Goal: Task Accomplishment & Management: Manage account settings

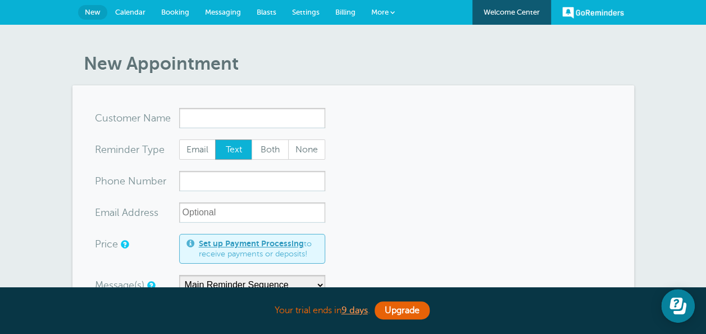
click at [529, 71] on h1 "New Appointment" at bounding box center [359, 63] width 550 height 21
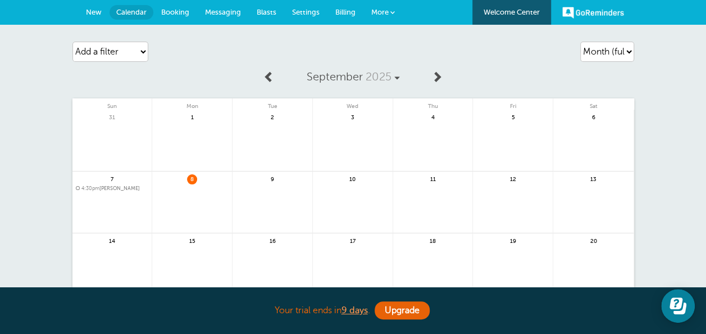
click at [359, 149] on link at bounding box center [353, 146] width 80 height 49
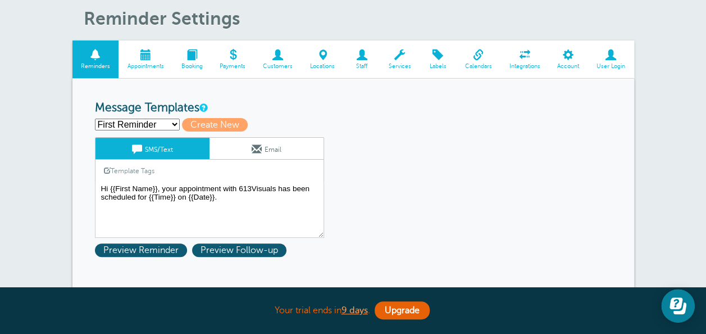
scroll to position [67, 0]
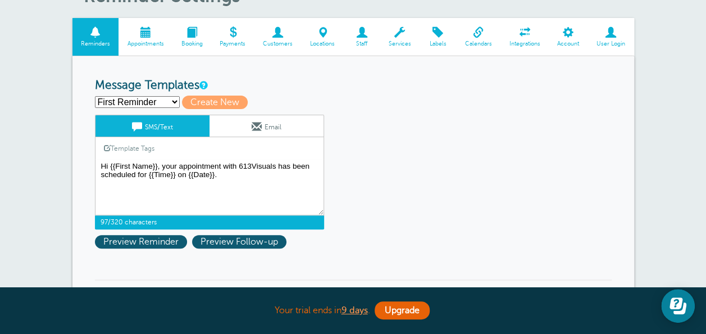
click at [245, 179] on textarea "Hi {{First Name}}, your appointment with 613Visuals has been scheduled for {{Ti…" at bounding box center [209, 187] width 229 height 56
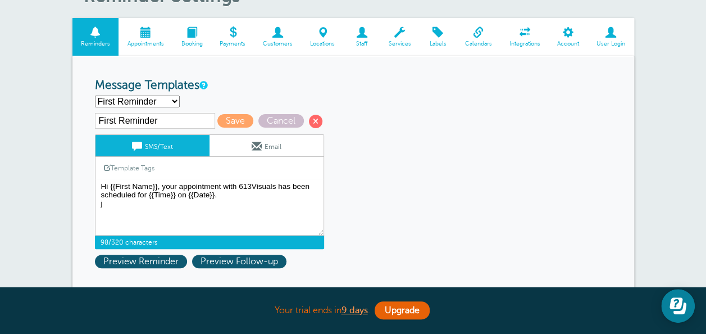
type textarea "Hi {{First Name}}, your appointment with 613Visuals has been scheduled for {{Ti…"
click at [270, 117] on span "Cancel" at bounding box center [280, 120] width 45 height 13
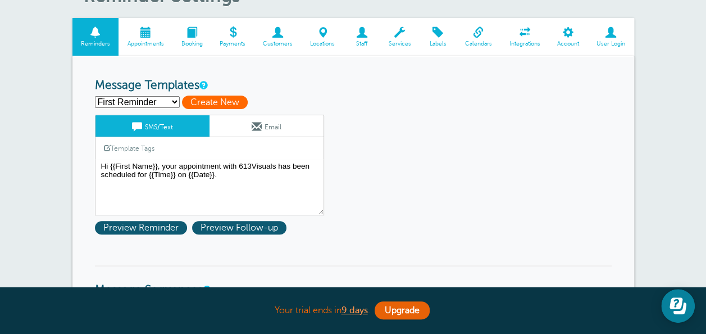
click at [212, 95] on span "Create New" at bounding box center [215, 101] width 66 height 13
select select
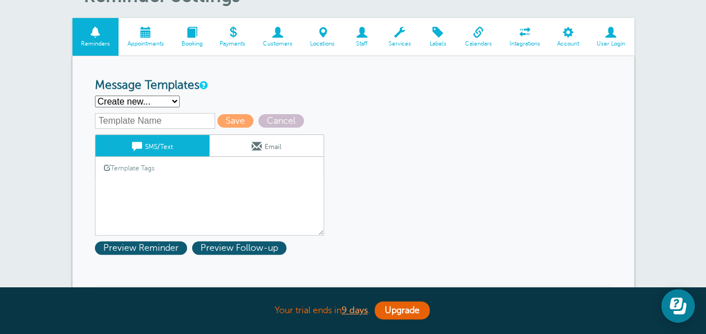
click at [133, 173] on link "Template Tags" at bounding box center [128, 168] width 67 height 22
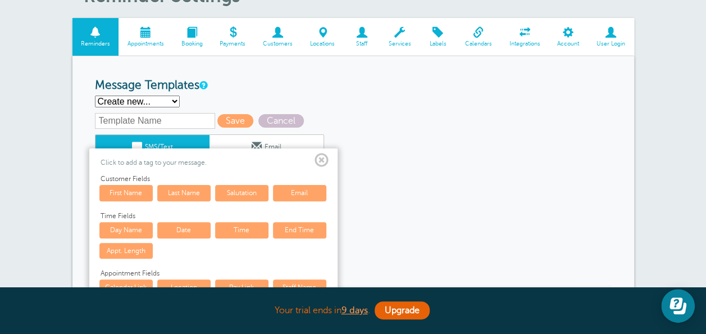
click at [172, 102] on select "First Reminder Second Reminder Third Reminder Create new..." at bounding box center [137, 101] width 85 height 12
select select "160759"
click at [95, 95] on select "First Reminder Second Reminder Third Reminder Create new..." at bounding box center [137, 101] width 85 height 12
type input "First Reminder"
type textarea "Hi {{First Name}}, your appointment with 613Visuals has been scheduled for {{Ti…"
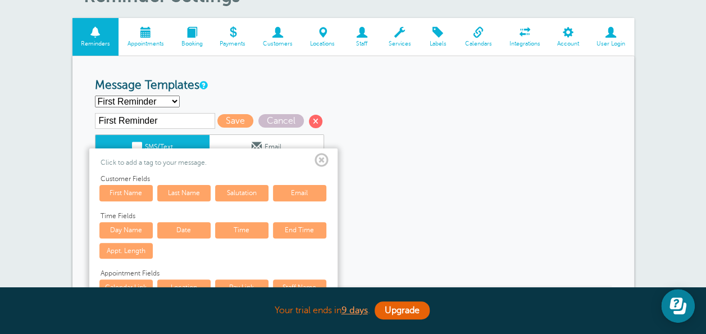
click at [320, 157] on span at bounding box center [322, 160] width 14 height 14
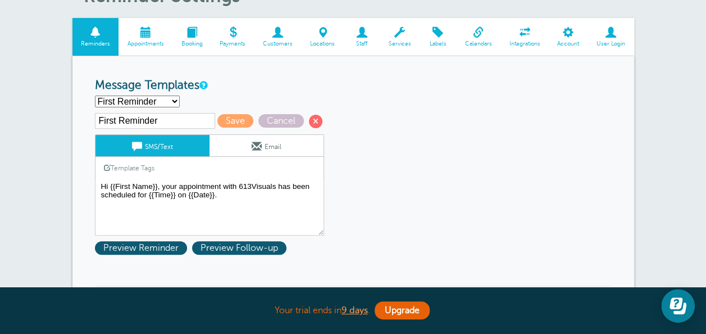
click at [151, 98] on select "First Reminder Second Reminder Third Reminder Create new..." at bounding box center [137, 101] width 85 height 12
select select "160761"
click at [95, 95] on select "First Reminder Second Reminder Third Reminder Create new..." at bounding box center [137, 101] width 85 height 12
type input "Second Reminder"
type textarea "Hi {{First Name}}, you have an appointment with 613Visuals at {{Time}} on {{Dat…"
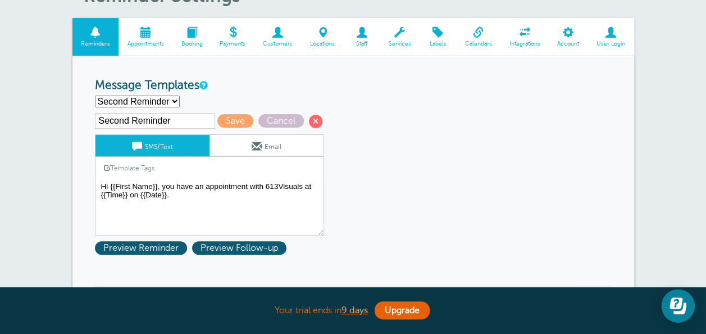
click at [119, 98] on select "First Reminder Second Reminder Third Reminder Create new..." at bounding box center [137, 101] width 85 height 12
select select "160762"
click at [95, 95] on select "First Reminder Second Reminder Third Reminder Create new..." at bounding box center [137, 101] width 85 height 12
type input "Third Reminder"
type textarea "Hi {{First Name}}, you have an appointment with 613Visuals today at {{Time}}."
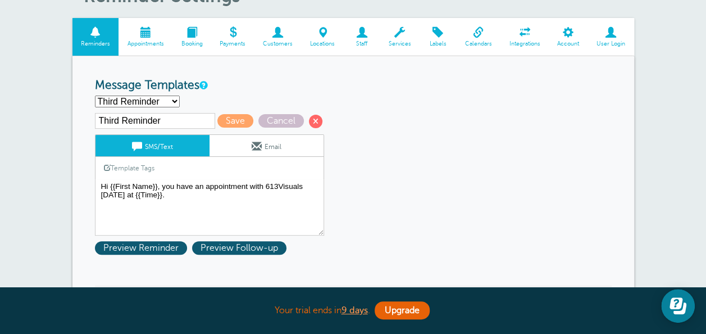
click at [129, 99] on select "First Reminder Second Reminder Third Reminder Create new..." at bounding box center [137, 101] width 85 height 12
select select "160759"
click at [95, 95] on select "First Reminder Second Reminder Third Reminder Create new..." at bounding box center [137, 101] width 85 height 12
type input "First Reminder"
type textarea "Hi {{First Name}}, your appointment with 613Visuals has been scheduled for {{Ti…"
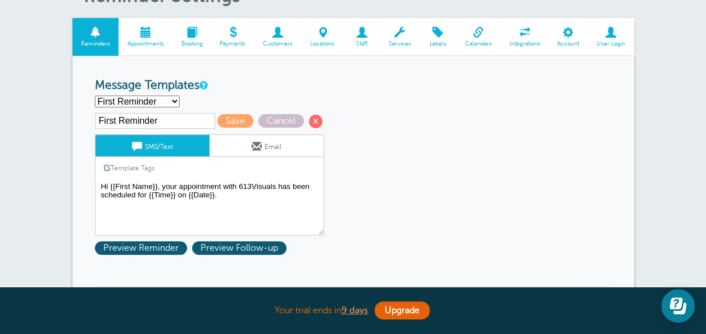
click at [147, 101] on select "First Reminder Second Reminder Third Reminder Create new..." at bounding box center [137, 101] width 85 height 12
select select "160761"
click at [95, 95] on select "First Reminder Second Reminder Third Reminder Create new..." at bounding box center [137, 101] width 85 height 12
type input "Second Reminder"
type textarea "Hi {{First Name}}, you have an appointment with 613Visuals at {{Time}} on {{Dat…"
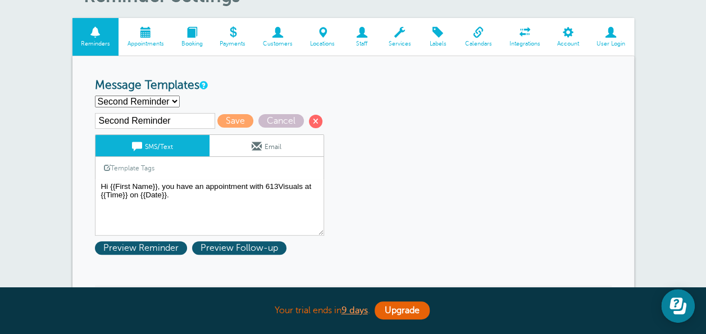
click at [131, 101] on select "First Reminder Second Reminder Third Reminder Create new..." at bounding box center [137, 101] width 85 height 12
select select "160759"
click at [95, 95] on select "First Reminder Second Reminder Third Reminder Create new..." at bounding box center [137, 101] width 85 height 12
type input "First Reminder"
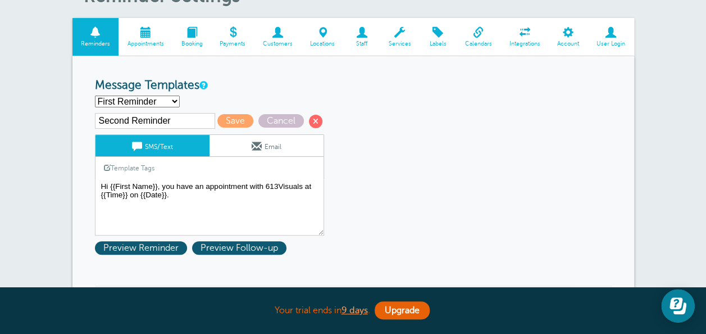
type textarea "Hi {{First Name}}, your appointment with 613Visuals has been scheduled for {{Ti…"
click at [170, 119] on input "First Reminder" at bounding box center [155, 121] width 120 height 16
click at [152, 100] on select "First Reminder Second Reminder Third Reminder Create new..." at bounding box center [137, 101] width 85 height 12
select select "160761"
click at [95, 95] on select "First Reminder Second Reminder Third Reminder Create new..." at bounding box center [137, 101] width 85 height 12
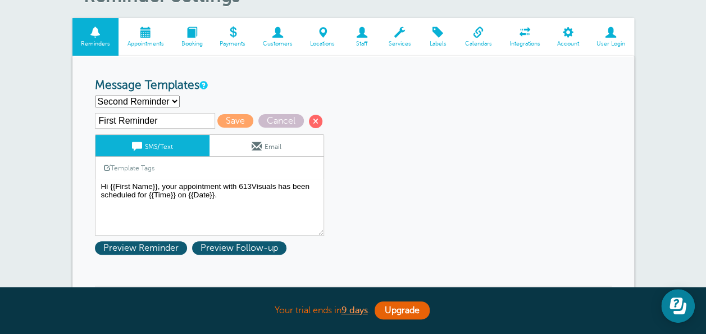
type input "Second Reminder"
type textarea "Hi {{First Name}}, you have an appointment with 613Visuals at {{Time}} on {{Dat…"
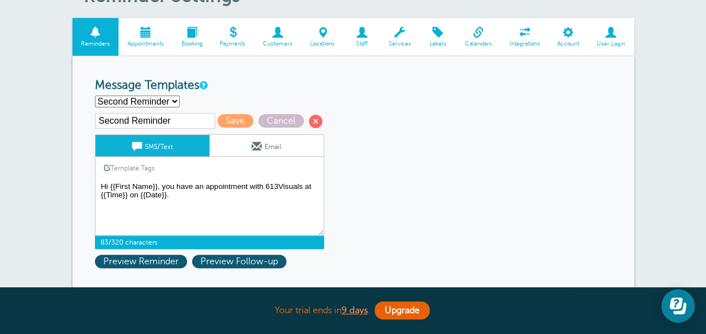
click at [253, 197] on textarea "Hi {{First Name}}, your appointment with 613Visuals has been scheduled for {{Ti…" at bounding box center [209, 207] width 229 height 56
click at [161, 144] on link "SMS/Text" at bounding box center [152, 145] width 114 height 21
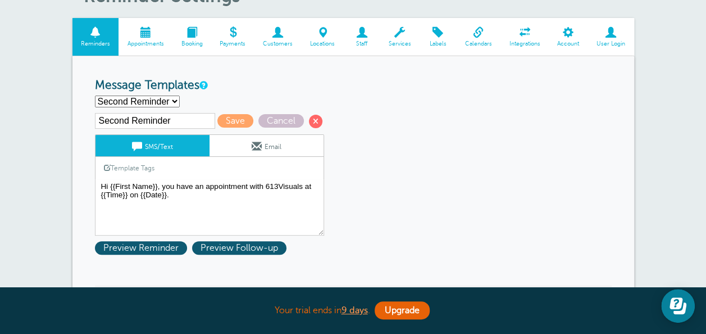
click at [161, 146] on link "SMS/Text" at bounding box center [152, 145] width 114 height 21
click at [159, 241] on span "Preview Reminder" at bounding box center [141, 247] width 92 height 13
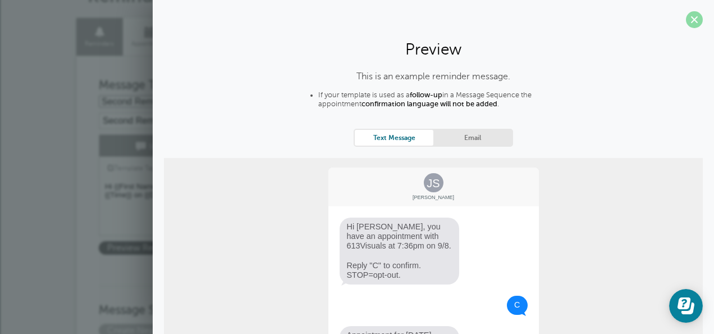
click at [686, 12] on span at bounding box center [694, 19] width 17 height 17
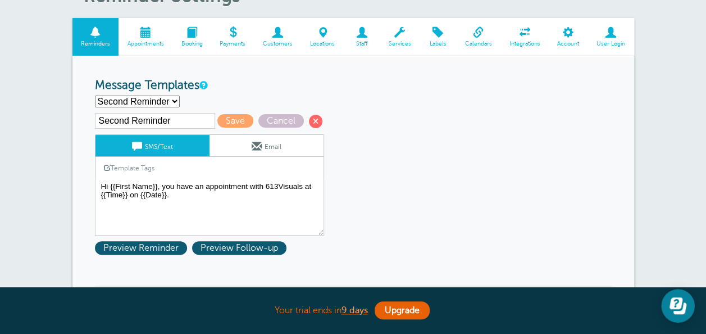
click at [279, 142] on link "Email" at bounding box center [266, 145] width 114 height 21
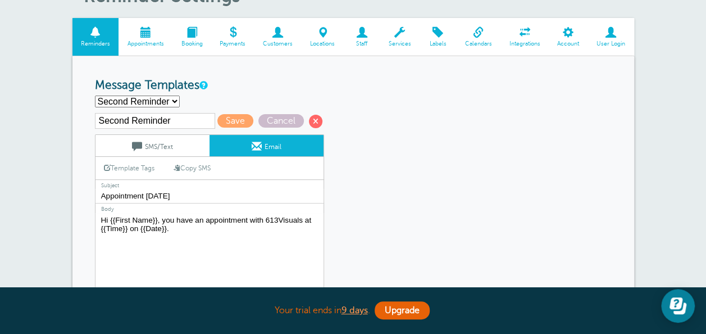
click at [193, 143] on link "SMS/Text" at bounding box center [152, 145] width 114 height 21
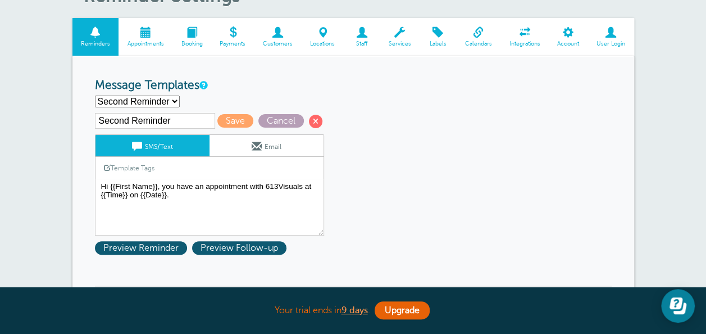
click at [288, 120] on span "Cancel" at bounding box center [280, 120] width 45 height 13
select select "160759"
type input "First Reminder"
type textarea "Hi {{First Name}}, your appointment with 613Visuals has been scheduled for {{Ti…"
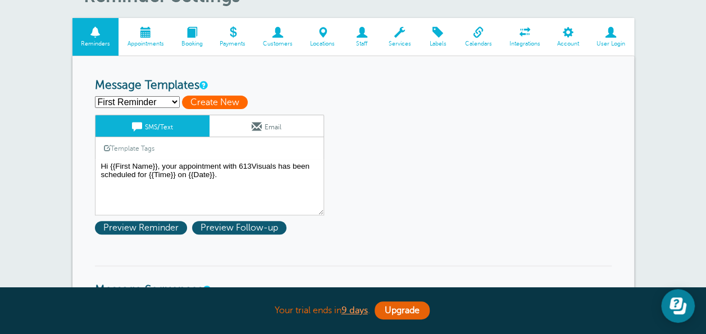
click at [230, 100] on span "Create New" at bounding box center [215, 101] width 66 height 13
select select
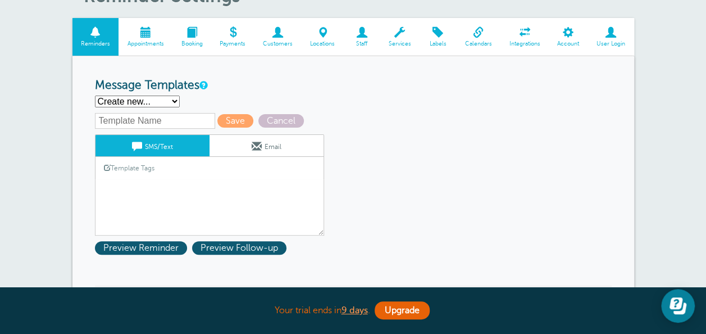
click at [137, 99] on select "First Reminder Second Reminder Third Reminder Create new..." at bounding box center [137, 101] width 85 height 12
click at [95, 95] on select "First Reminder Second Reminder Third Reminder Create new..." at bounding box center [137, 101] width 85 height 12
click at [143, 102] on select "First Reminder Second Reminder Third Reminder Create new..." at bounding box center [137, 101] width 85 height 12
select select "160759"
click at [95, 95] on select "First Reminder Second Reminder Third Reminder Create new..." at bounding box center [137, 101] width 85 height 12
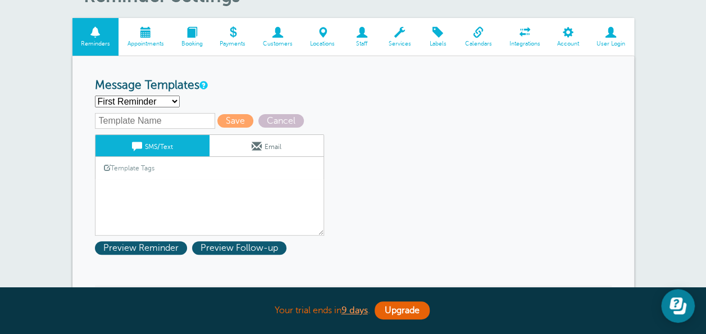
type input "First Reminder"
type textarea "Hi {{First Name}}, your appointment with 613Visuals has been scheduled for {{Ti…"
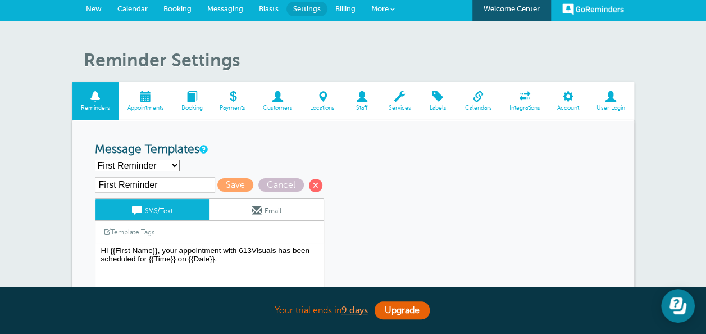
scroll to position [0, 0]
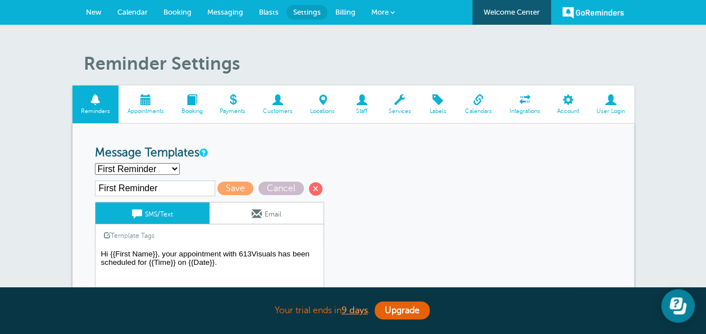
click at [151, 170] on select "First Reminder Second Reminder Third Reminder Create new..." at bounding box center [137, 169] width 85 height 12
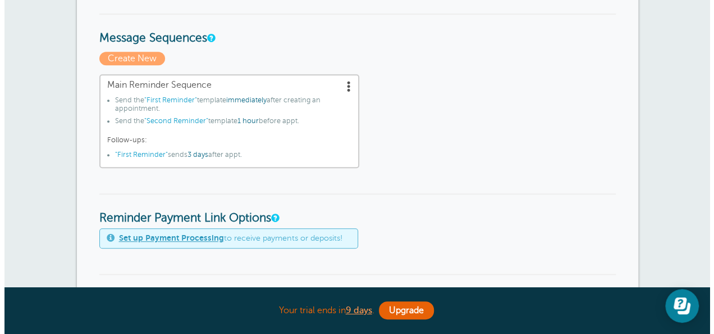
scroll to position [337, 0]
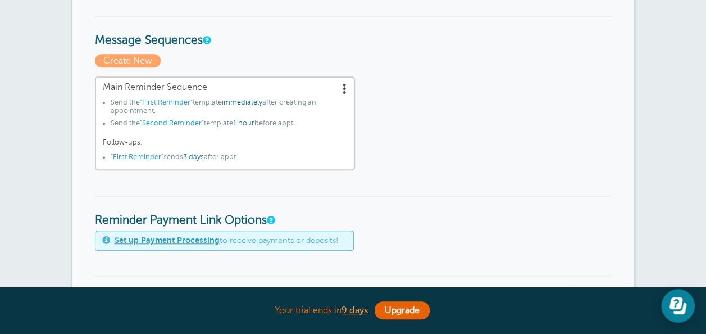
click at [347, 85] on span at bounding box center [344, 88] width 11 height 11
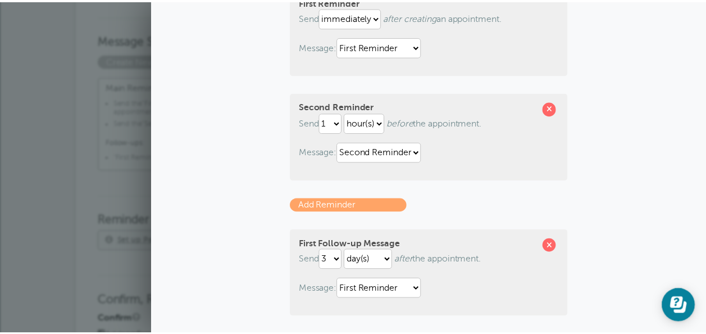
scroll to position [157, 0]
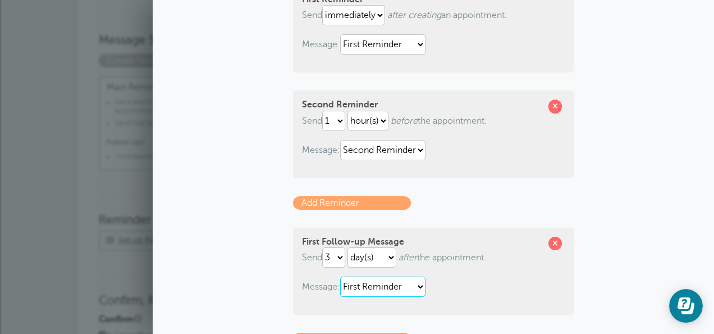
click at [380, 284] on select "First Reminder Second Reminder Third Reminder" at bounding box center [382, 286] width 85 height 20
click at [131, 220] on h3 "Reminder Payment Link Options" at bounding box center [357, 211] width 517 height 32
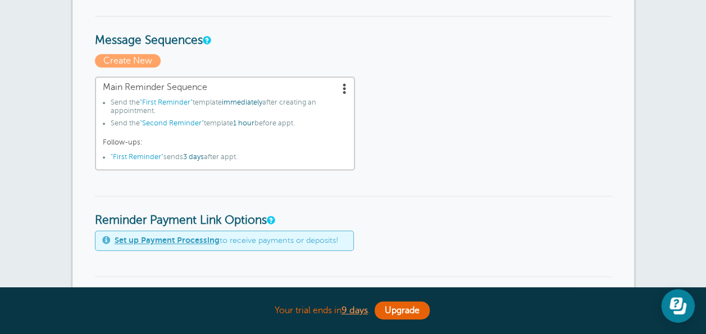
click at [407, 186] on form "Reminder Schedule 1st reminder: Immediately 1 2 3 4 5 6 7 8 9 10 11 12 13 14 15…" at bounding box center [353, 324] width 517 height 1031
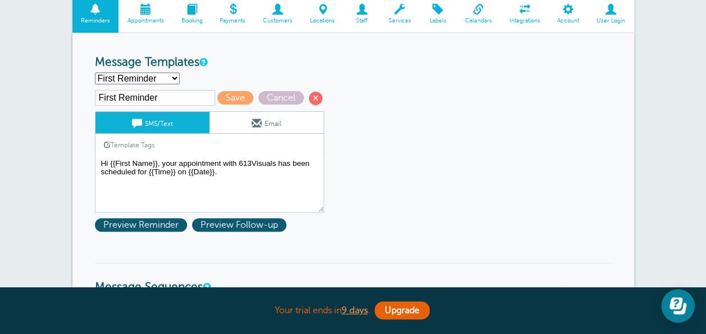
scroll to position [90, 0]
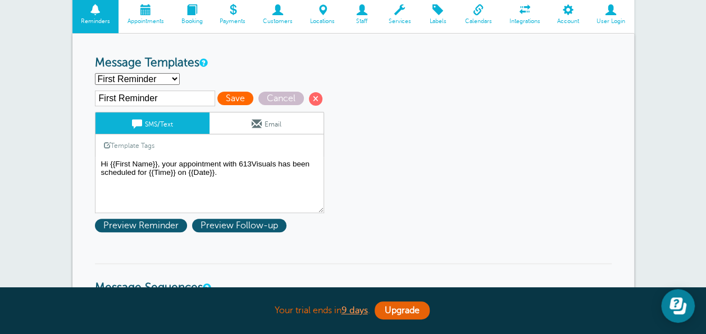
click at [224, 98] on span "Save" at bounding box center [235, 98] width 36 height 13
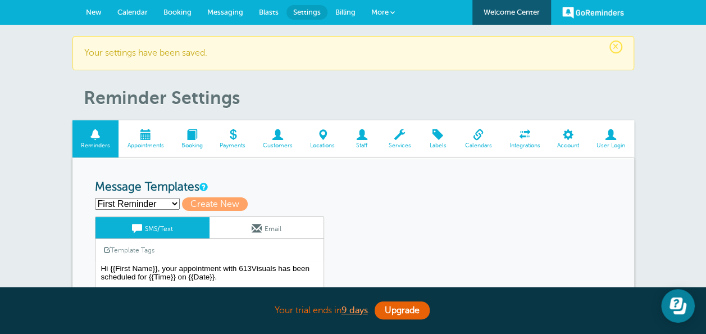
click at [343, 197] on div "First Reminder Second Reminder Third Reminder Create new... Create New" at bounding box center [353, 203] width 517 height 13
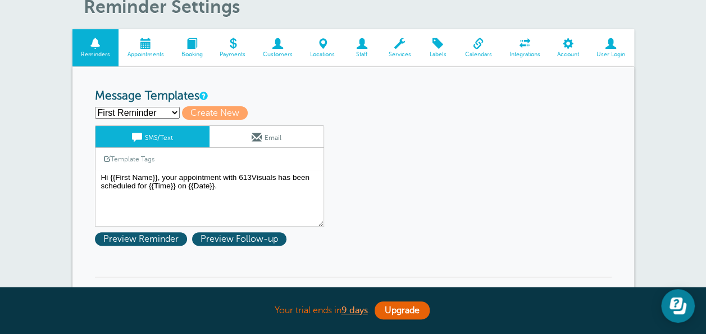
scroll to position [90, 0]
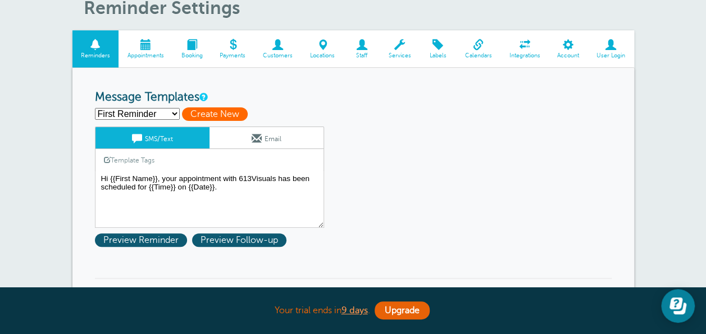
click at [201, 111] on span "Create New" at bounding box center [215, 113] width 66 height 13
select select
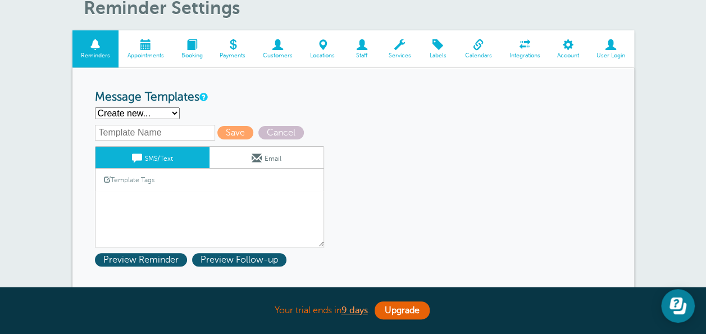
click at [170, 135] on input "text" at bounding box center [155, 133] width 120 height 16
type input "f"
type input "Follow up"
click at [162, 115] on select "First Reminder Second Reminder Third Reminder Create new..." at bounding box center [137, 113] width 85 height 12
click at [95, 107] on select "First Reminder Second Reminder Third Reminder Create new..." at bounding box center [137, 113] width 85 height 12
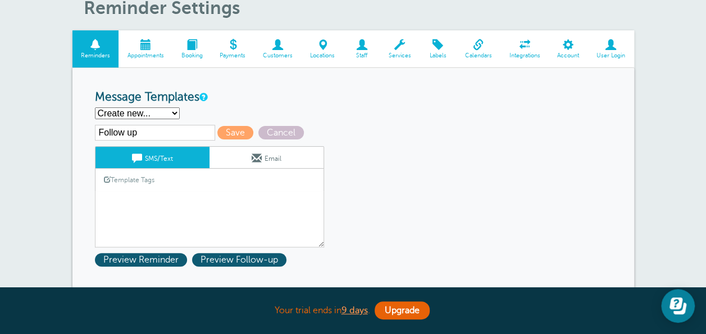
click at [240, 142] on div "Follow up Save Cancel SMS/Text Email Template Tags Copy SMS Click to add a tag …" at bounding box center [224, 186] width 258 height 122
click at [235, 134] on span "Save" at bounding box center [235, 132] width 36 height 13
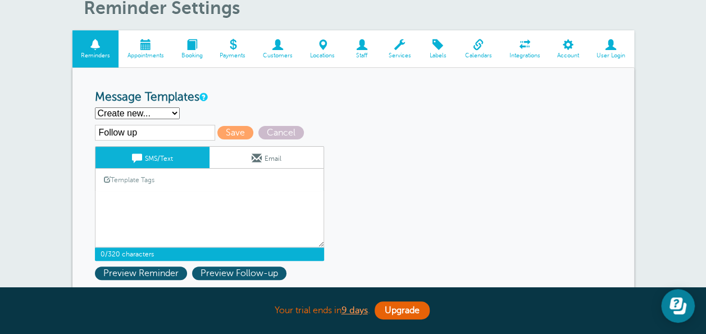
click at [208, 185] on div "Template Tags Copy SMS" at bounding box center [209, 179] width 229 height 22
click at [204, 184] on div "Template Tags Copy SMS" at bounding box center [209, 179] width 229 height 22
click at [150, 184] on link "Template Tags" at bounding box center [128, 179] width 67 height 22
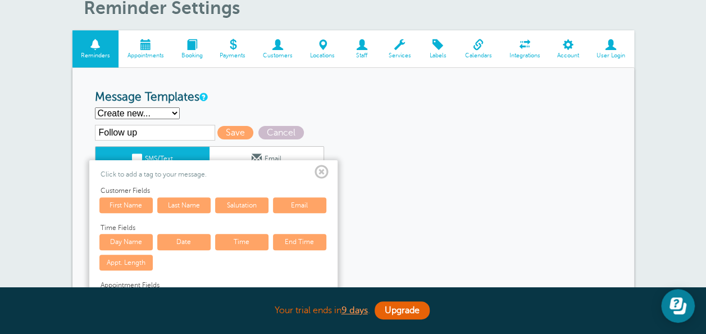
click at [133, 204] on link "First Name" at bounding box center [125, 205] width 53 height 16
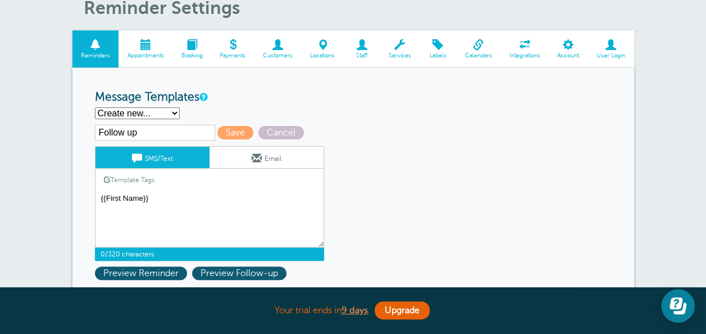
click at [162, 198] on textarea "Hi {{First Name}}, your appointment with 613Visuals has been scheduled for {{Ti…" at bounding box center [209, 219] width 229 height 56
type textarea "{"
type textarea "hello"
click at [225, 132] on span "Save" at bounding box center [235, 132] width 36 height 13
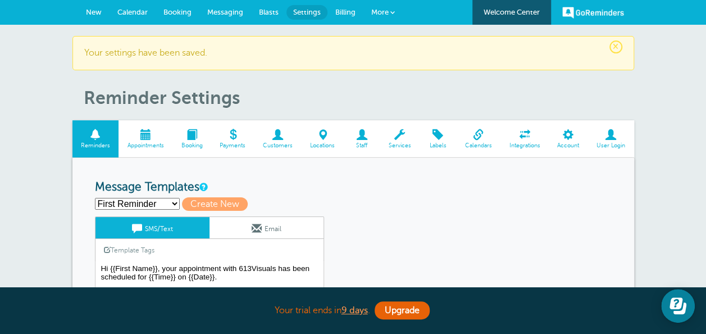
click at [378, 12] on span "More" at bounding box center [379, 12] width 17 height 8
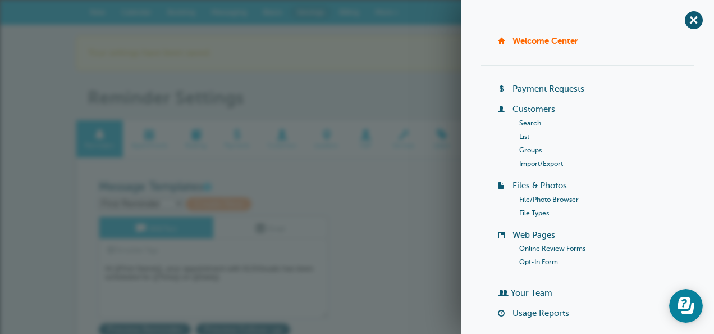
click at [542, 247] on link "Online Review Forms" at bounding box center [553, 248] width 66 height 8
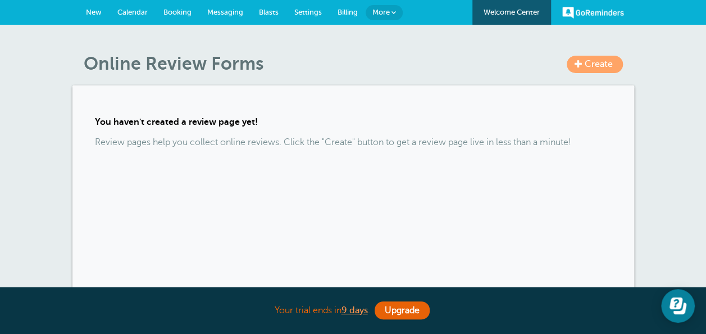
click at [596, 62] on span "Create" at bounding box center [599, 64] width 28 height 10
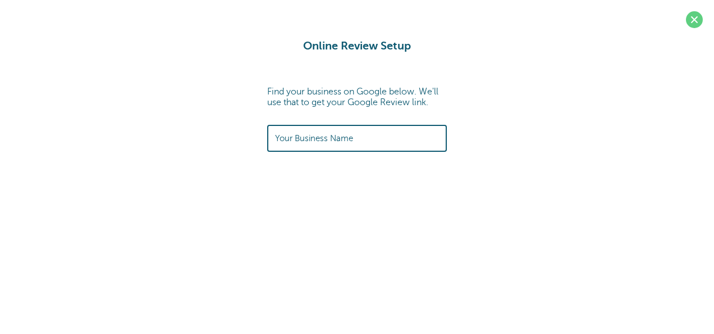
click at [412, 137] on input "text" at bounding box center [357, 138] width 164 height 24
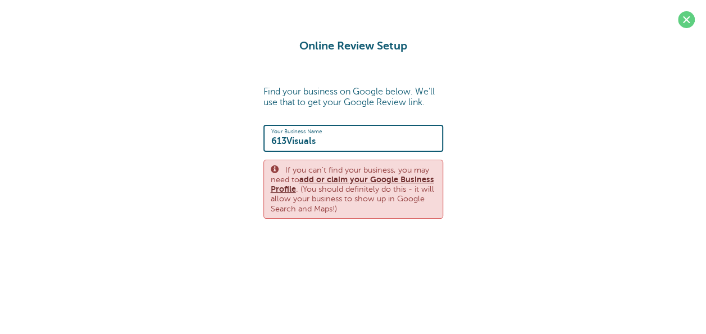
type input "613Visuals"
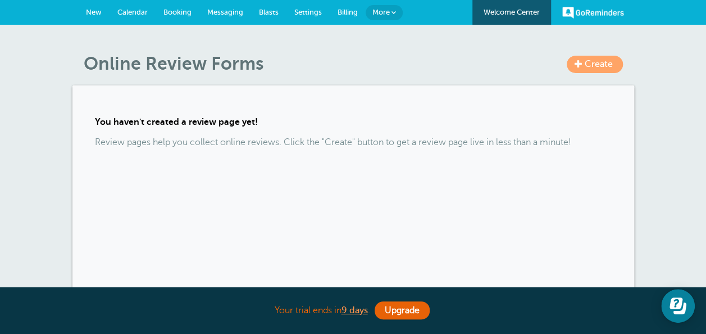
click at [589, 68] on span "Create" at bounding box center [599, 64] width 28 height 10
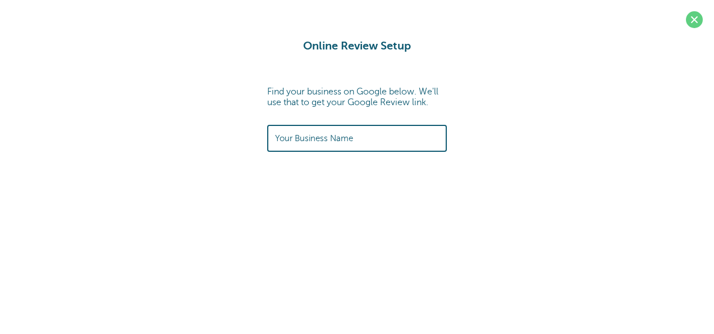
click at [365, 146] on input "text" at bounding box center [357, 138] width 164 height 24
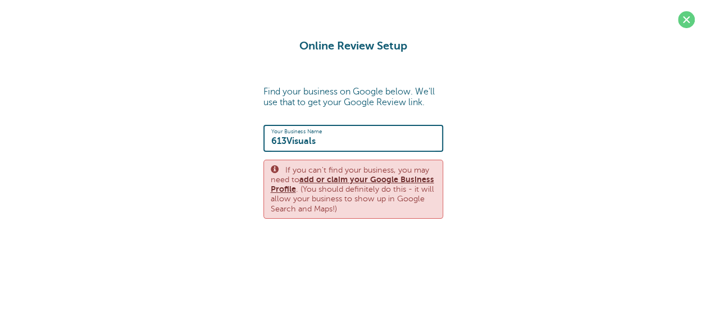
type input "613Visuals"
click at [347, 177] on link "add or claim your Google Business Profile" at bounding box center [352, 184] width 163 height 19
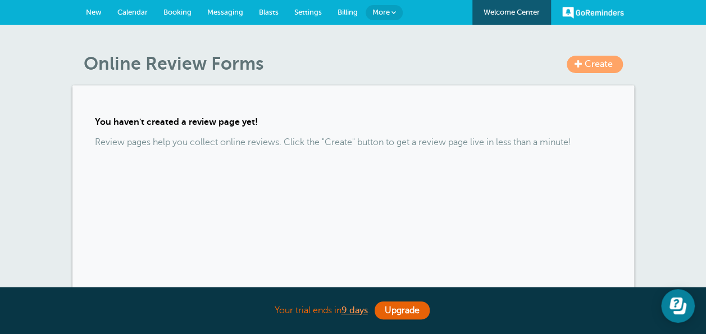
click at [101, 11] on span "New" at bounding box center [94, 12] width 16 height 8
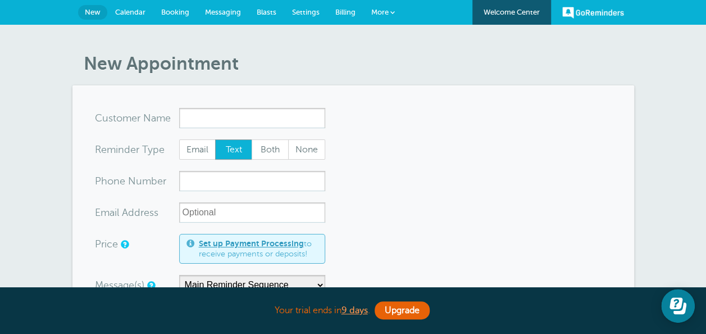
click at [389, 14] on link "More" at bounding box center [382, 12] width 39 height 25
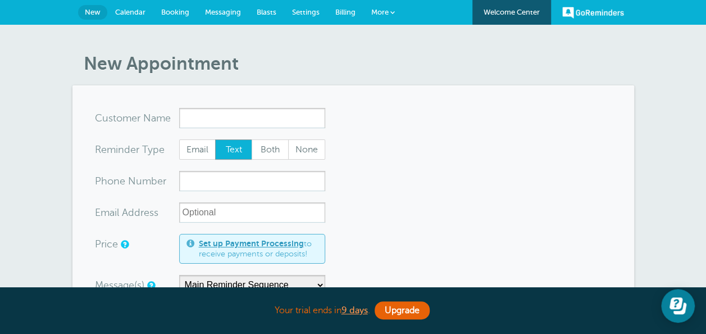
click at [179, 11] on span "Booking" at bounding box center [175, 12] width 28 height 8
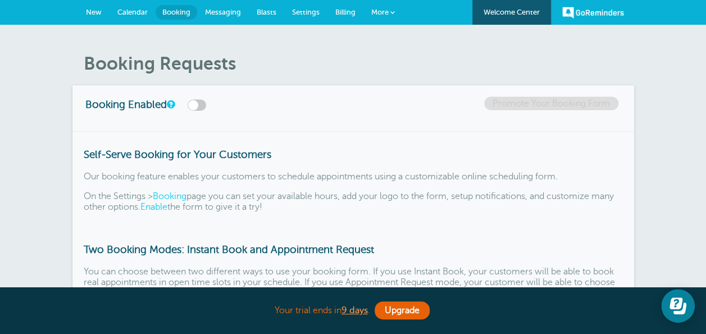
click at [227, 11] on span "Messaging" at bounding box center [223, 12] width 36 height 8
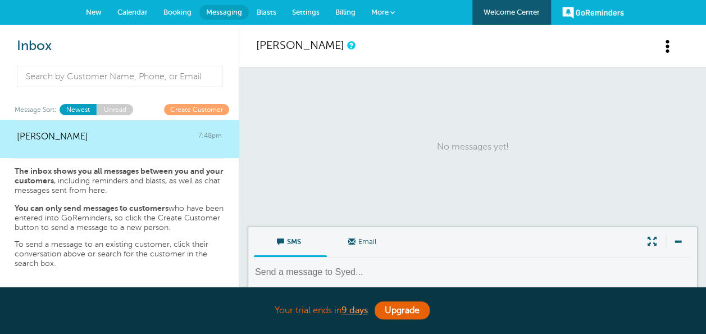
click at [96, 9] on span "New" at bounding box center [94, 12] width 16 height 8
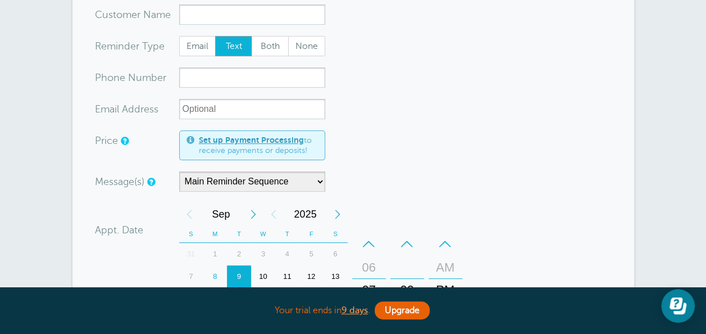
scroll to position [112, 0]
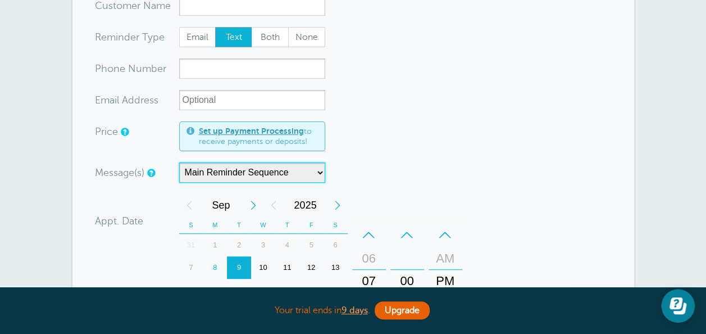
click at [261, 171] on select "Main Reminder Sequence" at bounding box center [252, 172] width 146 height 20
click at [393, 172] on div "Message(s) Main Reminder Sequence Custom Message Start with First Reminder Foll…" at bounding box center [277, 172] width 365 height 20
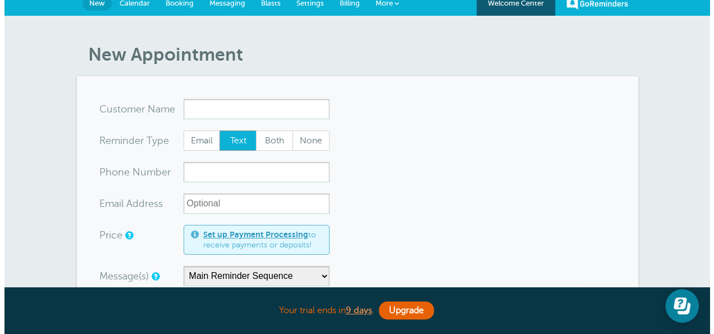
scroll to position [0, 0]
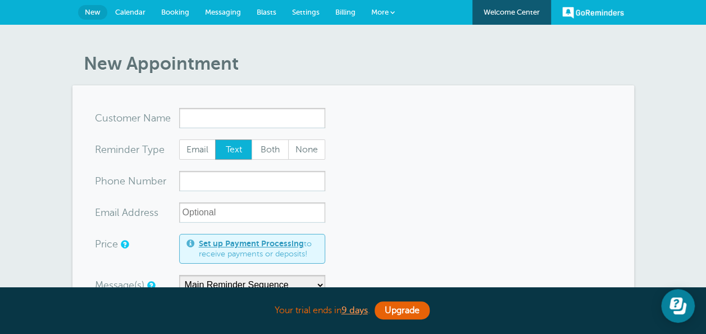
click at [384, 5] on link "More" at bounding box center [382, 12] width 39 height 25
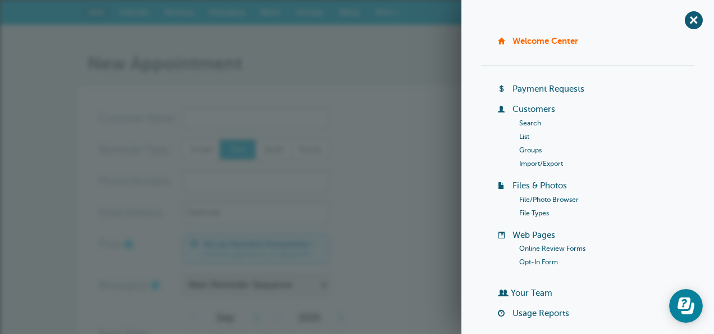
click at [603, 34] on div "+ Welcome Center Billing Payment Requests Customers Search List Groups Import/E…" at bounding box center [588, 167] width 253 height 334
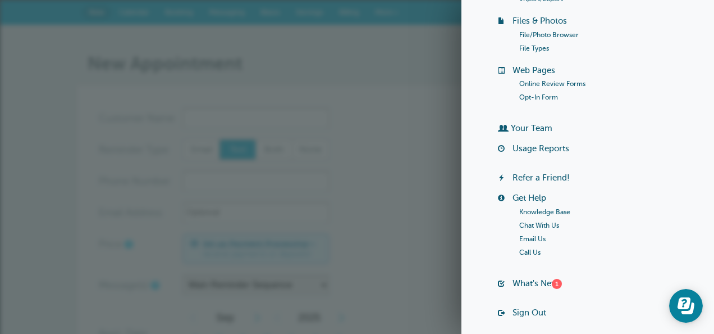
scroll to position [164, 0]
click at [557, 80] on link "Online Review Forms" at bounding box center [553, 84] width 66 height 8
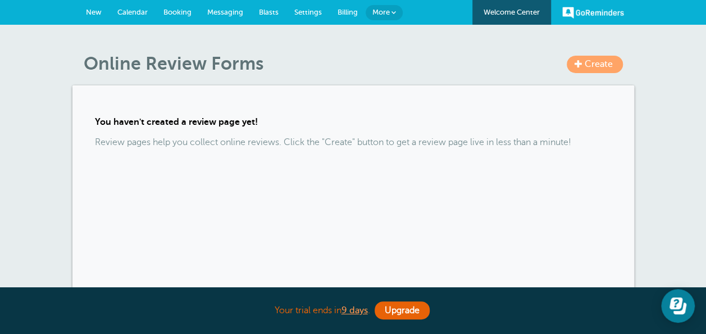
click at [575, 65] on span at bounding box center [579, 64] width 8 height 8
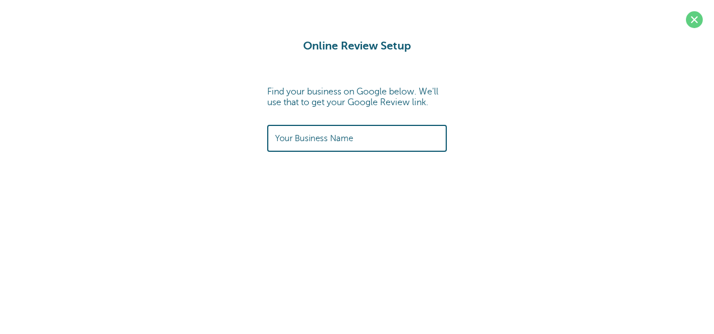
click at [349, 145] on input "text" at bounding box center [357, 138] width 164 height 24
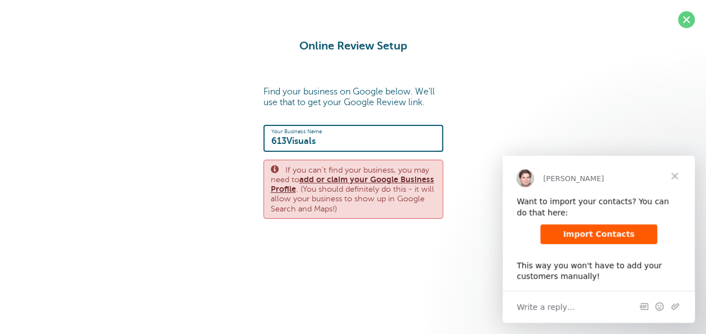
click at [671, 176] on span "Close" at bounding box center [674, 176] width 40 height 40
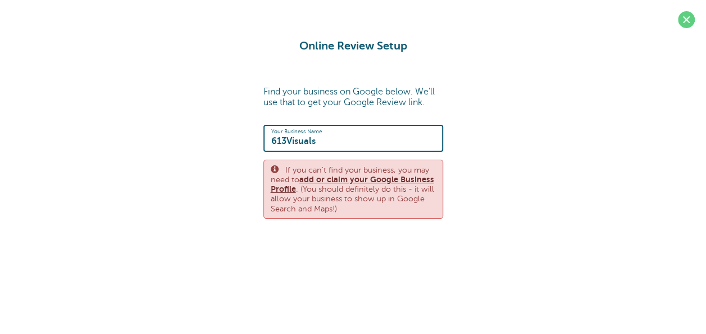
click at [337, 141] on input "613Visuals" at bounding box center [353, 138] width 164 height 24
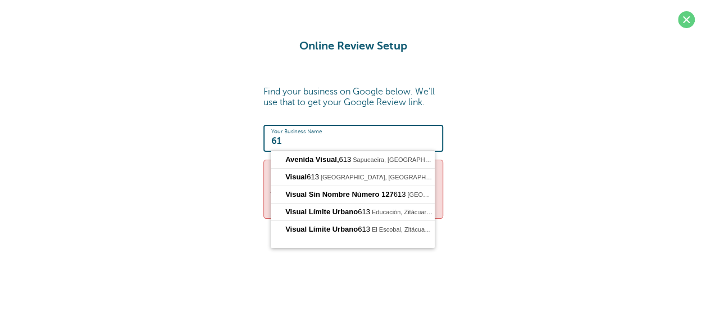
type input "6"
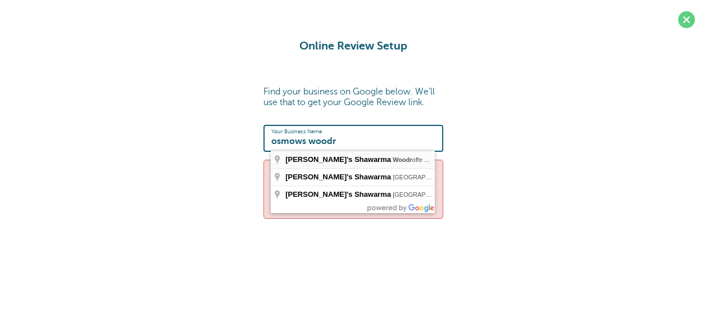
type input "Osmow's Shawarma, Woodroffe Avenue, Nepean, ON, Canada"
type input "https://search.google.com/local/writereview?placeid=ChIJjagO3DQHzkwRgvvEyY1TINs"
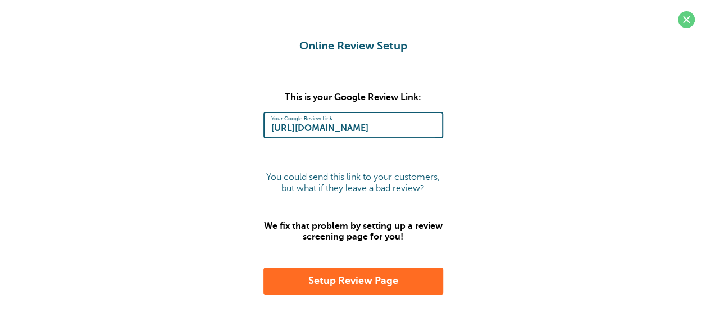
drag, startPoint x: 384, startPoint y: 163, endPoint x: 215, endPoint y: 175, distance: 170.0
click at [215, 175] on div "Online Review Setup Find your business on Google below. We'll use that to get y…" at bounding box center [353, 166] width 684 height 255
click at [343, 292] on button "Setup Review Page" at bounding box center [353, 280] width 180 height 27
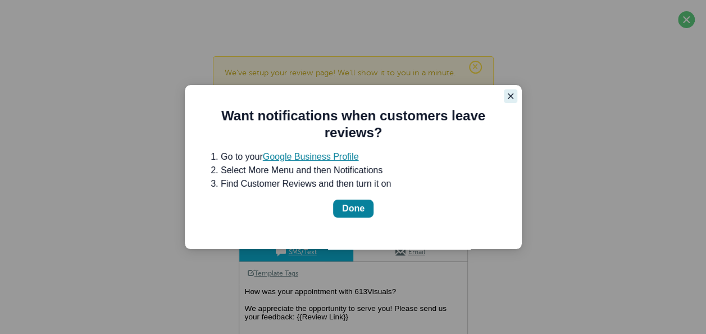
click at [513, 94] on icon "Close guide" at bounding box center [510, 96] width 9 height 9
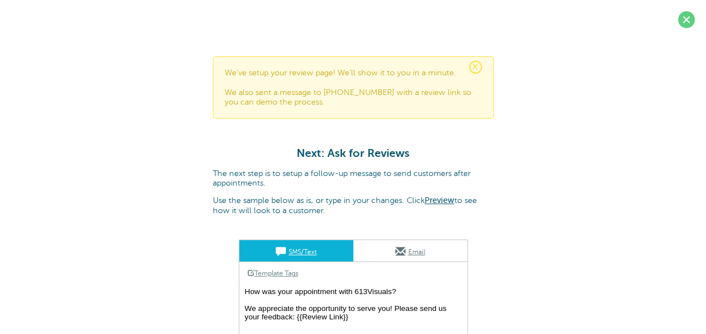
click at [576, 164] on div "× We've setup your review page! We'll show it to you in a minute. We also sent …" at bounding box center [353, 235] width 706 height 471
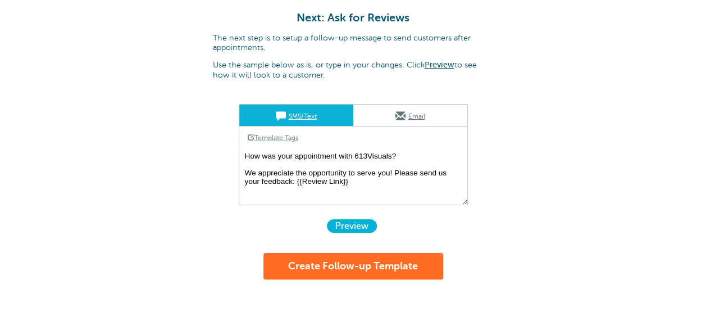
scroll to position [136, 0]
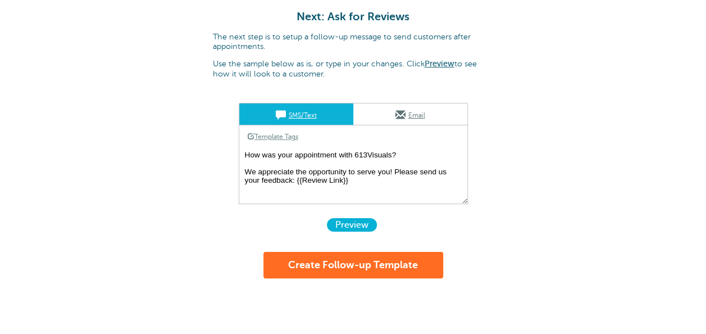
click at [439, 114] on link "Email" at bounding box center [410, 113] width 114 height 21
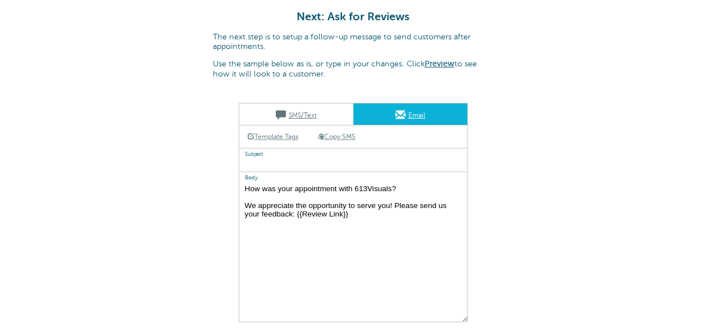
click at [316, 115] on link "SMS/Text" at bounding box center [296, 113] width 114 height 21
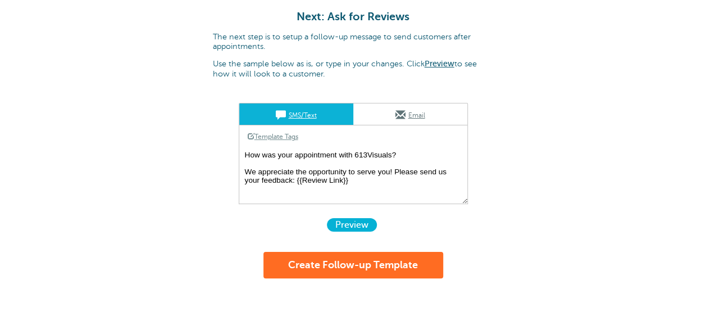
click at [375, 107] on link "Email" at bounding box center [410, 113] width 114 height 21
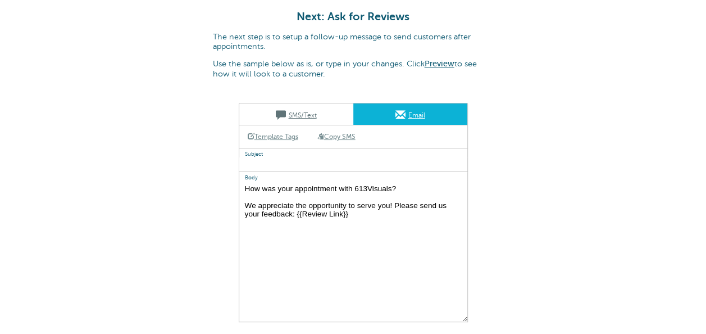
click at [320, 108] on link "SMS/Text" at bounding box center [296, 113] width 114 height 21
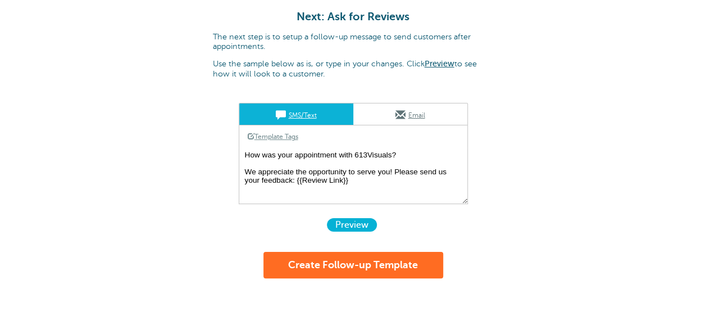
click at [547, 180] on div "× We've setup your review page! We'll show it to you in a minute. We also sent …" at bounding box center [353, 99] width 706 height 471
click at [425, 114] on link "Email" at bounding box center [410, 113] width 114 height 21
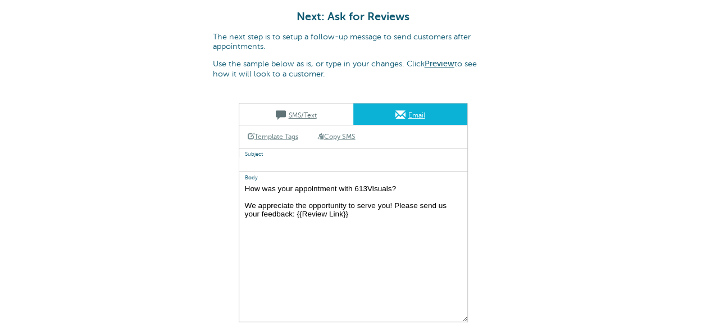
click at [320, 111] on link "SMS/Text" at bounding box center [296, 113] width 114 height 21
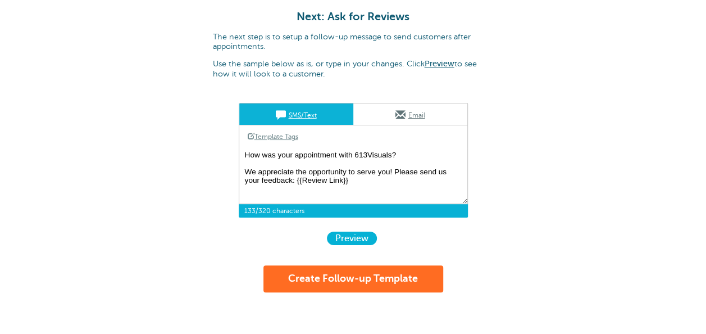
click at [382, 158] on textarea "How was your appointment with 613Visuals? We appreciate the opportunity to serv…" at bounding box center [353, 176] width 229 height 56
click at [391, 152] on textarea "How was your appointment with 613Visuals? We appreciate the opportunity to serv…" at bounding box center [353, 176] width 229 height 56
drag, startPoint x: 516, startPoint y: 204, endPoint x: 436, endPoint y: 225, distance: 82.8
click at [436, 225] on form "SMS/Text Email Template Tags Copy SMS Click to add a tag to your message. Custo…" at bounding box center [353, 197] width 281 height 189
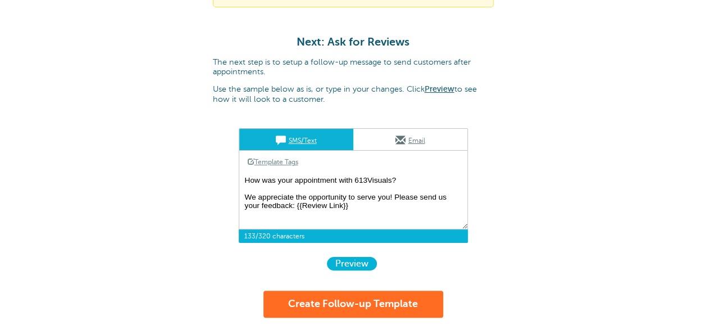
scroll to position [114, 0]
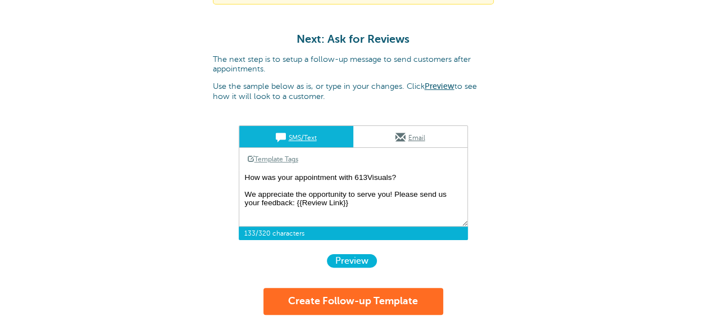
click at [339, 256] on span "Preview" at bounding box center [352, 260] width 50 height 13
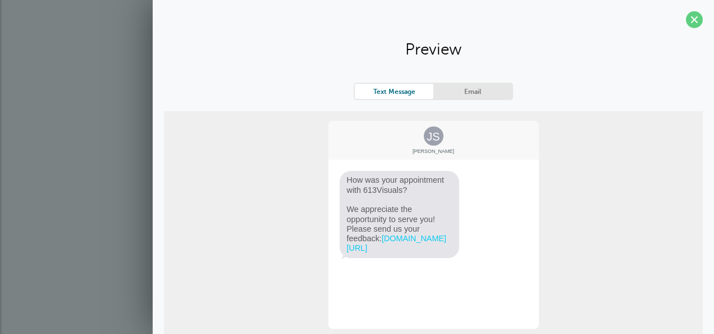
click at [500, 83] on div "Text Message Email" at bounding box center [434, 91] width 160 height 17
click at [484, 89] on link "Email" at bounding box center [473, 91] width 79 height 15
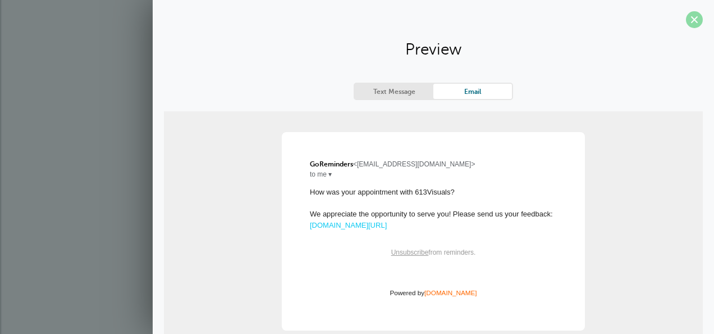
click at [686, 26] on span at bounding box center [694, 19] width 17 height 17
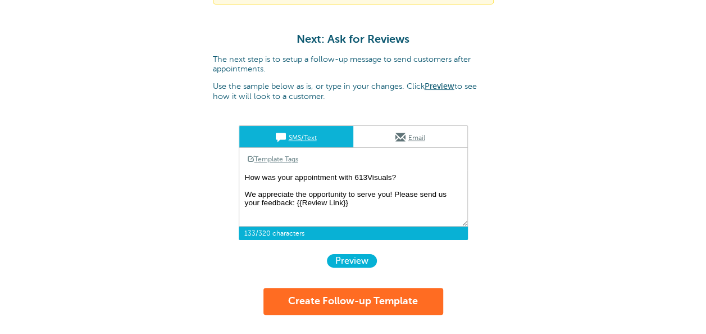
click at [384, 300] on button "Create Follow-up Template" at bounding box center [353, 301] width 180 height 27
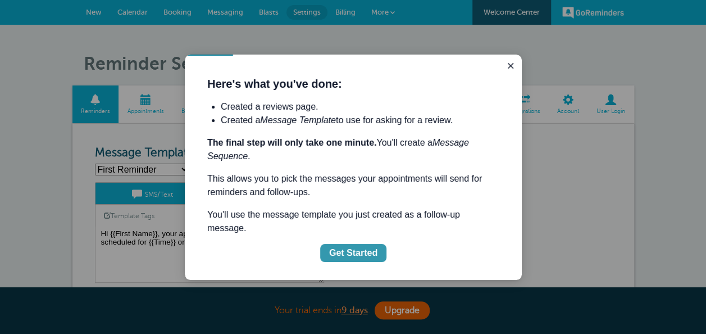
click at [353, 246] on div "Get Started" at bounding box center [353, 252] width 48 height 13
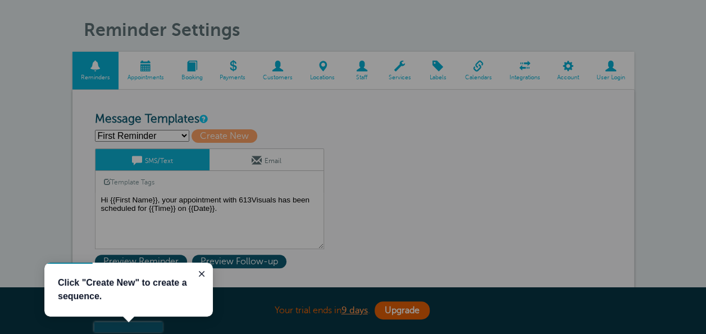
scroll to position [50, 0]
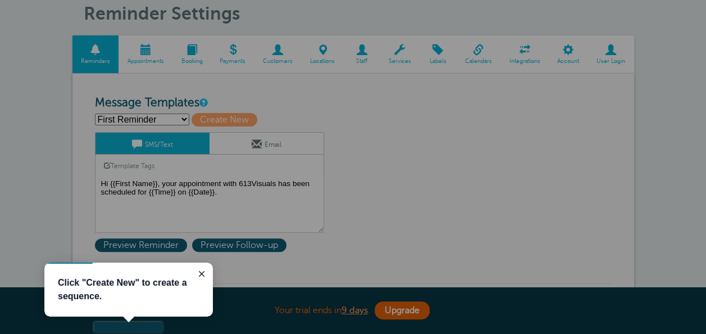
click at [125, 323] on div "Your trial ends in 9 days . Upgrade Your trial ends in 9 days . Upgrade" at bounding box center [353, 310] width 562 height 47
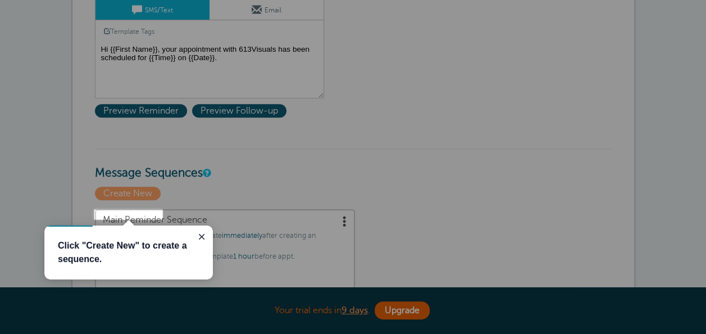
scroll to position [185, 0]
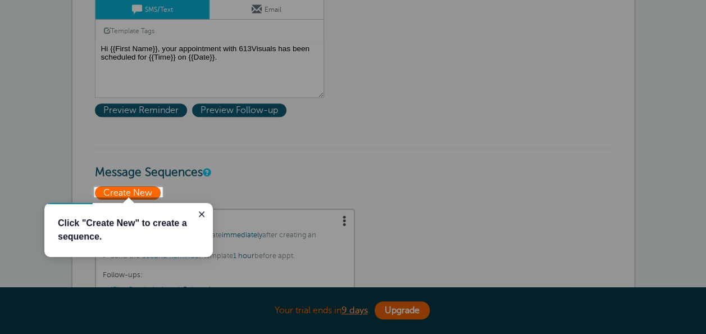
click at [140, 188] on span "Create New" at bounding box center [128, 192] width 66 height 13
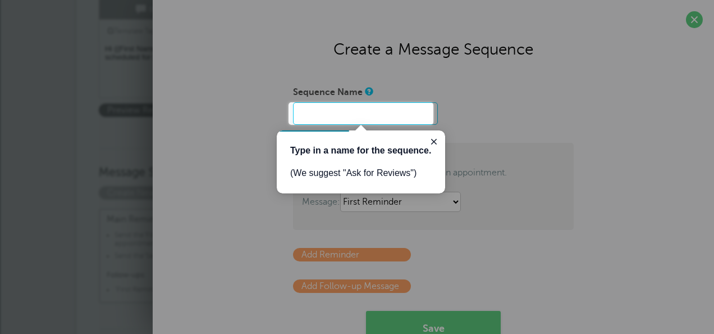
click at [347, 117] on input "Sequence Name" at bounding box center [365, 113] width 145 height 22
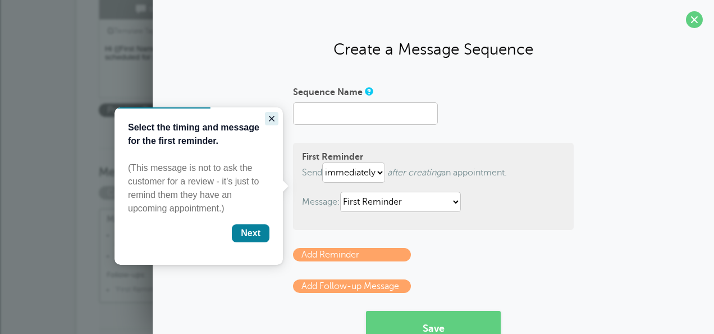
click at [272, 119] on icon "Close guide" at bounding box center [272, 119] width 6 height 6
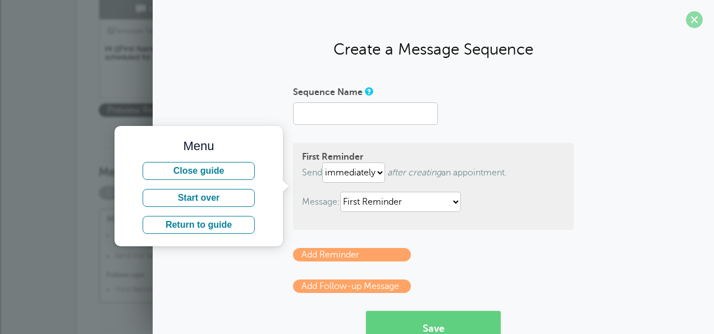
click at [687, 25] on span at bounding box center [694, 19] width 17 height 17
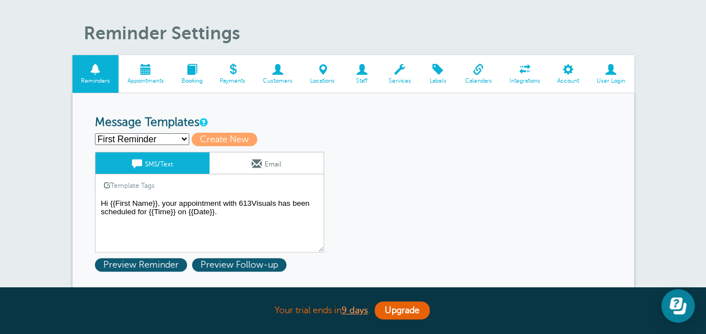
scroll to position [5, 0]
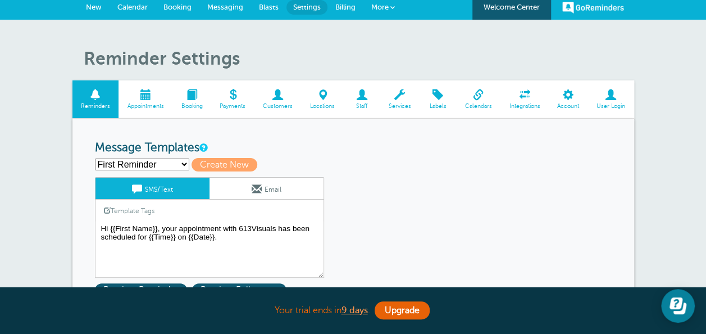
click at [566, 91] on span at bounding box center [568, 94] width 39 height 11
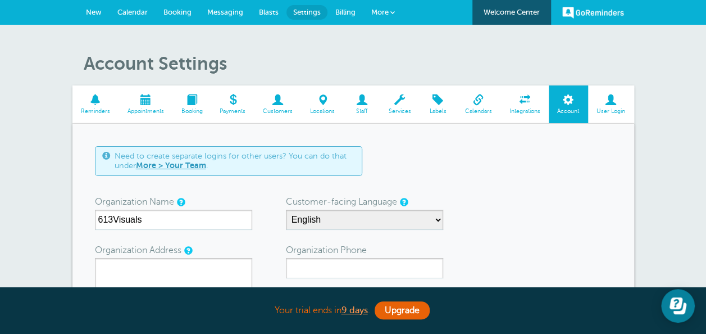
click at [91, 105] on span at bounding box center [95, 99] width 47 height 11
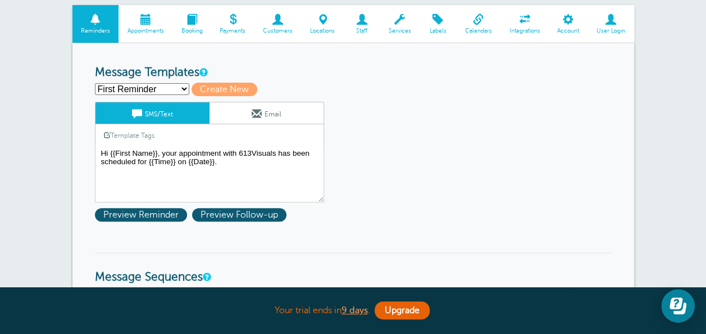
scroll to position [90, 0]
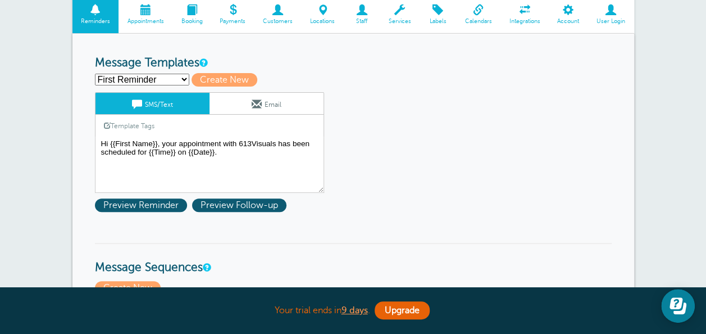
click at [134, 78] on select "First Reminder Follow up Follow Up: Ask For Review Second Reminder Third Remind…" at bounding box center [142, 80] width 94 height 12
click at [141, 85] on div "First Reminder Follow up Follow Up: Ask For Review Second Reminder Third Remind…" at bounding box center [353, 79] width 517 height 13
click at [153, 81] on select "First Reminder Follow up Follow Up: Ask For Review Second Reminder Third Remind…" at bounding box center [142, 80] width 94 height 12
select select "161156"
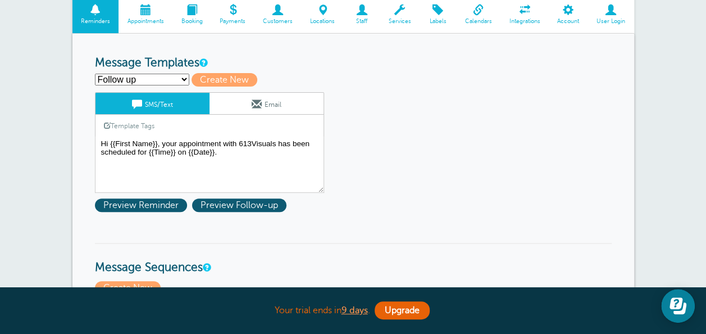
click at [95, 74] on select "First Reminder Follow up Follow Up: Ask For Review Second Reminder Third Remind…" at bounding box center [142, 80] width 94 height 12
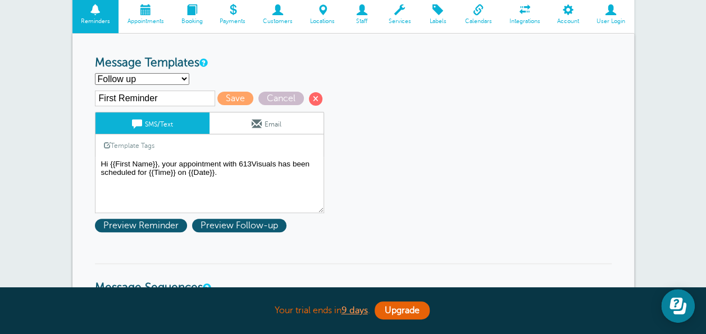
type input "Follow up"
type textarea "hello"
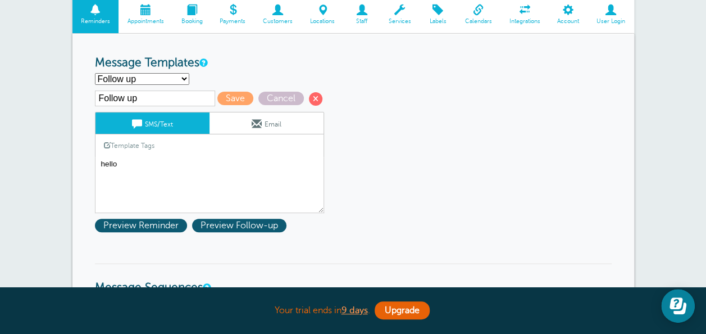
click at [147, 76] on select "First Reminder Follow up Follow Up: Ask For Review Second Reminder Third Remind…" at bounding box center [142, 79] width 94 height 12
select select "161159"
click at [95, 73] on select "First Reminder Follow up Follow Up: Ask For Review Second Reminder Third Remind…" at bounding box center [142, 79] width 94 height 12
type input "Follow Up: Ask For Review"
type textarea "How was your appointment with 613Visuals? We appreciate the opportunity to serv…"
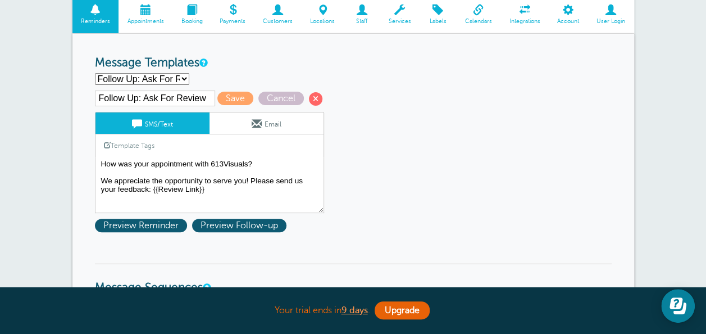
click at [165, 79] on select "First Reminder Follow up Follow Up: Ask For Review Second Reminder Third Remind…" at bounding box center [142, 79] width 94 height 12
select select "161156"
click at [95, 73] on select "First Reminder Follow up Follow Up: Ask For Review Second Reminder Third Remind…" at bounding box center [142, 79] width 94 height 12
type input "Follow up"
type textarea "hello"
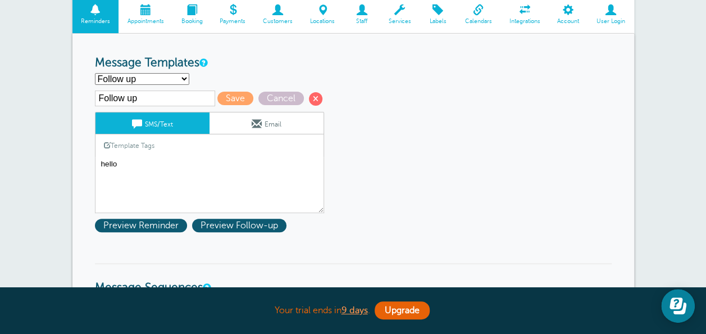
click at [165, 82] on select "First Reminder Follow up Follow Up: Ask For Review Second Reminder Third Remind…" at bounding box center [142, 79] width 94 height 12
click at [95, 73] on select "First Reminder Follow up Follow Up: Ask For Review Second Reminder Third Remind…" at bounding box center [142, 79] width 94 height 12
click at [313, 96] on span at bounding box center [315, 98] width 13 height 13
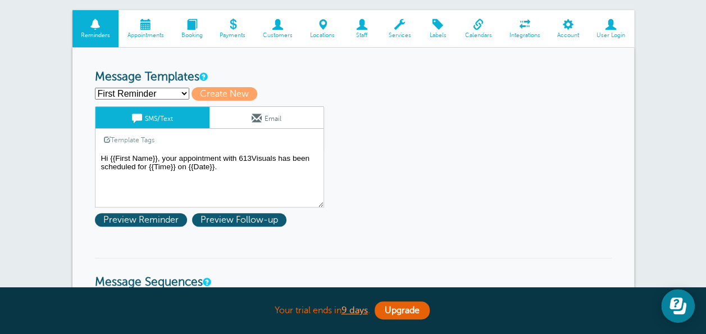
scroll to position [112, 0]
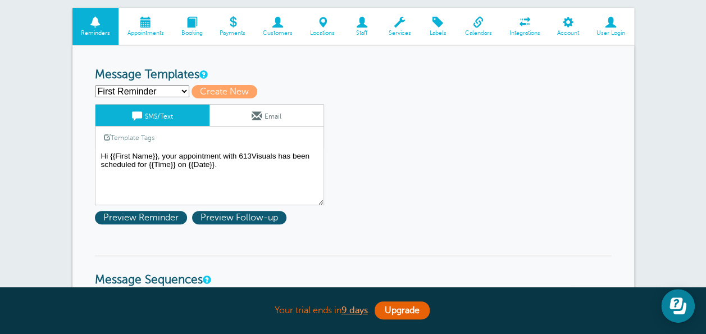
click at [147, 88] on select "First Reminder Follow Up: Ask For Review Second Reminder Third Reminder Create …" at bounding box center [142, 91] width 94 height 12
select select "161159"
click at [95, 85] on select "First Reminder Follow Up: Ask For Review Second Reminder Third Reminder Create …" at bounding box center [142, 91] width 94 height 12
type input "Follow Up: Ask For Review"
type textarea "How was your appointment with 613Visuals? We appreciate the opportunity to serv…"
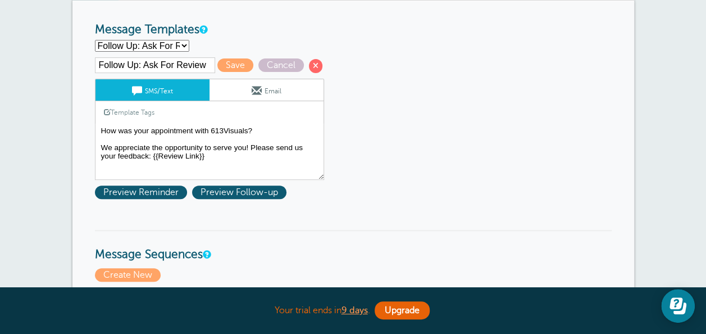
scroll to position [180, 0]
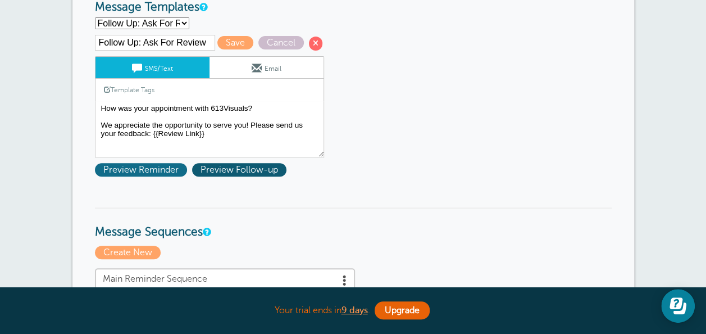
click at [151, 165] on span "Preview Reminder" at bounding box center [141, 169] width 92 height 13
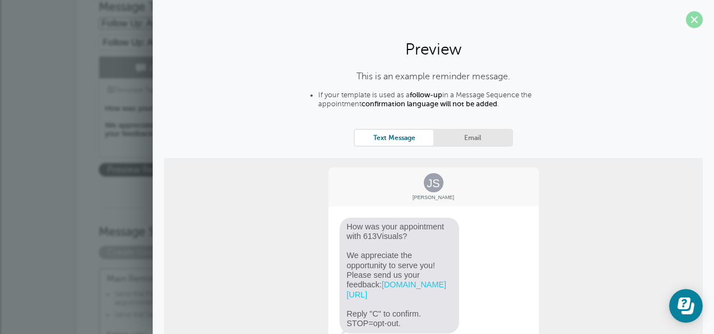
click at [689, 19] on span at bounding box center [694, 19] width 17 height 17
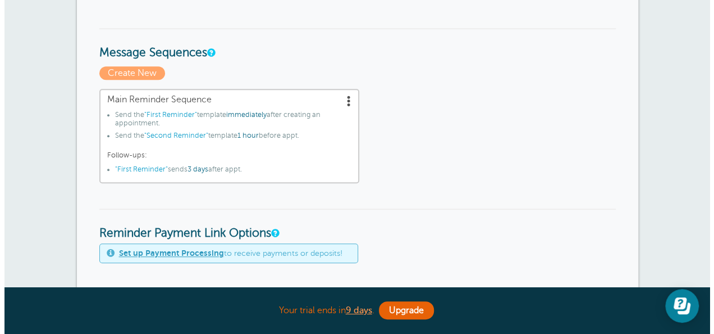
scroll to position [359, 0]
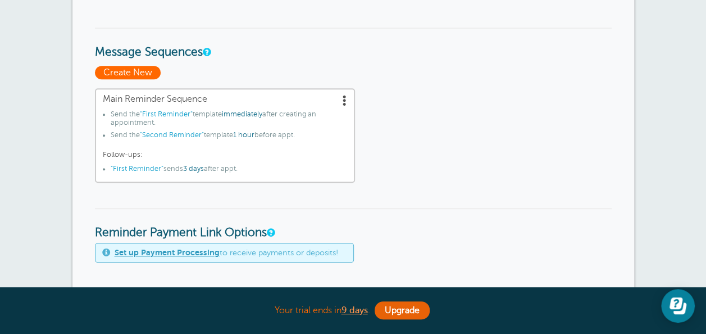
click at [140, 72] on span "Create New" at bounding box center [128, 72] width 66 height 13
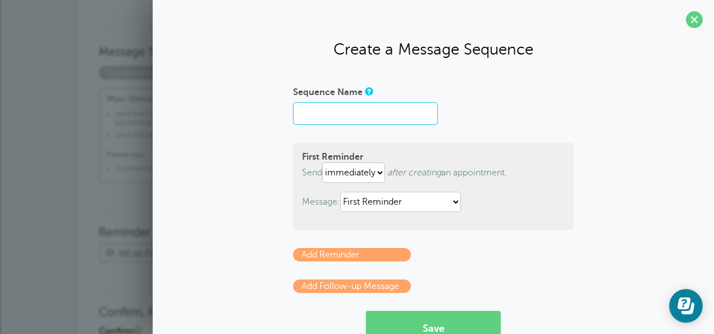
click at [344, 115] on input "Sequence Name" at bounding box center [365, 113] width 145 height 22
click at [686, 17] on span at bounding box center [694, 19] width 17 height 17
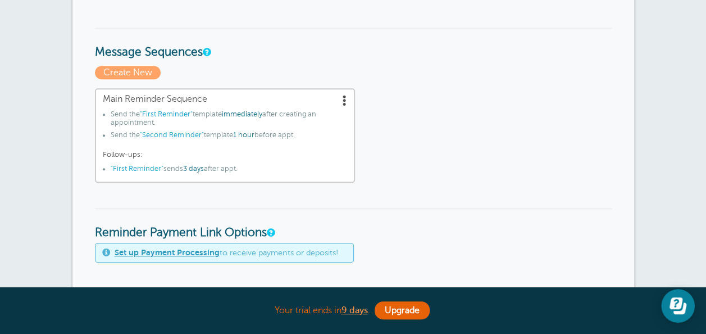
click at [205, 106] on link "Main Reminder Sequence Send the "First Reminder" template immediately after cre…" at bounding box center [225, 135] width 260 height 94
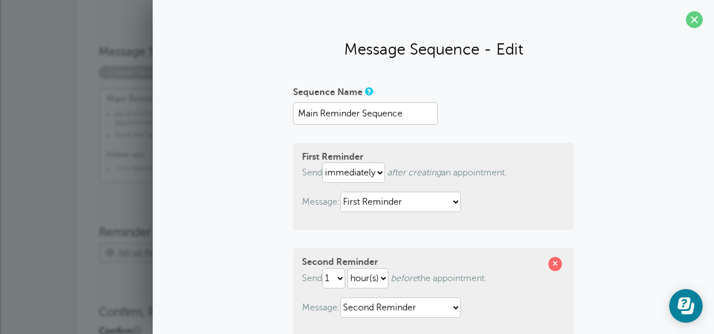
click at [531, 131] on form "Sequence Name Main Reminder Sequence First Reminder Send immediately 1 2 3 4 5 …" at bounding box center [433, 319] width 281 height 472
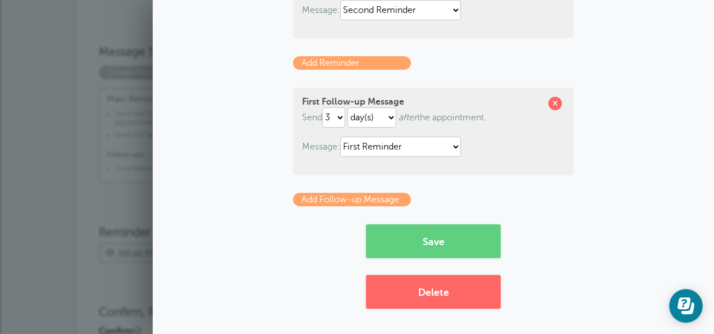
scroll to position [298, 0]
click at [349, 199] on link "Add Follow-up Message" at bounding box center [352, 199] width 118 height 13
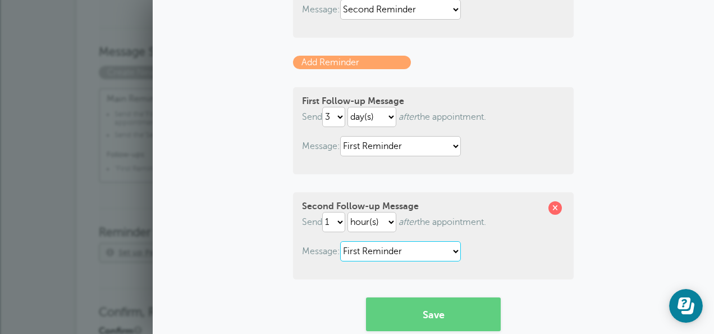
click at [412, 252] on select "First Reminder Follow Up: Ask For Review Second Reminder Third Reminder" at bounding box center [400, 251] width 121 height 20
click at [549, 206] on span at bounding box center [555, 207] width 13 height 13
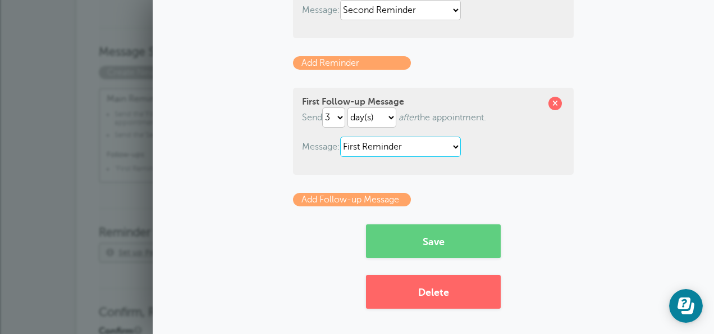
click at [389, 149] on select "First Reminder Follow Up: Ask For Review Second Reminder Third Reminder" at bounding box center [400, 146] width 121 height 20
select select "161159"
click at [340, 136] on select "First Reminder Follow Up: Ask For Review Second Reminder Third Reminder" at bounding box center [400, 146] width 121 height 20
click at [259, 138] on div "Sequence Name Main Reminder Sequence First Reminder Send immediately 1 2 3 4 5 …" at bounding box center [433, 46] width 539 height 523
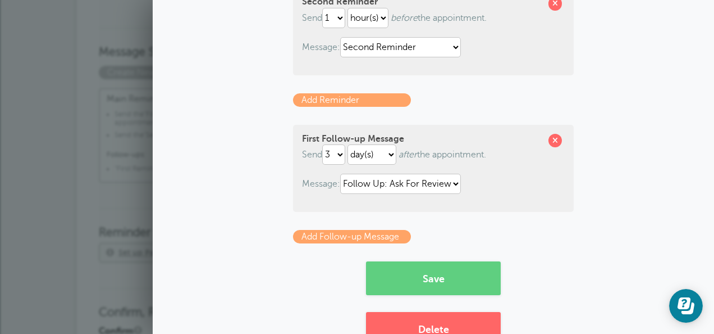
scroll to position [292, 0]
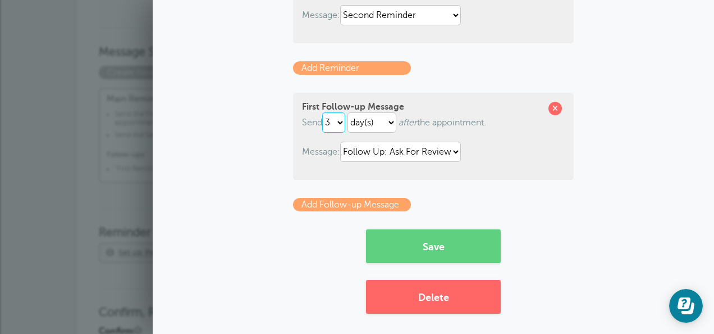
click at [332, 122] on select "1 2 3 4 5 6 7 8 9 10 11 12 13 14 15 16 17 18 19 20 21 22 23 24 25 26 27 28 29 30" at bounding box center [333, 122] width 23 height 20
select select "2"
click at [322, 113] on select "1 2 3 4 5 6 7 8 9 10 11 12 13 14 15 16 17 18 19 20 21 22 23 24 25 26 27 28 29 30" at bounding box center [333, 122] width 23 height 20
click at [284, 243] on div "Sequence Name Main Reminder Sequence First Reminder Send immediately 1 2 3 4 5 …" at bounding box center [433, 52] width 539 height 523
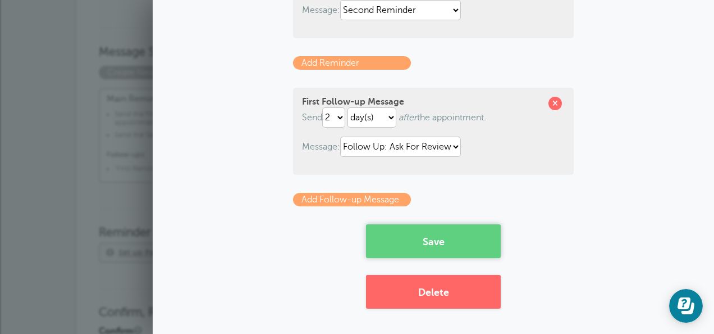
click at [448, 244] on button "Save" at bounding box center [433, 241] width 135 height 34
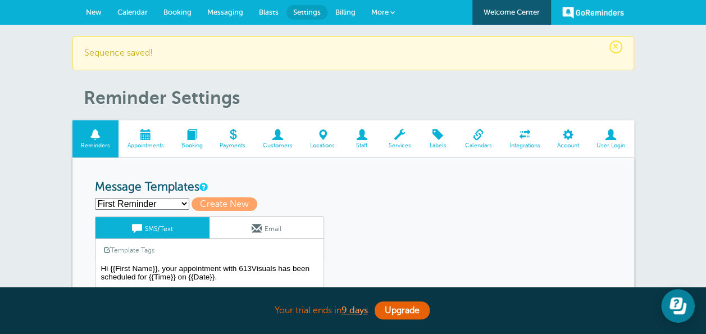
click at [384, 12] on span "More" at bounding box center [379, 12] width 17 height 8
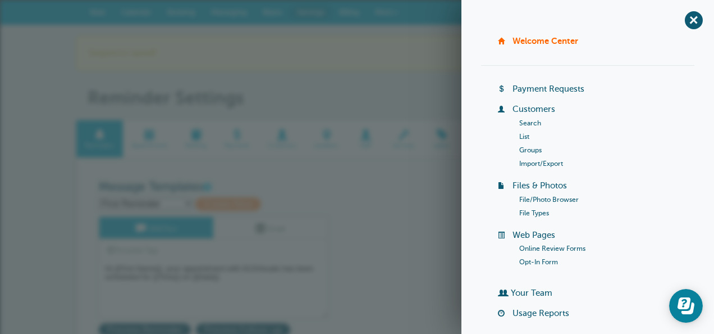
click at [535, 248] on link "Online Review Forms" at bounding box center [553, 248] width 66 height 8
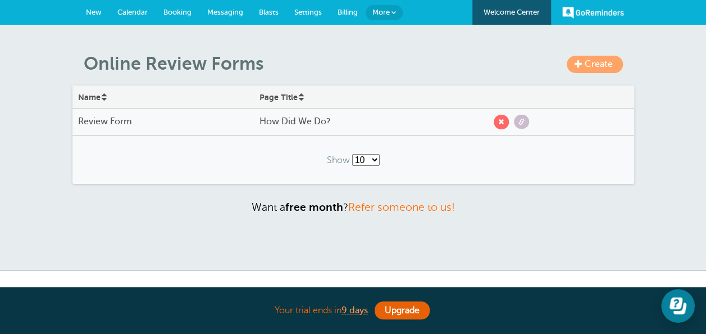
click at [332, 122] on h4 "How Did We Do?" at bounding box center [368, 121] width 218 height 11
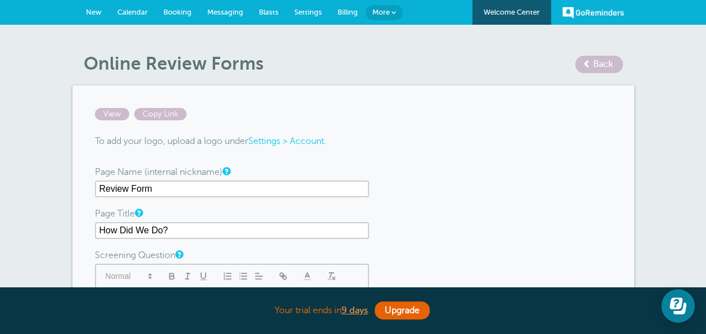
click at [266, 185] on input "Review Form" at bounding box center [232, 188] width 274 height 17
type input "R"
type input "Osmows review"
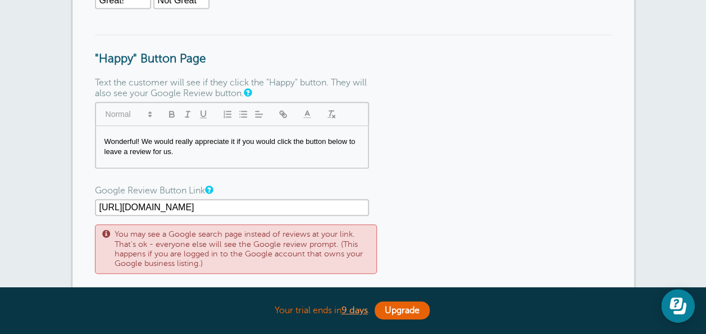
scroll to position [359, 0]
click at [427, 125] on form "View Copy Link To add your logo, upload a logo under Settings > Account . Page …" at bounding box center [353, 123] width 517 height 750
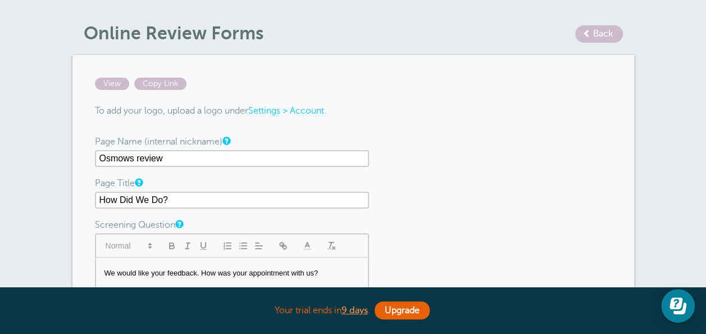
scroll to position [0, 0]
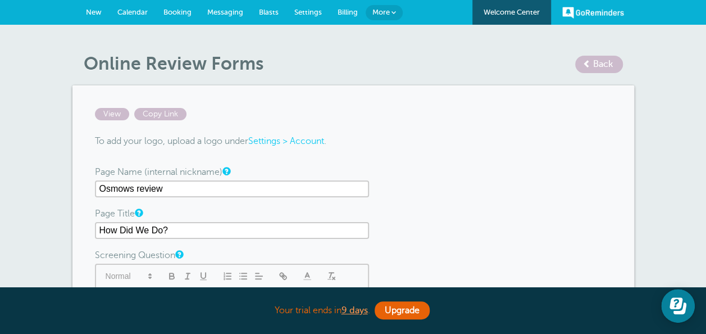
click at [100, 8] on span "New" at bounding box center [94, 12] width 16 height 8
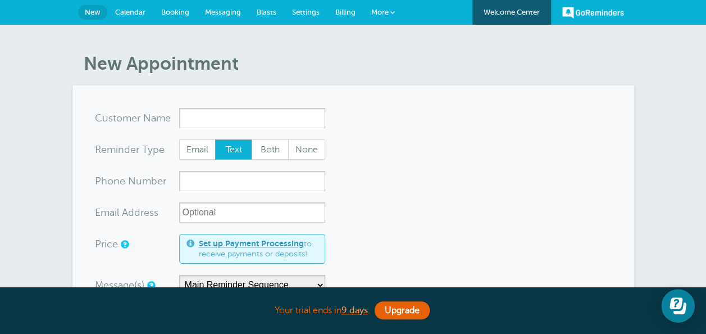
click at [381, 11] on span "More" at bounding box center [379, 12] width 17 height 8
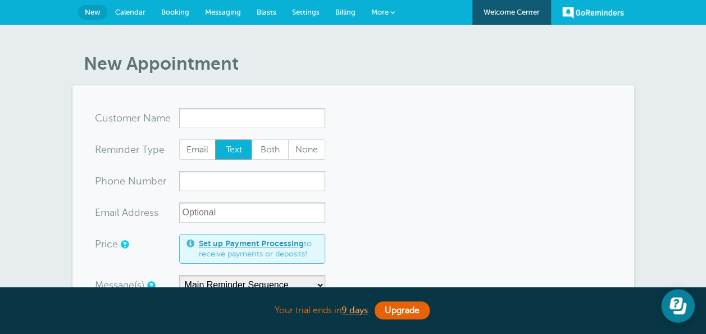
click at [304, 8] on span "Settings" at bounding box center [306, 12] width 28 height 8
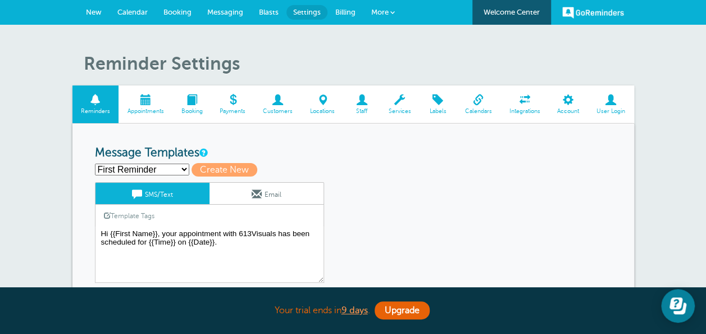
click at [376, 14] on span "More" at bounding box center [379, 12] width 17 height 8
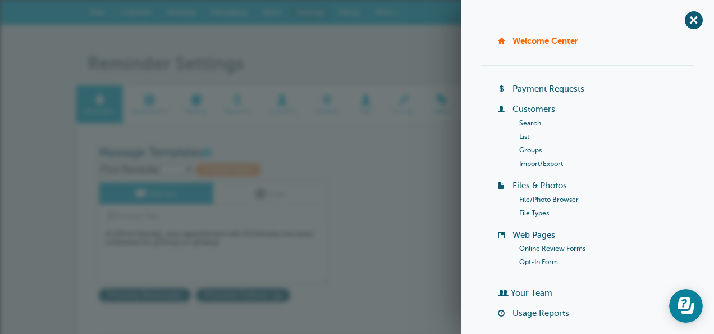
click at [550, 246] on link "Online Review Forms" at bounding box center [553, 248] width 66 height 8
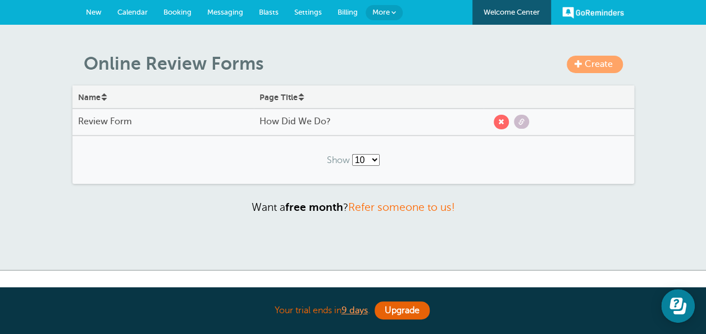
click at [311, 8] on span "Settings" at bounding box center [308, 12] width 28 height 8
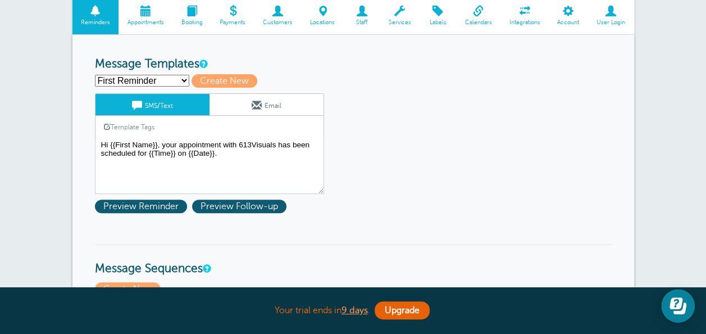
scroll to position [90, 0]
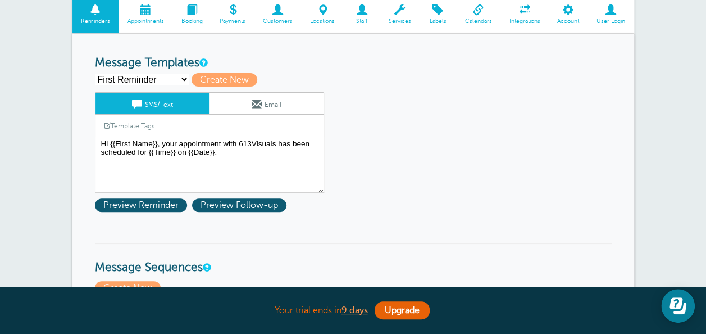
click at [147, 83] on select "First Reminder Follow Up: Ask For Review Second Reminder Third Reminder Create …" at bounding box center [142, 80] width 94 height 12
select select "161159"
click at [95, 74] on select "First Reminder Follow Up: Ask For Review Second Reminder Third Reminder Create …" at bounding box center [142, 80] width 94 height 12
type input "Follow Up: Ask For Review"
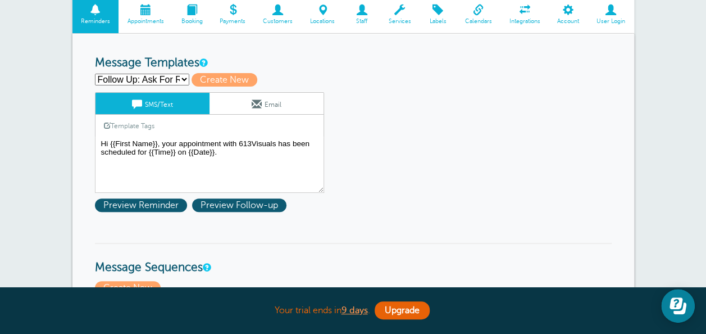
type textarea "How was your appointment with 613Visuals? We appreciate the opportunity to serv…"
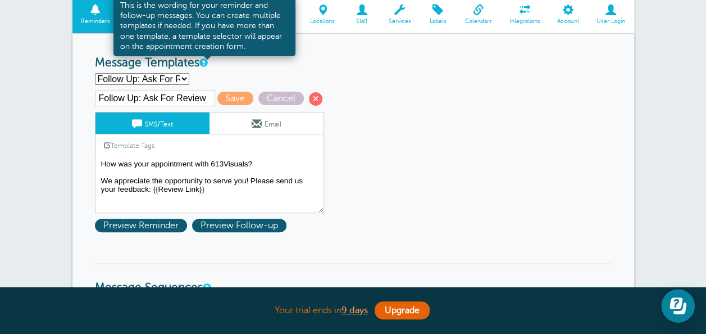
click at [206, 63] on link at bounding box center [202, 62] width 7 height 7
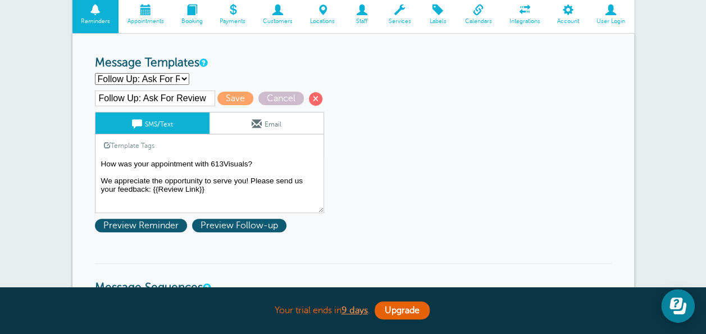
click at [171, 78] on select "First Reminder Follow Up: Ask For Review Second Reminder Third Reminder Create …" at bounding box center [142, 79] width 94 height 12
click at [266, 69] on h3 "Message Templates" at bounding box center [353, 63] width 517 height 14
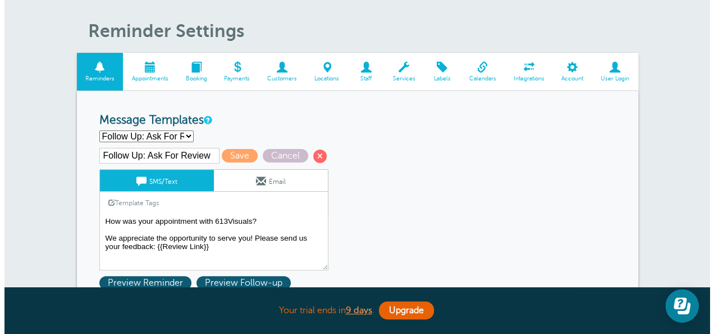
scroll to position [0, 0]
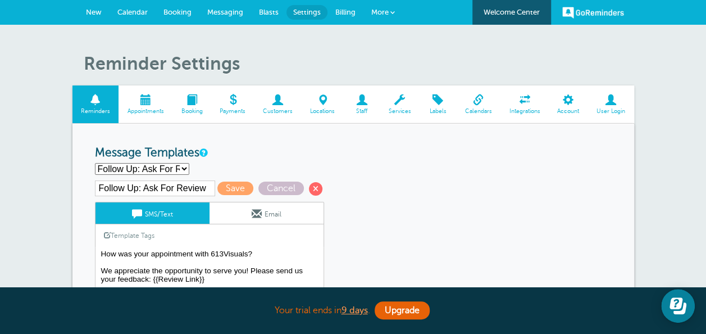
click at [383, 13] on span "More" at bounding box center [379, 12] width 17 height 8
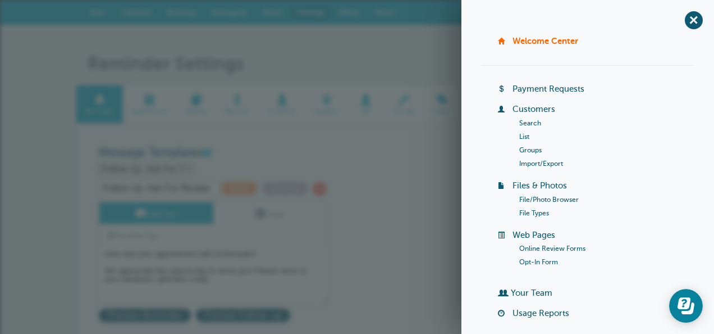
click at [556, 245] on link "Online Review Forms" at bounding box center [553, 248] width 66 height 8
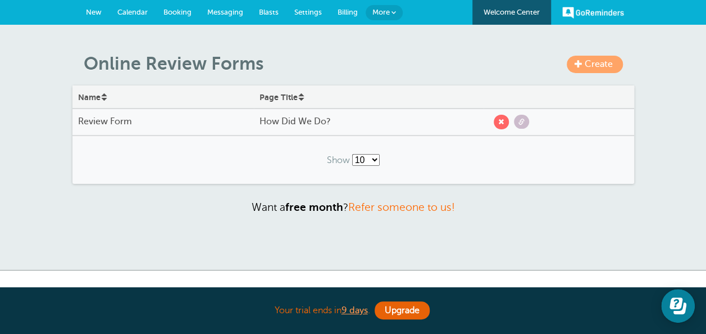
click at [324, 118] on h4 "How Did We Do?" at bounding box center [368, 121] width 218 height 11
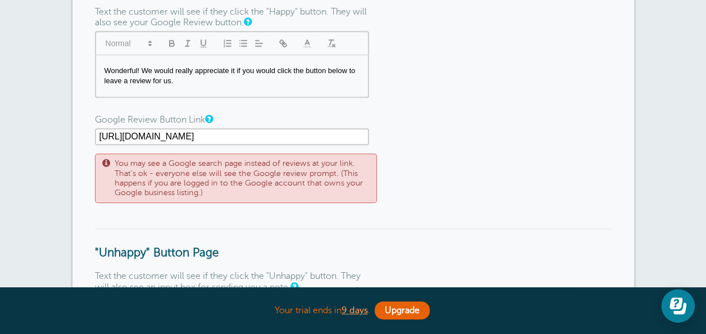
scroll to position [427, 0]
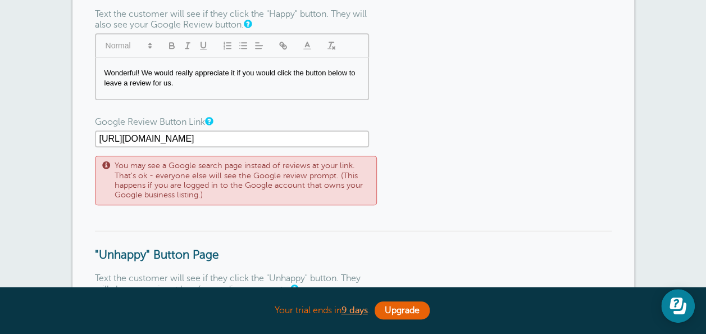
click at [406, 177] on form "View Copy Link To add your logo, upload a logo under Settings > Account . Page …" at bounding box center [353, 56] width 517 height 750
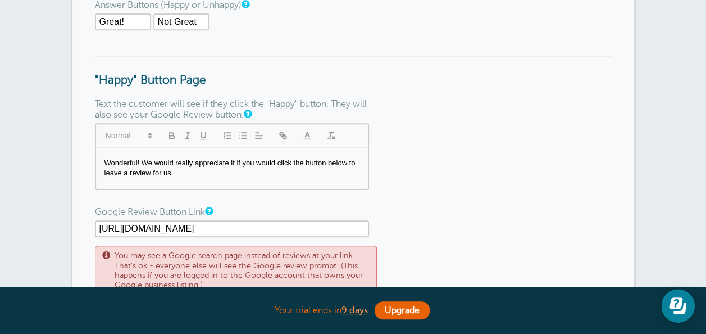
scroll to position [359, 0]
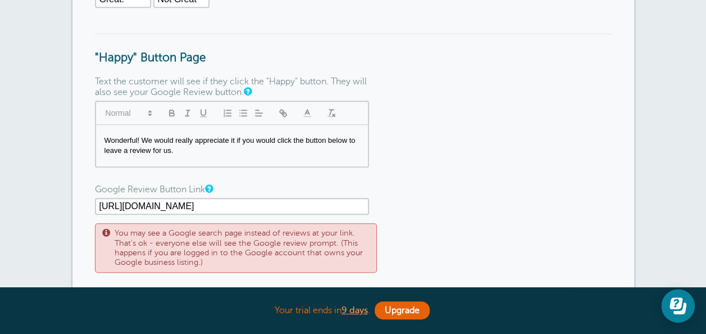
click at [106, 236] on span at bounding box center [106, 248] width 8 height 39
click at [102, 233] on span at bounding box center [106, 248] width 8 height 39
click at [288, 211] on input "https://search.google.com/local/writereview?placeid=ChIJjagO3DQHzkwRgvvEyY1TINs" at bounding box center [232, 206] width 274 height 17
click at [432, 206] on form "View Copy Link To add your logo, upload a logo under Settings > Account . Page …" at bounding box center [353, 123] width 517 height 750
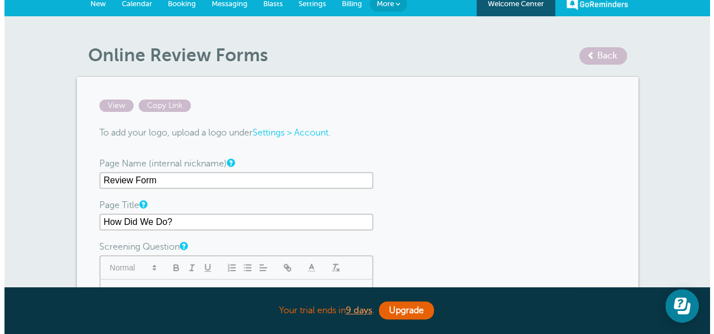
scroll to position [0, 0]
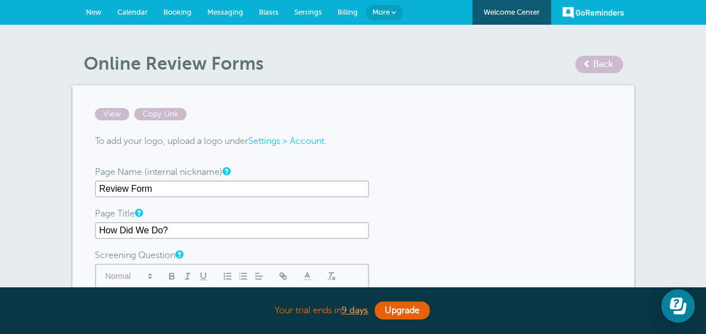
click at [385, 15] on span "More" at bounding box center [380, 12] width 17 height 8
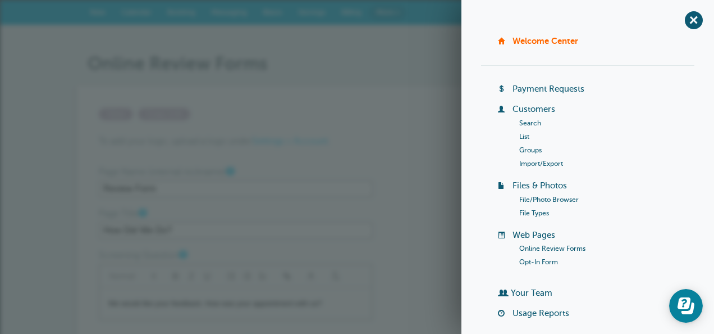
click at [535, 242] on li "Online Review Forms" at bounding box center [608, 248] width 176 height 13
click at [542, 248] on link "Online Review Forms" at bounding box center [553, 248] width 66 height 8
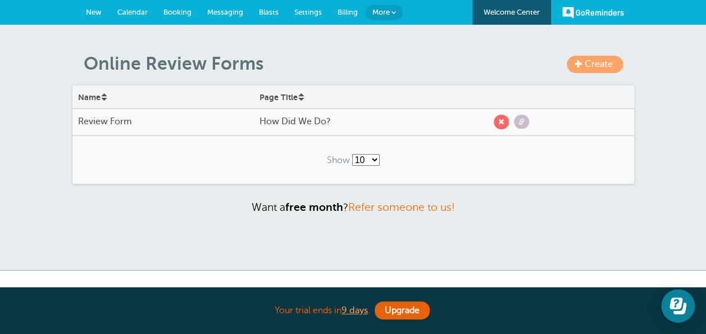
click at [591, 58] on link "Create" at bounding box center [595, 64] width 56 height 17
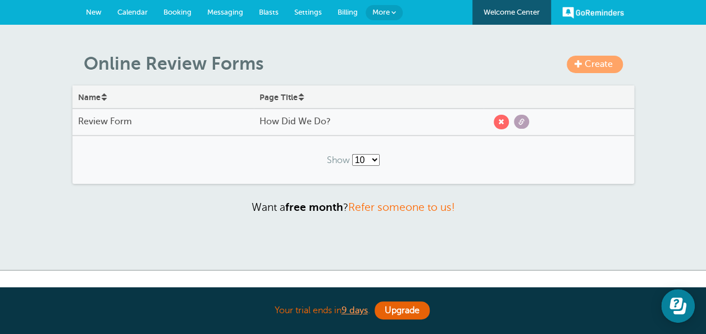
click at [522, 120] on span at bounding box center [521, 122] width 6 height 6
click at [520, 122] on span at bounding box center [521, 122] width 6 height 6
click at [386, 10] on span "More" at bounding box center [380, 12] width 17 height 8
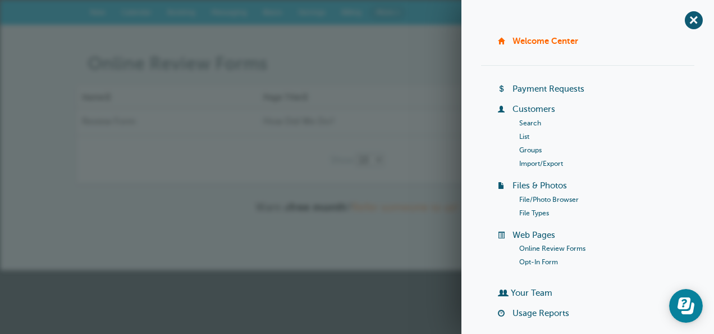
click at [394, 35] on div "Create Online Review Forms Name Page Title Review Form How Did We Do? Show 10 2…" at bounding box center [357, 147] width 714 height 245
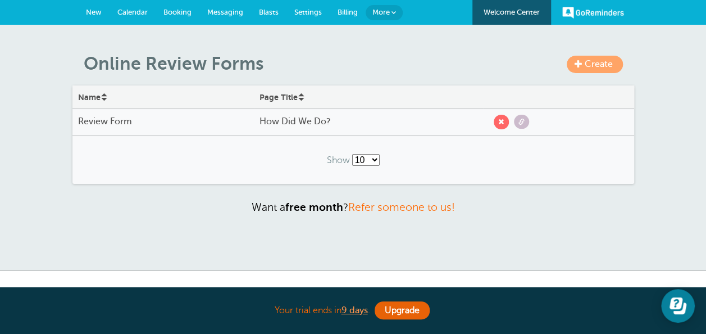
click at [389, 10] on link "More" at bounding box center [384, 12] width 37 height 15
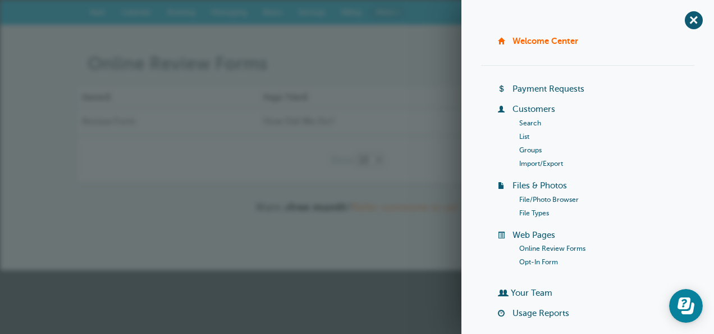
click at [403, 65] on h1 "Online Review Forms" at bounding box center [363, 63] width 550 height 21
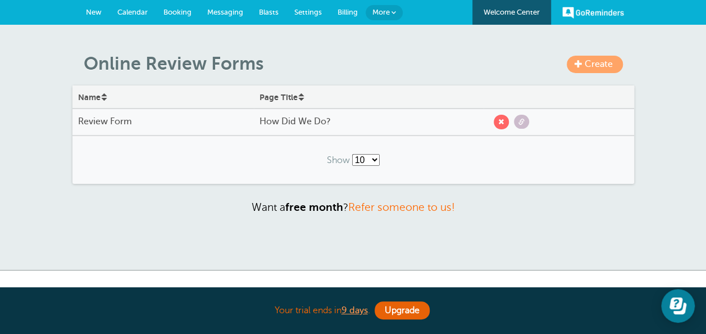
click at [314, 8] on span "Settings" at bounding box center [308, 12] width 28 height 8
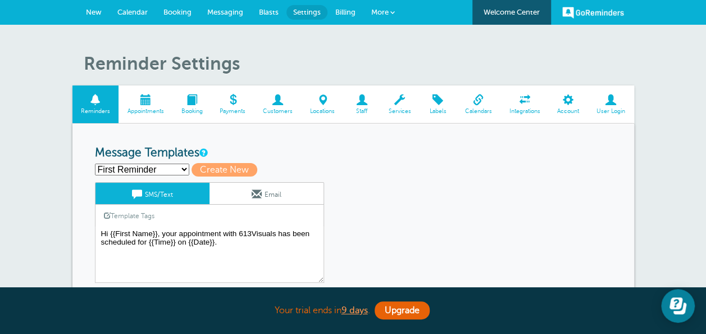
click at [612, 98] on span at bounding box center [611, 99] width 46 height 11
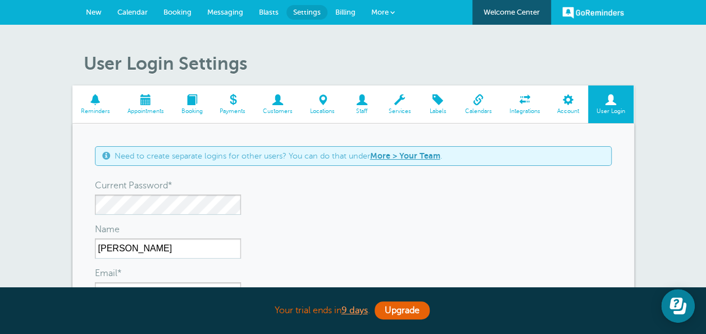
click at [337, 211] on div "Current Password*" at bounding box center [353, 198] width 517 height 33
click at [376, 211] on div "Current Password*" at bounding box center [353, 198] width 517 height 33
click at [93, 108] on span "Reminders" at bounding box center [95, 111] width 35 height 7
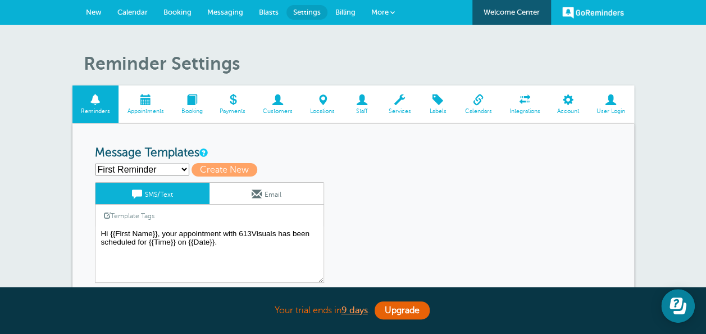
click at [147, 167] on select "First Reminder Follow Up: Ask For Review Second Reminder Third Reminder Create …" at bounding box center [142, 169] width 94 height 12
click at [416, 166] on div "First Reminder Follow Up: Ask For Review Second Reminder Third Reminder Create …" at bounding box center [353, 169] width 517 height 13
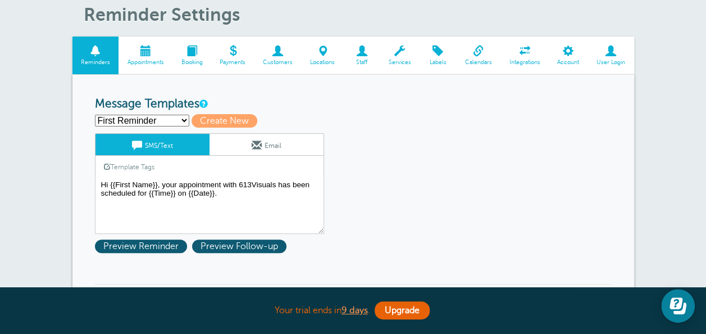
scroll to position [56, 0]
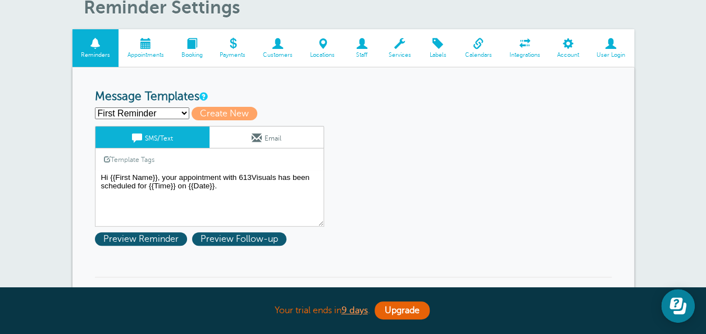
click at [172, 111] on select "First Reminder Follow Up: Ask For Review Second Reminder Third Reminder Create …" at bounding box center [142, 113] width 94 height 12
click at [95, 107] on select "First Reminder Follow Up: Ask For Review Second Reminder Third Reminder Create …" at bounding box center [142, 113] width 94 height 12
click at [166, 110] on select "First Reminder Follow Up: Ask For Review Second Reminder Third Reminder Create …" at bounding box center [142, 113] width 94 height 12
click at [144, 110] on select "First Reminder Follow Up: Ask For Review Second Reminder Third Reminder Create …" at bounding box center [142, 113] width 94 height 12
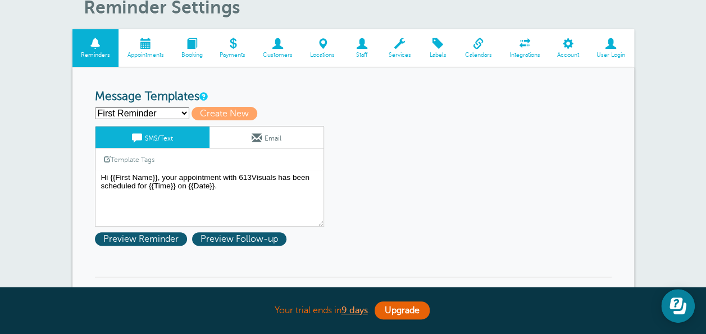
select select "160761"
click at [95, 107] on select "First Reminder Follow Up: Ask For Review Second Reminder Third Reminder Create …" at bounding box center [142, 113] width 94 height 12
type input "Second Reminder"
type textarea "Hi {{First Name}}, you have an appointment with 613Visuals at {{Time}} on {{Dat…"
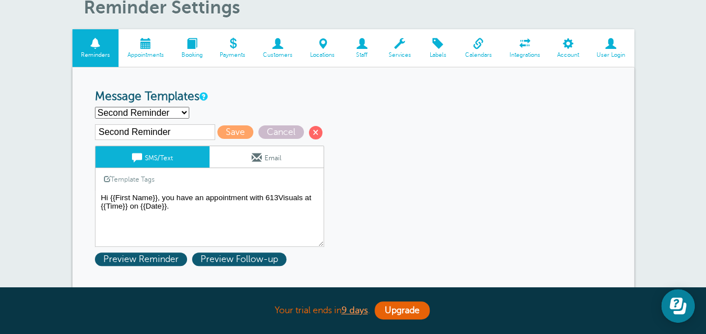
click at [134, 112] on select "First Reminder Follow Up: Ask For Review Second Reminder Third Reminder Create …" at bounding box center [142, 113] width 94 height 12
select select "160759"
click at [95, 107] on select "First Reminder Follow Up: Ask For Review Second Reminder Third Reminder Create …" at bounding box center [142, 113] width 94 height 12
type input "First Reminder"
type textarea "Hi {{First Name}}, your appointment with 613Visuals has been scheduled for {{Ti…"
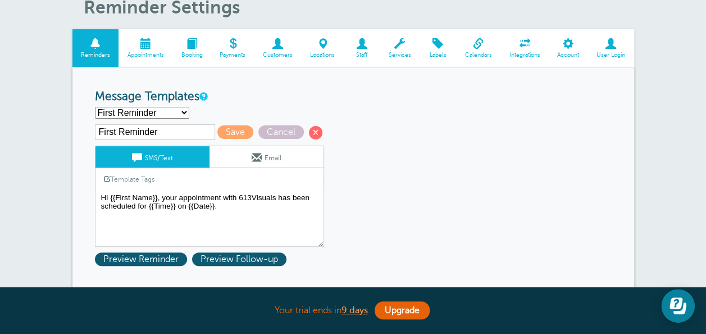
click at [126, 128] on input "First Reminder" at bounding box center [155, 132] width 120 height 16
click at [126, 128] on input "First R1st - eminder" at bounding box center [155, 132] width 120 height 16
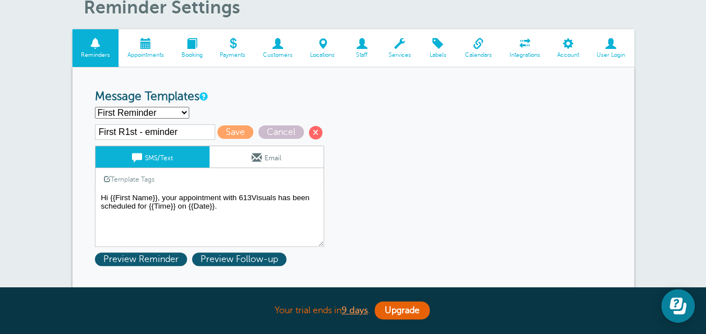
click at [126, 128] on input "First R1st - eminder" at bounding box center [155, 132] width 120 height 16
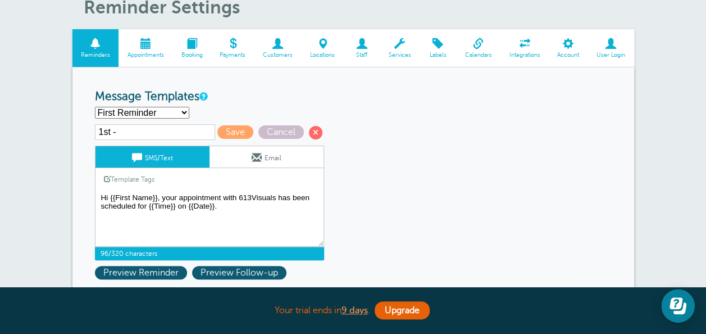
drag, startPoint x: 273, startPoint y: 195, endPoint x: 239, endPoint y: 195, distance: 33.7
click at [239, 195] on textarea "Hi {{First Name}}, your appointment with 613Visuals has been scheduled for {{Ti…" at bounding box center [209, 218] width 229 height 56
click at [167, 135] on input "1st -" at bounding box center [155, 132] width 120 height 16
paste input "613Visual"
drag, startPoint x: 180, startPoint y: 134, endPoint x: 81, endPoint y: 129, distance: 98.4
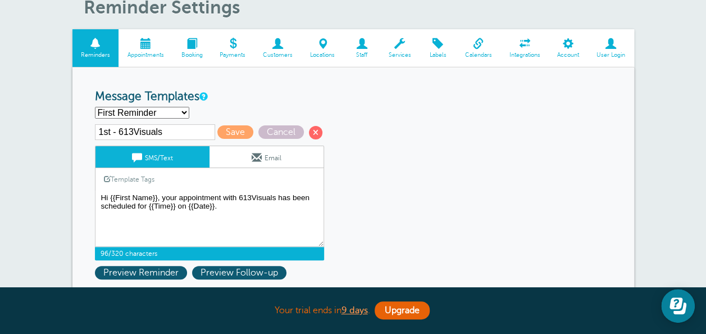
type input "1st - 613Visuals"
click at [221, 128] on span "Save" at bounding box center [235, 131] width 36 height 13
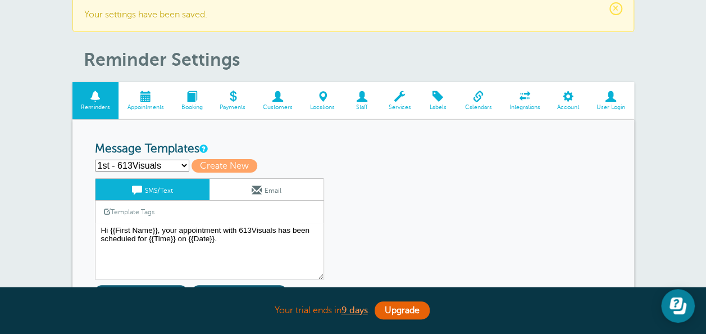
scroll to position [56, 0]
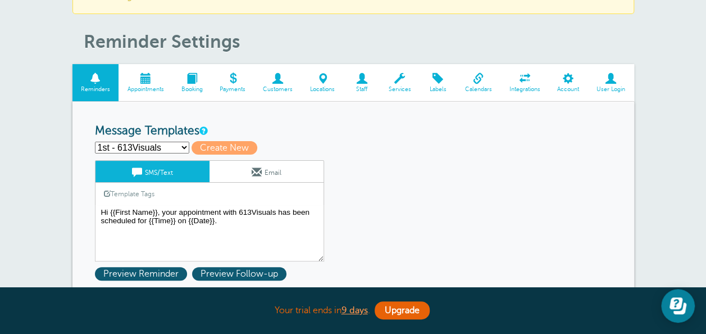
click at [149, 146] on select "1st - 613Visuals Follow Up: Ask For Review Second Reminder Third Reminder Creat…" at bounding box center [142, 148] width 94 height 12
select select "160761"
click at [95, 142] on select "1st - 613Visuals Follow Up: Ask For Review Second Reminder Third Reminder Creat…" at bounding box center [142, 148] width 94 height 12
type input "Second Reminder"
type textarea "Hi {{First Name}}, you have an appointment with 613Visuals at {{Time}} on {{Dat…"
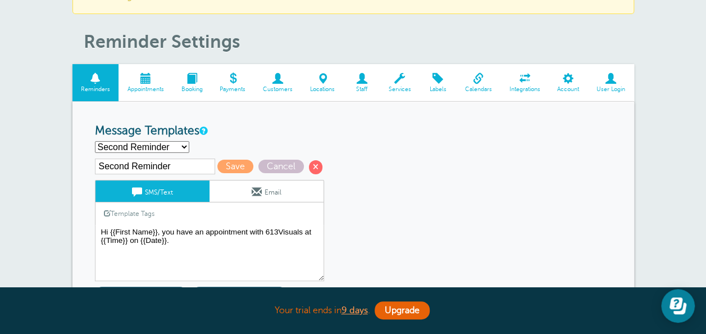
click at [134, 163] on input "Second Reminder" at bounding box center [155, 166] width 120 height 16
paste input "1st - 613Visuals"
drag, startPoint x: 111, startPoint y: 164, endPoint x: 97, endPoint y: 164, distance: 14.0
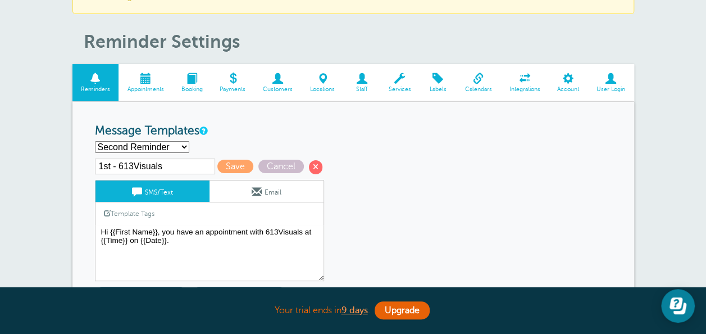
click at [97, 164] on input "1st - 613Visuals" at bounding box center [155, 166] width 120 height 16
type input "2nd - 613Visuals"
click at [225, 167] on span "Save" at bounding box center [235, 166] width 36 height 13
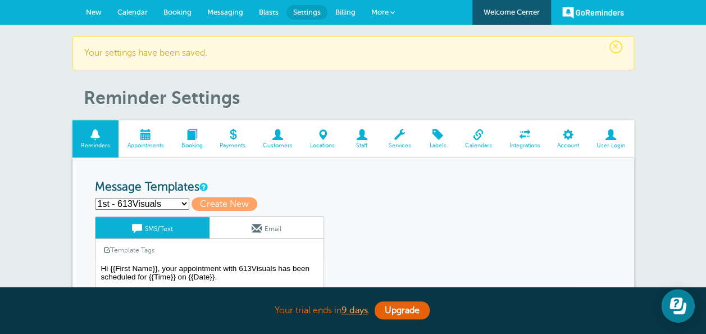
click at [113, 202] on select "1st - 613Visuals 2nd - 613Visuals Follow Up: Ask For Review Third Reminder Crea…" at bounding box center [142, 204] width 94 height 12
select select "160762"
click at [95, 198] on select "1st - 613Visuals 2nd - 613Visuals Follow Up: Ask For Review Third Reminder Crea…" at bounding box center [142, 204] width 94 height 12
type input "Third Reminder"
type textarea "Hi {{First Name}}, you have an appointment with 613Visuals [DATE] at {{Time}}."
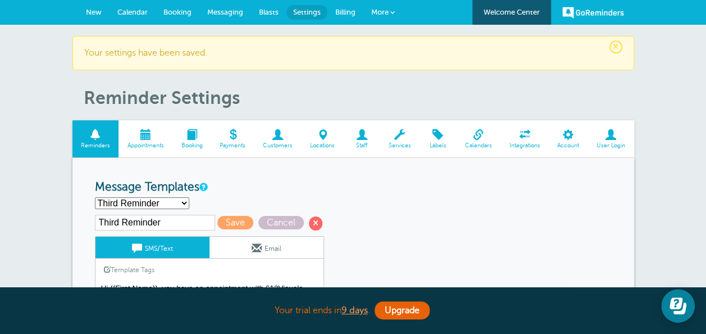
click at [137, 217] on input "Third Reminder" at bounding box center [155, 223] width 120 height 16
paste input "1st - 613Visuals"
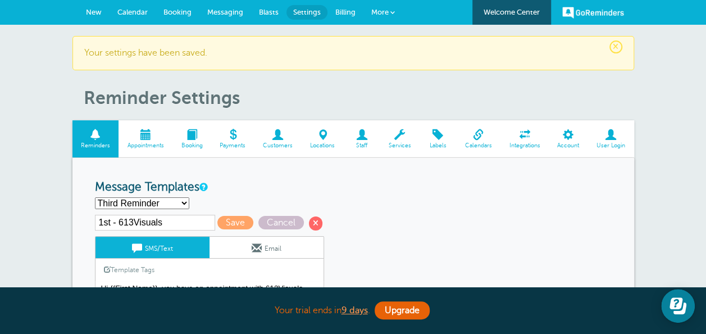
click at [106, 216] on input "1st - 613Visuals" at bounding box center [155, 223] width 120 height 16
type input "3rd - 613Visuals"
click at [229, 218] on span "Save" at bounding box center [235, 222] width 36 height 13
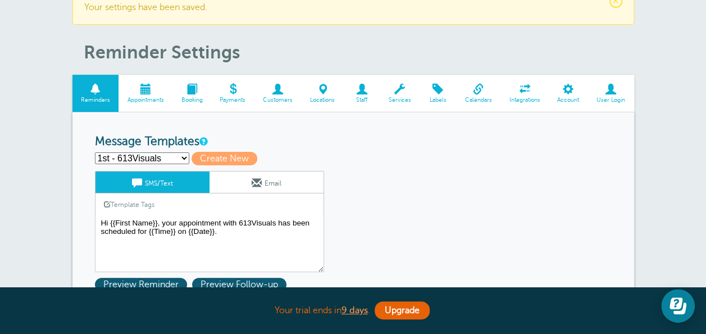
scroll to position [56, 0]
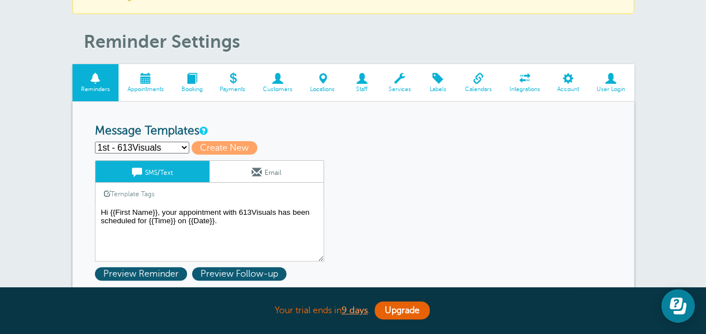
click at [138, 146] on select "1st - 613Visuals 2nd - 613Visuals 3rd - 613Visuals Follow Up: Ask For Review Cr…" at bounding box center [142, 148] width 94 height 12
select select "161159"
click at [95, 142] on select "1st - 613Visuals 2nd - 613Visuals 3rd - 613Visuals Follow Up: Ask For Review Cr…" at bounding box center [142, 148] width 94 height 12
type input "Follow Up: Ask For Review"
type textarea "How was your appointment with 613Visuals? We appreciate the opportunity to serv…"
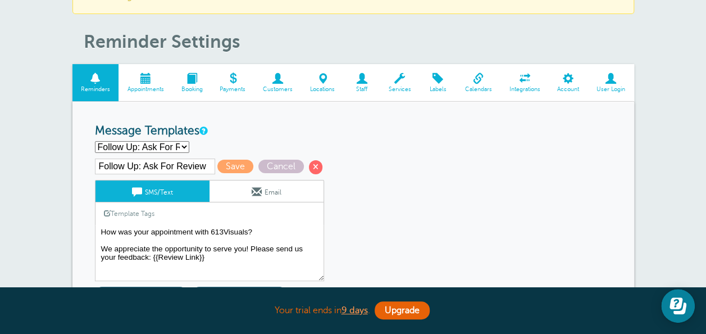
click at [152, 165] on input "Follow Up: Ask For Review" at bounding box center [155, 166] width 120 height 16
drag, startPoint x: 144, startPoint y: 166, endPoint x: 208, endPoint y: 162, distance: 63.6
click at [208, 162] on input "Follow Up: Ask For Review" at bounding box center [155, 166] width 120 height 16
paste input "1st - 613Visuals"
click at [166, 165] on input "Follow Up: 1st - 613Visuals" at bounding box center [155, 166] width 120 height 16
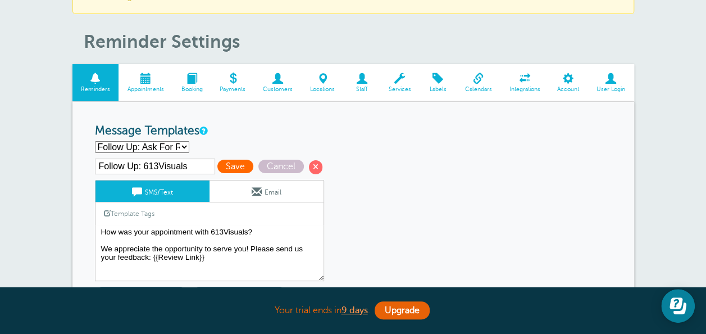
type input "Follow Up: 613Visuals"
click at [225, 166] on span "Save" at bounding box center [235, 166] width 36 height 13
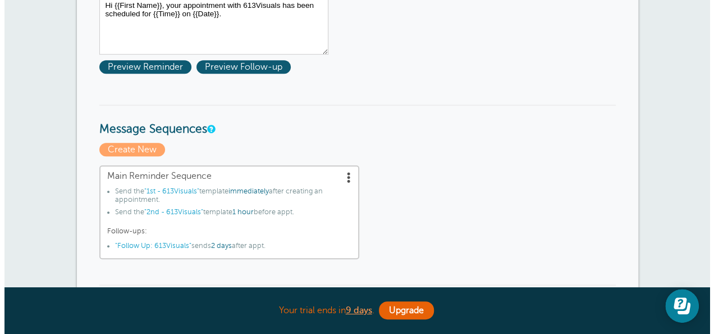
scroll to position [281, 0]
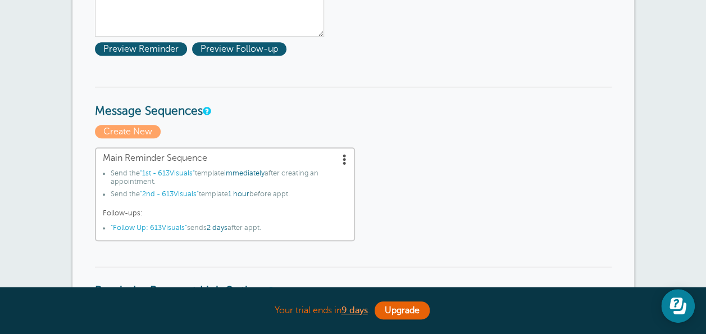
click at [346, 156] on span at bounding box center [344, 158] width 11 height 11
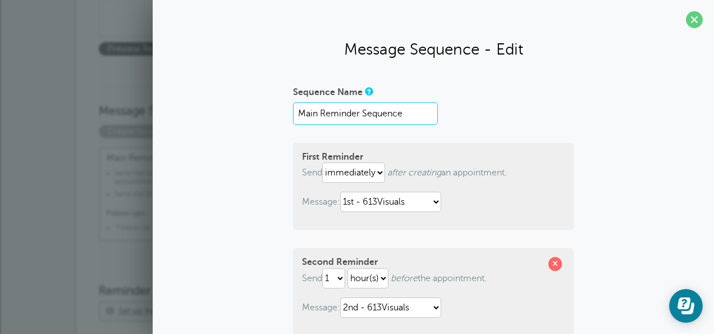
click at [306, 114] on input "Main Reminder Sequence" at bounding box center [365, 113] width 145 height 22
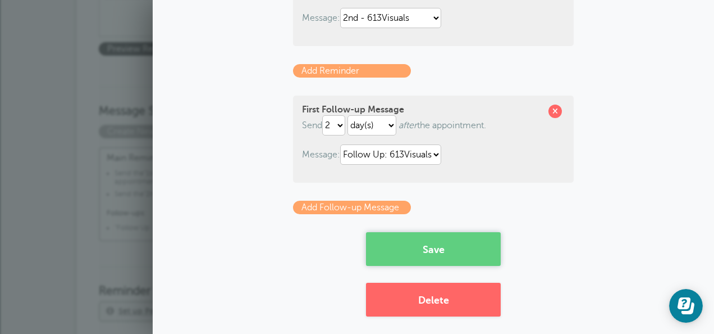
scroll to position [298, 0]
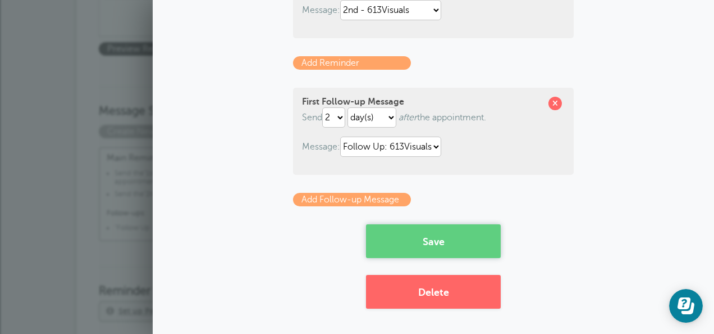
type input "613Visuals Reminder Sequence"
click at [425, 255] on button "Save" at bounding box center [433, 241] width 135 height 34
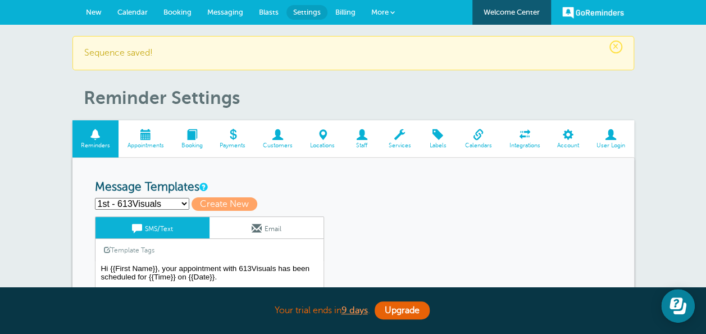
click at [97, 9] on span "New" at bounding box center [94, 12] width 16 height 8
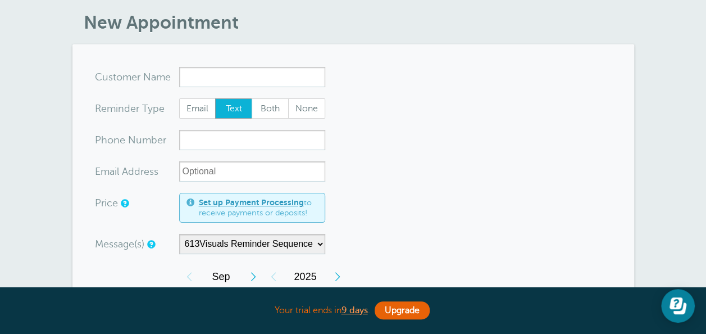
scroll to position [56, 0]
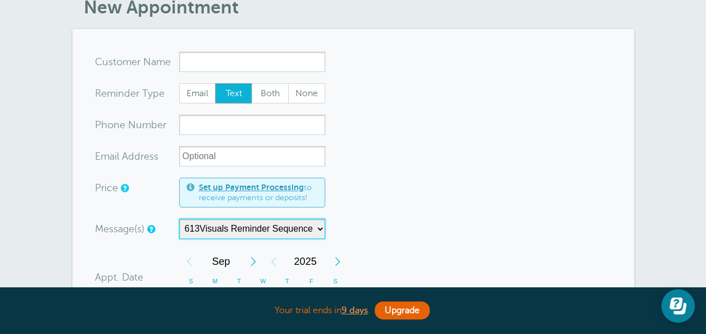
click at [200, 225] on select "613Visuals Reminder Sequence" at bounding box center [252, 228] width 146 height 20
click at [426, 225] on div "Message(s) 613Visuals Reminder Sequence Custom Message Start with 1st - 613Visu…" at bounding box center [277, 228] width 365 height 20
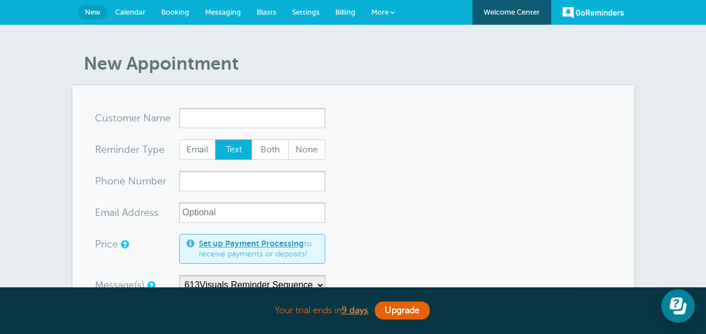
click at [304, 14] on span "Settings" at bounding box center [306, 12] width 28 height 8
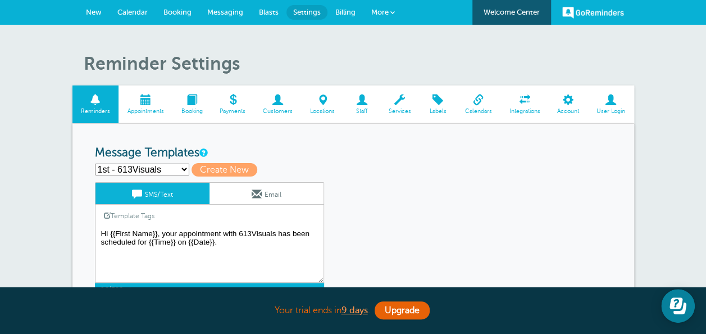
drag, startPoint x: 231, startPoint y: 247, endPoint x: 88, endPoint y: 221, distance: 146.1
click at [222, 171] on span "Create New" at bounding box center [225, 169] width 66 height 13
select select
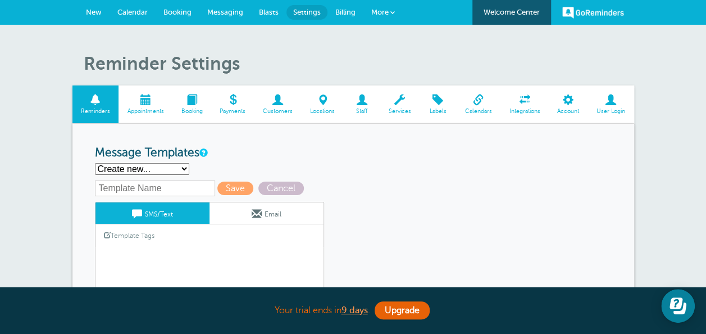
click at [166, 184] on input "text" at bounding box center [155, 188] width 120 height 16
drag, startPoint x: 170, startPoint y: 184, endPoint x: 118, endPoint y: 184, distance: 51.7
click at [118, 184] on input "1st - 613Visuals" at bounding box center [155, 188] width 120 height 16
type input "1st - Business 2"
click at [125, 250] on textarea "Hi {{First Name}}, your appointment with 613Visuals has been scheduled for {{Ti…" at bounding box center [209, 275] width 229 height 56
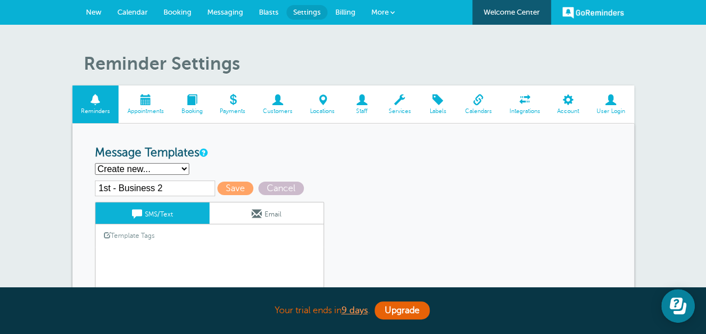
paste textarea "Hi {{First Name}}, your appointment with 613Visuals has been scheduled for {{Ti…"
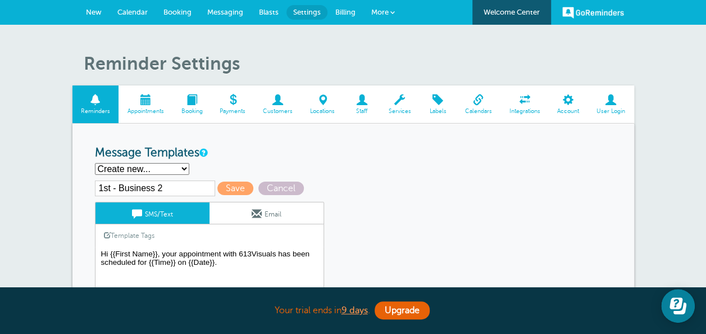
scroll to position [56, 0]
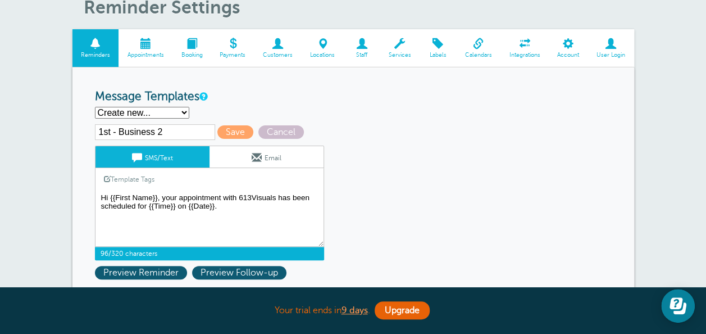
drag, startPoint x: 274, startPoint y: 195, endPoint x: 239, endPoint y: 199, distance: 35.0
click at [239, 195] on textarea "Hi {{First Name}}, your appointment with 613Visuals has been scheduled for {{Ti…" at bounding box center [209, 218] width 229 height 56
type textarea "Hi {{First Name}}, your appointment with Business2 has been scheduled for {{Tim…"
click at [237, 160] on link "Email" at bounding box center [266, 156] width 114 height 21
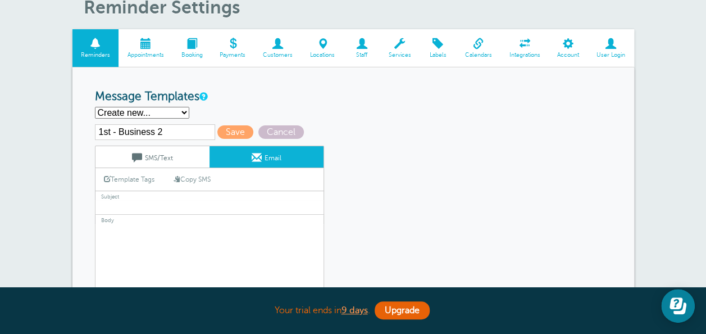
click at [195, 183] on link "Copy SMS" at bounding box center [192, 178] width 54 height 21
type textarea "Hi {{First Name}}, your appointment with Business2 has been scheduled for {{Tim…"
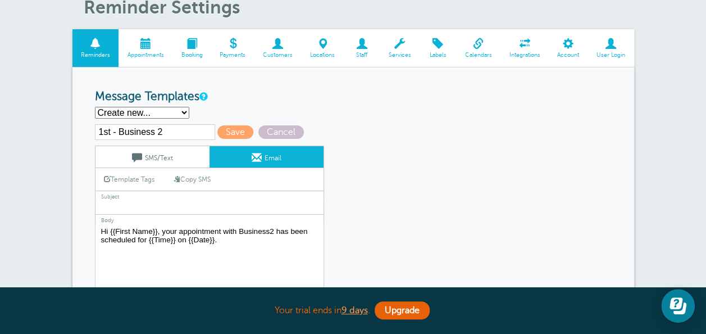
click at [208, 204] on input "text" at bounding box center [209, 207] width 229 height 15
paste input "Hi {{First Name}}, your appointment with 613Visuals has been scheduled for {{Ti…"
type input "Hi {{First Name}}, your appointment with 613Visuals has been scheduled for {{Ti…"
click at [176, 199] on label "Subject" at bounding box center [209, 195] width 229 height 10
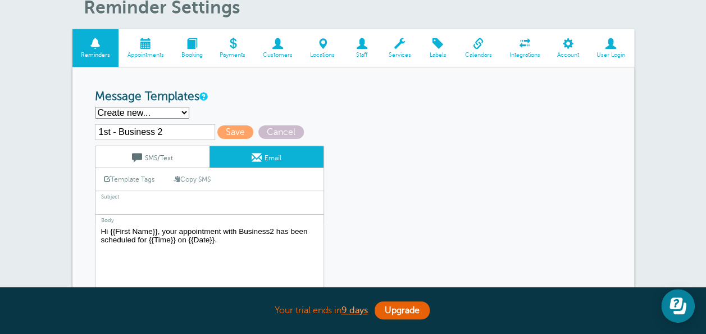
click at [198, 207] on input "text" at bounding box center [209, 207] width 229 height 15
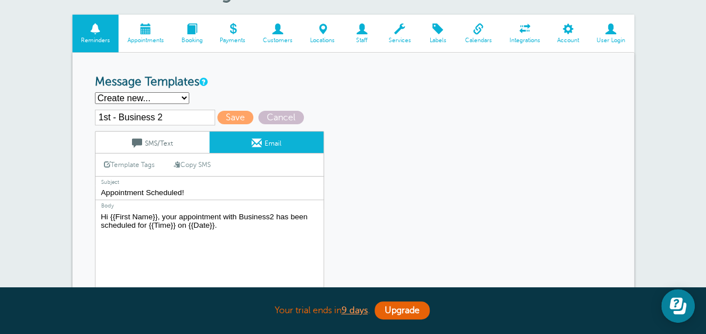
scroll to position [112, 0]
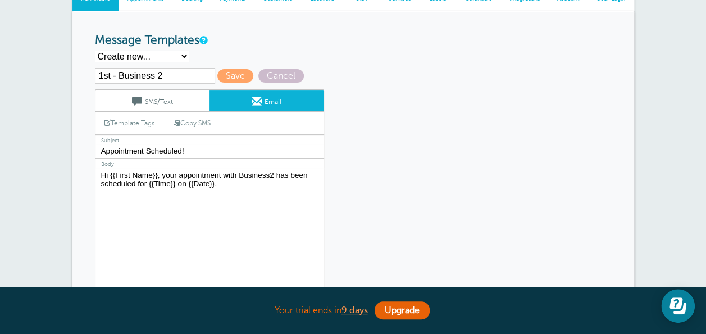
type input "Appointment Scheduled!"
click at [239, 236] on textarea "Hi {{First Name}}, your appointment with 613Visuals has been scheduled for {{Ti…" at bounding box center [209, 238] width 229 height 140
click at [144, 125] on link "Template Tags" at bounding box center [128, 123] width 67 height 22
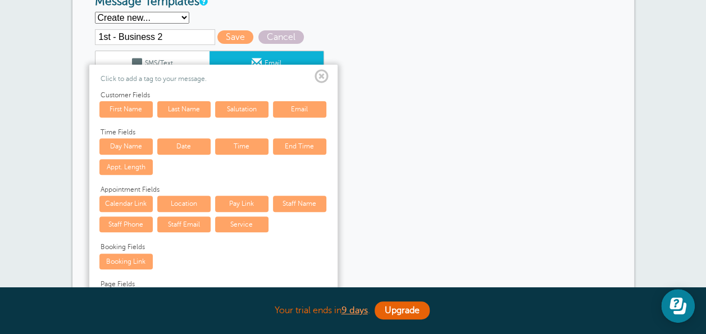
scroll to position [168, 0]
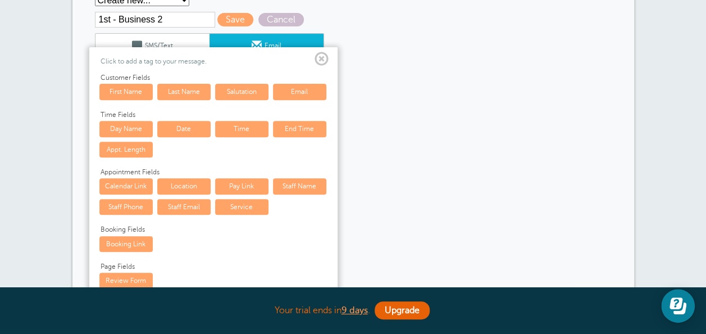
click at [125, 185] on link "Calendar Link" at bounding box center [125, 186] width 53 height 16
type textarea "Hi {{First Name}}, your appointment with Business2 has been scheduled for {{Tim…"
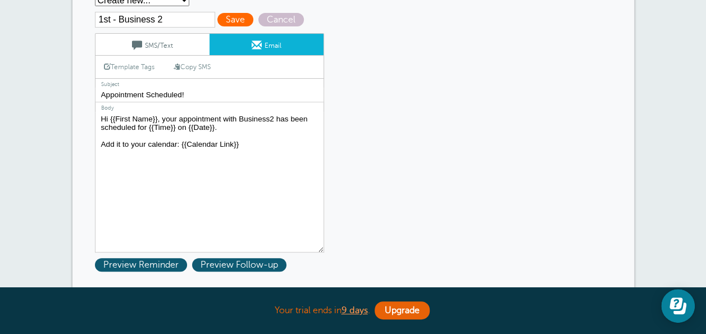
click at [224, 20] on span "Save" at bounding box center [235, 19] width 36 height 13
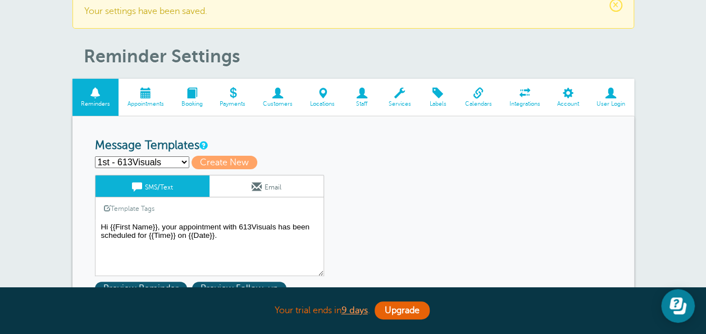
scroll to position [56, 0]
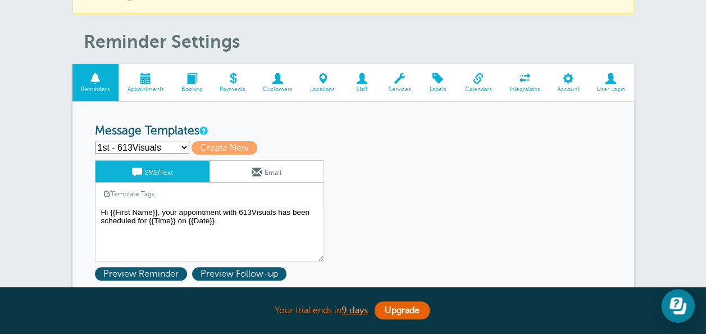
click at [116, 143] on select "1st - 613Visuals 1st - Business 2 2nd - 613Visuals 3rd - 613Visuals Follow Up: …" at bounding box center [142, 148] width 94 height 12
click at [95, 142] on select "1st - 613Visuals 1st - Business 2 2nd - 613Visuals 3rd - 613Visuals Follow Up: …" at bounding box center [142, 148] width 94 height 12
click at [124, 148] on select "1st - 613Visuals 1st - Business 2 2nd - 613Visuals 3rd - 613Visuals Follow Up: …" at bounding box center [142, 148] width 94 height 12
select select "160761"
click at [95, 142] on select "1st - 613Visuals 1st - Business 2 2nd - 613Visuals 3rd - 613Visuals Follow Up: …" at bounding box center [142, 148] width 94 height 12
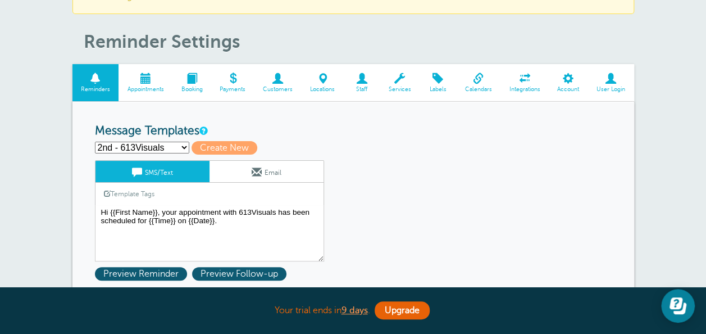
type input "2nd - 613Visuals"
type textarea "Hi {{First Name}}, you have an appointment with 613Visuals at {{Time}} on {{Dat…"
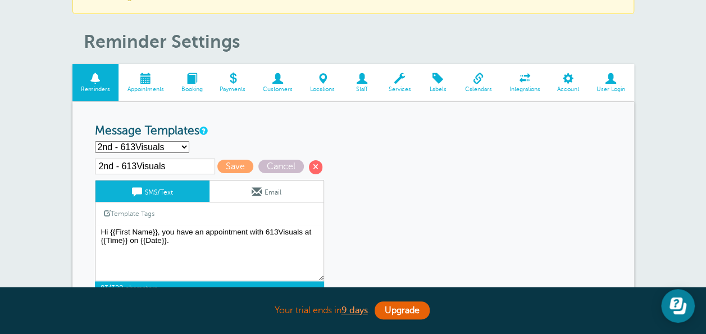
drag, startPoint x: 192, startPoint y: 237, endPoint x: 88, endPoint y: 223, distance: 104.9
click at [270, 171] on span "Cancel" at bounding box center [280, 166] width 45 height 13
select select "160759"
type textarea "Hi {{First Name}}, your appointment with 613Visuals has been scheduled for {{Ti…"
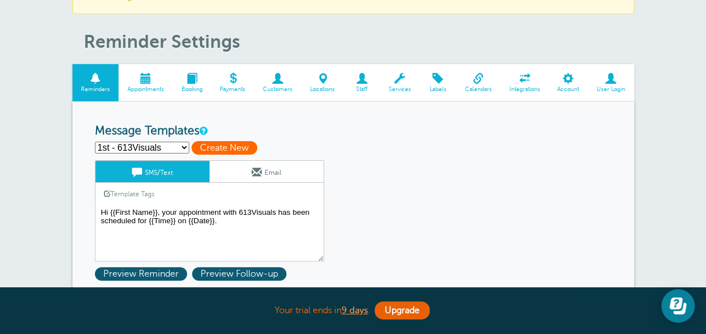
click at [208, 144] on span "Create New" at bounding box center [225, 147] width 66 height 13
select select
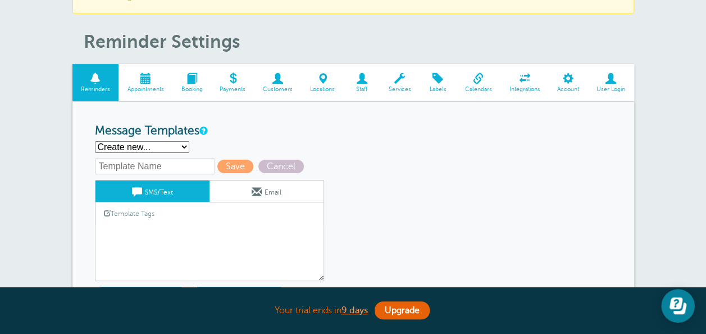
click at [140, 167] on input "text" at bounding box center [155, 166] width 120 height 16
type input "2nd - Business 2"
click at [140, 230] on textarea "Hi {{First Name}}, your appointment with 613Visuals has been scheduled for {{Ti…" at bounding box center [209, 253] width 229 height 56
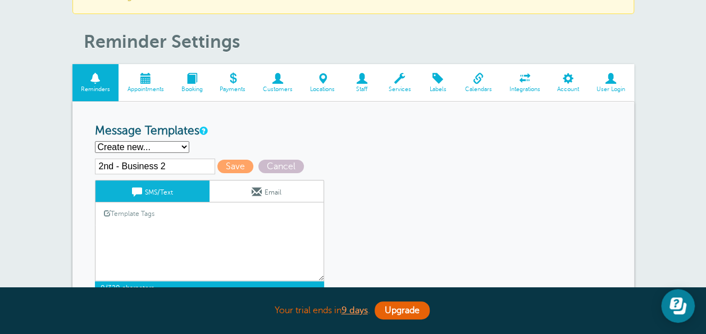
paste textarea "Hi {{First Name}}, you have an appointment with 613Visuals at {{Time}} on {{Dat…"
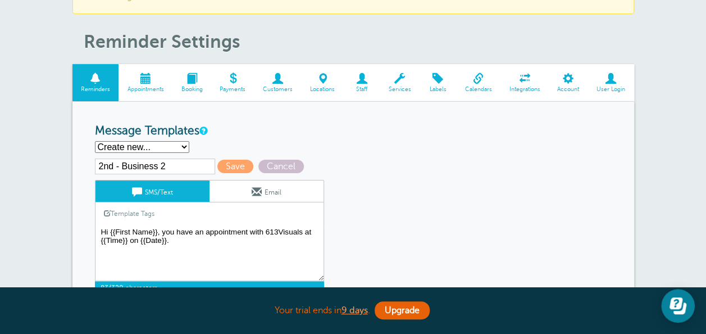
drag, startPoint x: 303, startPoint y: 227, endPoint x: 265, endPoint y: 227, distance: 37.6
click at [265, 227] on textarea "Hi {{First Name}}, your appointment with 613Visuals has been scheduled for {{Ti…" at bounding box center [209, 253] width 229 height 56
click at [256, 241] on textarea "Hi {{First Name}}, your appointment with 613Visuals has been scheduled for {{Ti…" at bounding box center [209, 253] width 229 height 56
type textarea "Hi {{First Name}}, you have an appointment with Business2 at {{Time}} on {{Date…"
click at [267, 192] on link "Email" at bounding box center [266, 190] width 114 height 21
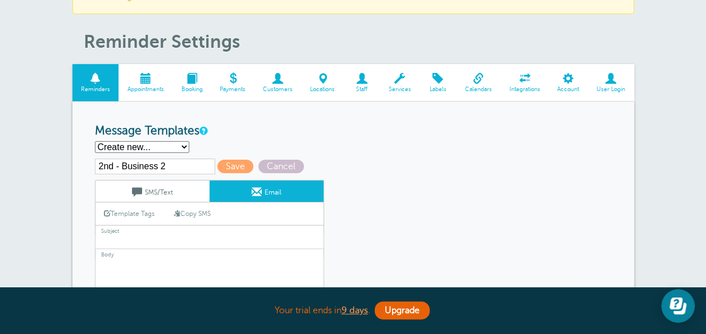
click at [210, 213] on link "Copy SMS" at bounding box center [192, 213] width 54 height 21
type textarea "Hi {{First Name}}, you have an appointment with Business2 at {{Time}} on {{Date…"
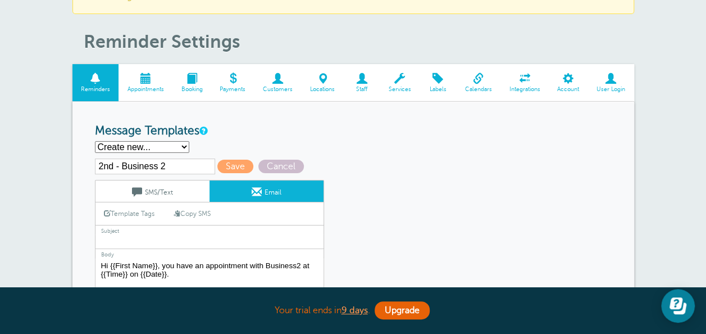
click at [144, 241] on input "text" at bounding box center [209, 241] width 229 height 15
click at [268, 240] on input "text" at bounding box center [209, 241] width 229 height 15
click at [153, 237] on input "Appointment Scheduled!" at bounding box center [209, 241] width 229 height 15
type input "Appointment Today!"
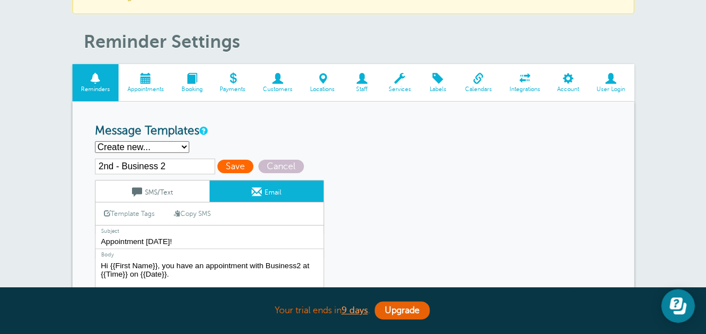
click at [242, 166] on span "Save" at bounding box center [235, 166] width 36 height 13
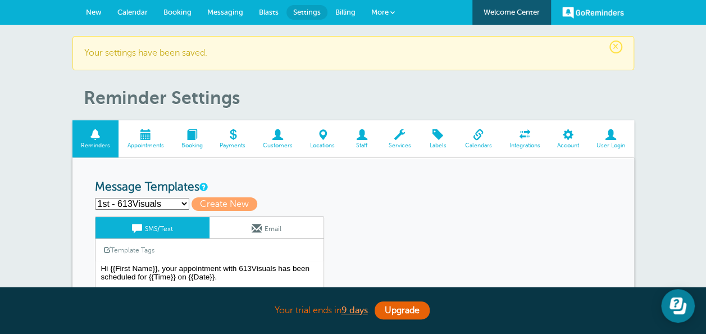
click at [163, 198] on select "1st - 613Visuals 1st - Business 2 2nd - 613Visuals 2nd - Business 2 3rd - 613Vi…" at bounding box center [142, 204] width 94 height 12
select select "160761"
click at [95, 198] on select "1st - 613Visuals 1st - Business 2 2nd - 613Visuals 2nd - Business 2 3rd - 613Vi…" at bounding box center [142, 204] width 94 height 12
type input "2nd - 613Visuals"
type textarea "Hi {{First Name}}, you have an appointment with 613Visuals at {{Time}} on {{Dat…"
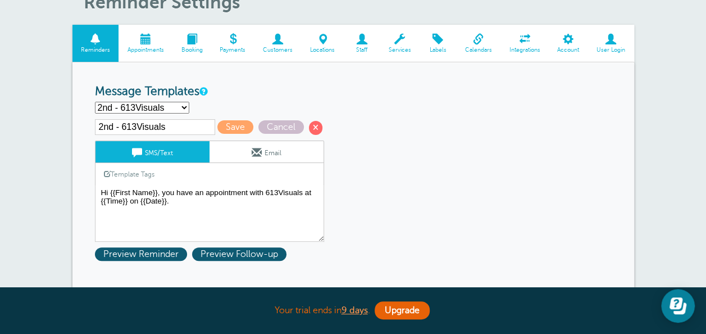
scroll to position [112, 0]
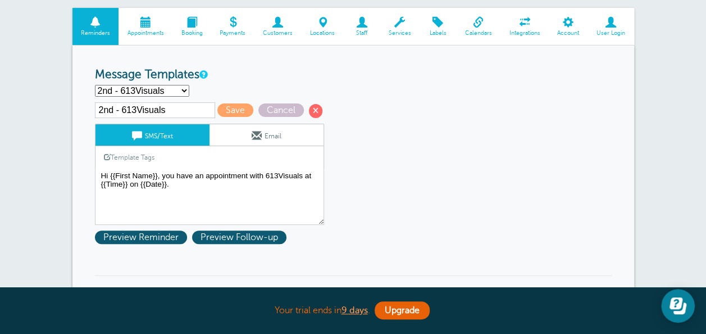
click at [252, 134] on span at bounding box center [257, 135] width 10 height 10
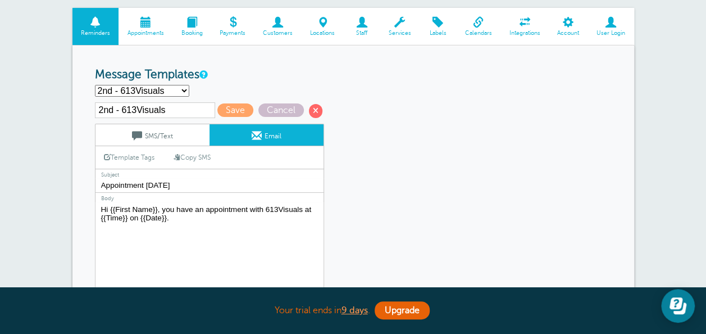
click at [167, 181] on input "Appointment [DATE]" at bounding box center [209, 185] width 229 height 15
type input "Appointment [DATE]!"
click at [237, 111] on span "Save" at bounding box center [235, 109] width 36 height 13
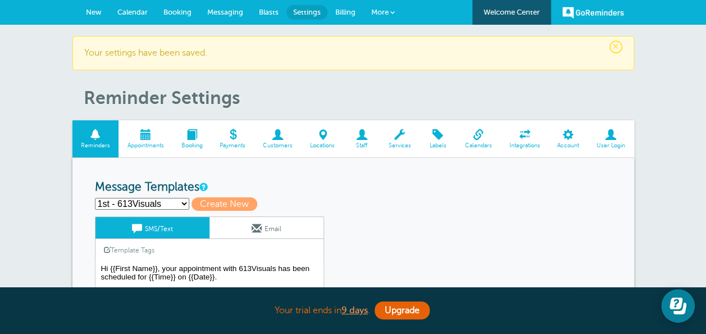
click at [383, 16] on link "More" at bounding box center [382, 12] width 39 height 25
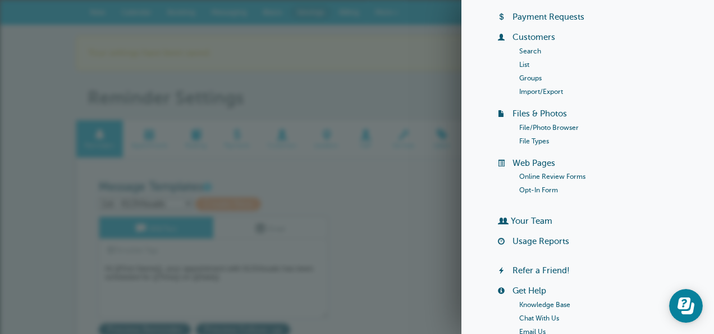
scroll to position [209, 0]
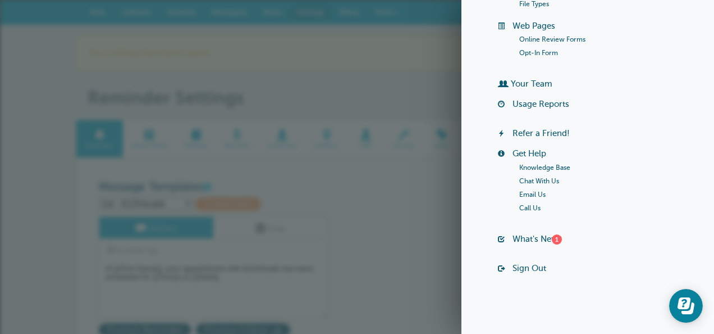
click at [552, 39] on link "Online Review Forms" at bounding box center [553, 39] width 66 height 8
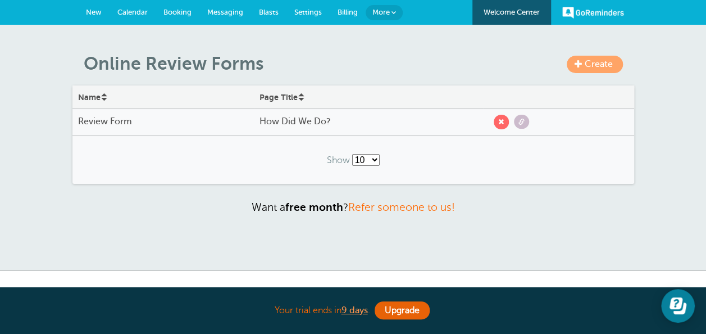
click at [592, 63] on span "Create" at bounding box center [599, 64] width 28 height 10
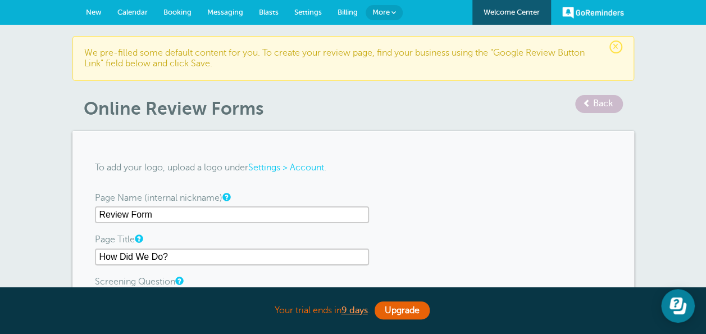
click at [595, 107] on span "Back" at bounding box center [603, 103] width 20 height 10
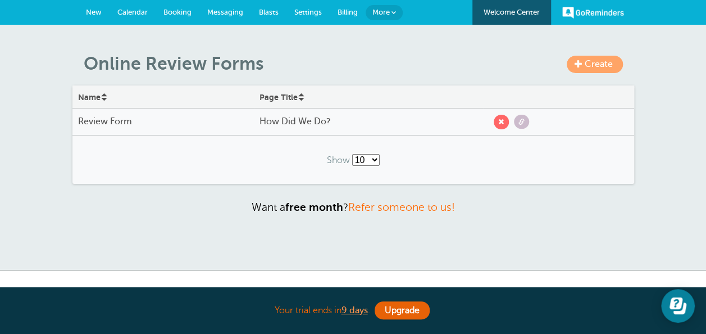
click at [163, 120] on h4 "Review Form" at bounding box center [163, 121] width 170 height 11
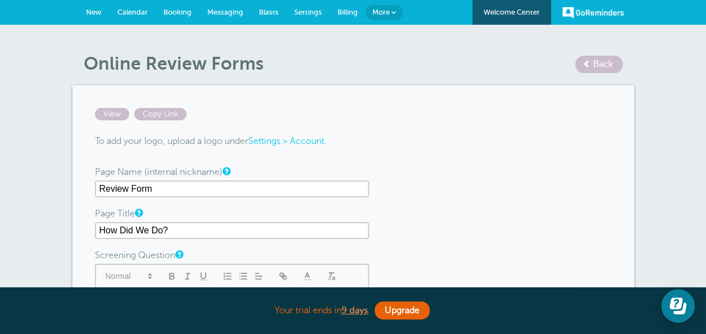
click at [99, 190] on input "Review Form" at bounding box center [232, 188] width 274 height 17
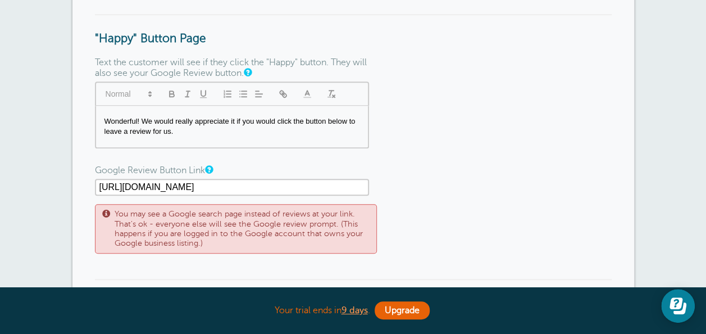
scroll to position [618, 0]
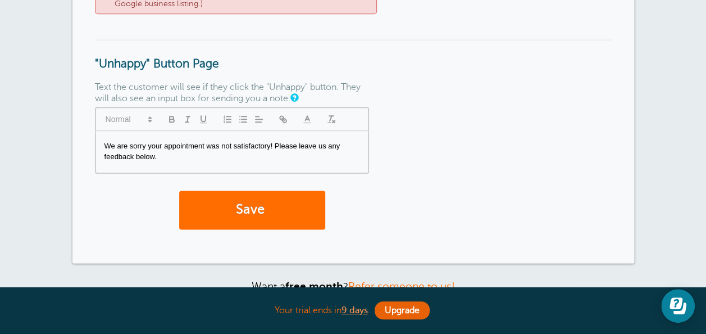
type input "613Visuals Review Form"
click at [243, 209] on button "Save" at bounding box center [252, 209] width 146 height 39
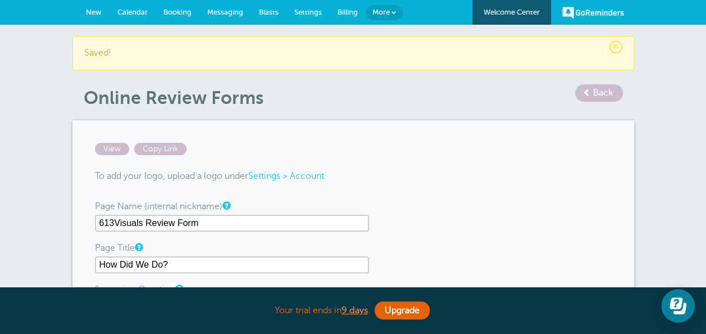
click at [603, 91] on span "Back" at bounding box center [603, 93] width 20 height 10
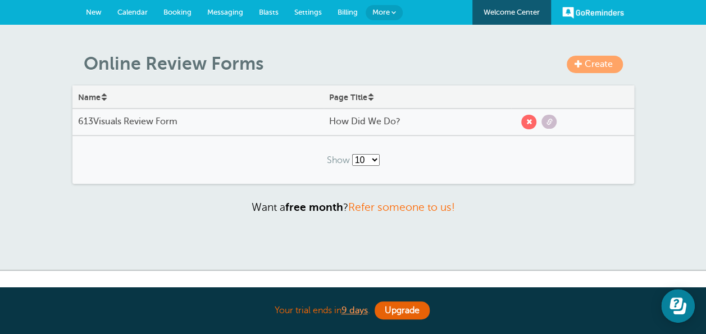
click at [608, 61] on span "Create" at bounding box center [599, 64] width 28 height 10
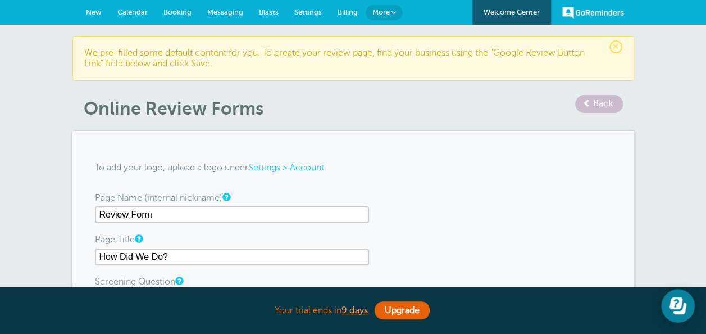
click at [99, 217] on input "Review Form" at bounding box center [232, 214] width 274 height 17
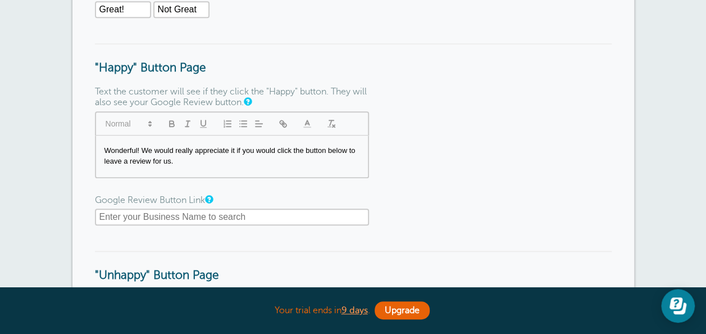
scroll to position [393, 0]
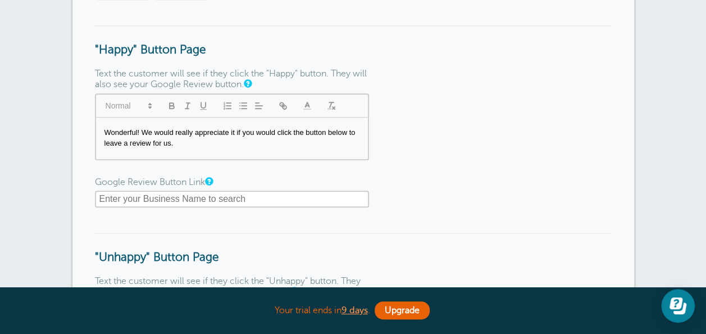
type input "Business2 Review Form"
click at [129, 199] on input "text" at bounding box center [232, 198] width 274 height 17
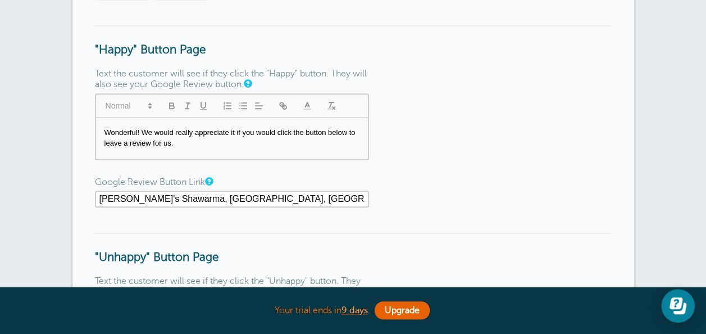
type input "[URL][DOMAIN_NAME]"
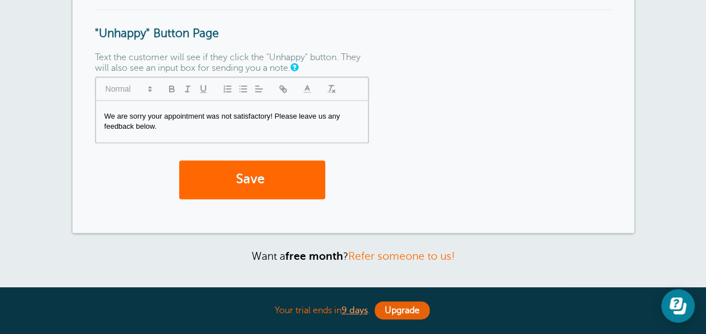
scroll to position [786, 0]
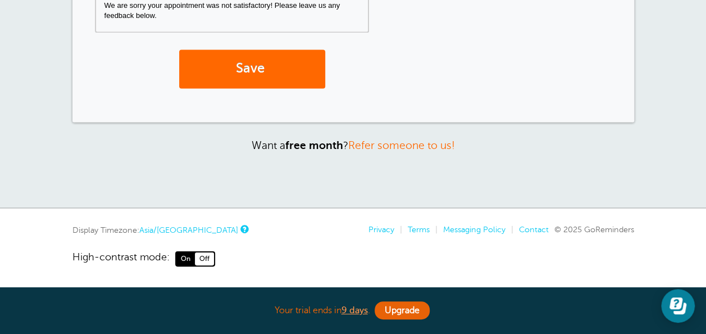
click at [236, 65] on button "Save" at bounding box center [252, 68] width 146 height 39
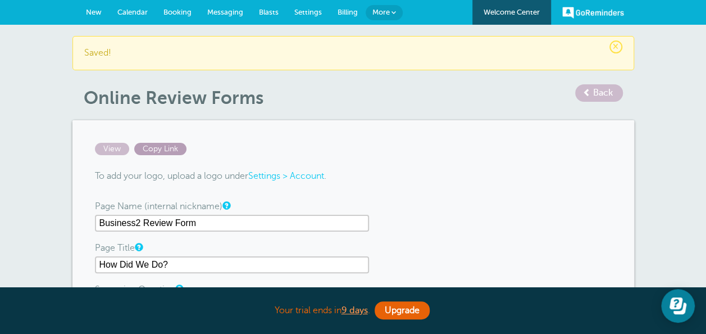
click at [160, 148] on span "Copy Link" at bounding box center [160, 149] width 52 height 12
drag, startPoint x: 160, startPoint y: 148, endPoint x: 166, endPoint y: 148, distance: 6.7
click at [166, 148] on span "Copy Link" at bounding box center [160, 149] width 52 height 12
click at [312, 12] on span "Settings" at bounding box center [308, 12] width 28 height 8
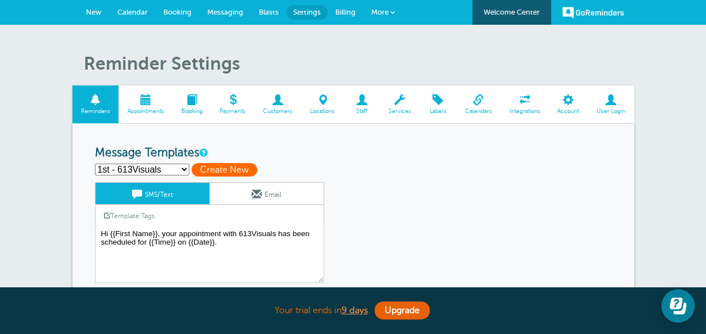
scroll to position [56, 0]
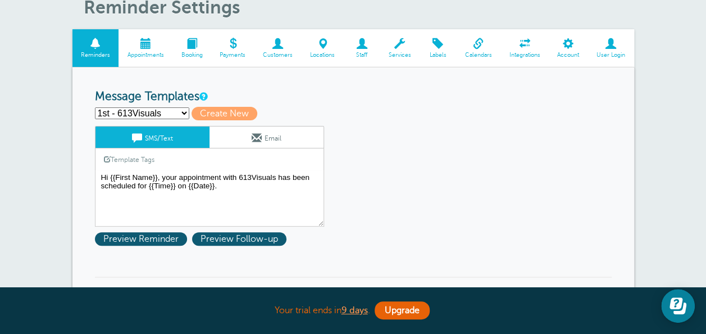
click at [172, 110] on select "1st - 613Visuals 1st - Business 2 2nd - 613Visuals 2nd - Business 2 3rd - 613Vi…" at bounding box center [142, 113] width 94 height 12
select select "161159"
click at [95, 107] on select "1st - 613Visuals 1st - Business 2 2nd - 613Visuals 2nd - Business 2 3rd - 613Vi…" at bounding box center [142, 113] width 94 height 12
type input "Follow Up: 613Visuals"
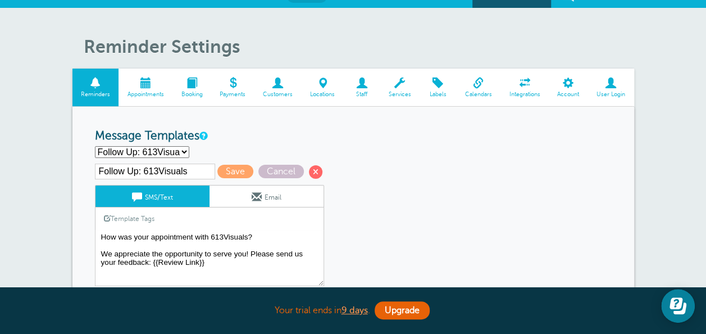
scroll to position [0, 0]
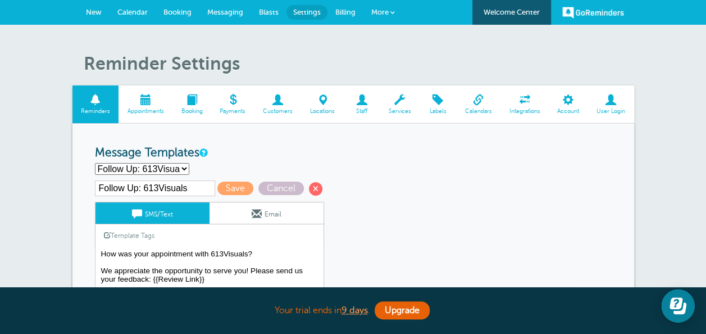
click at [377, 9] on span "More" at bounding box center [379, 12] width 17 height 8
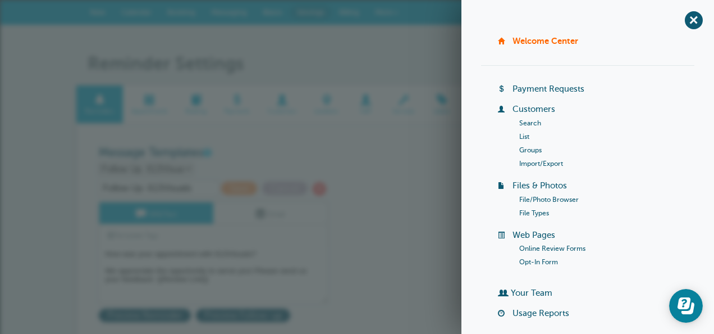
click at [682, 21] on span "+" at bounding box center [693, 19] width 25 height 25
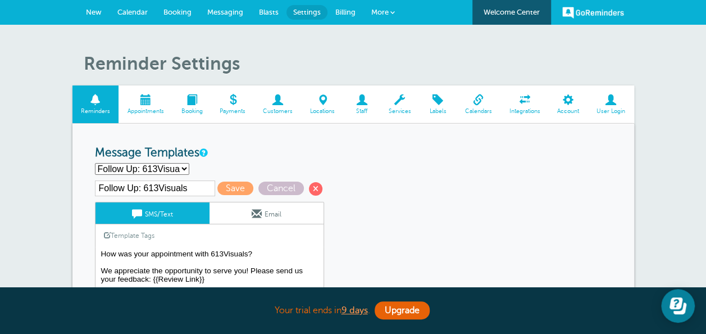
drag, startPoint x: 203, startPoint y: 276, endPoint x: 152, endPoint y: 277, distance: 51.1
click at [152, 277] on textarea "Hi {{First Name}}, your appointment with 613Visuals has been scheduled for {{Ti…" at bounding box center [209, 275] width 229 height 56
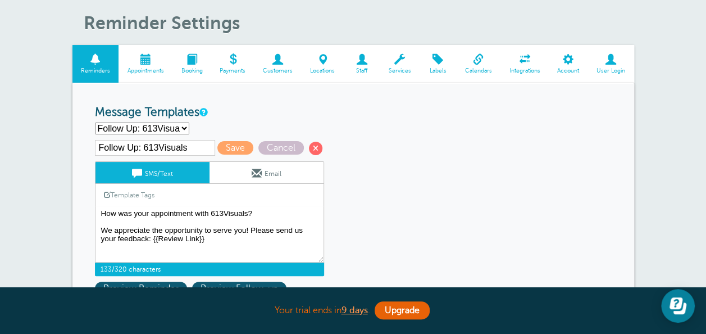
scroll to position [56, 0]
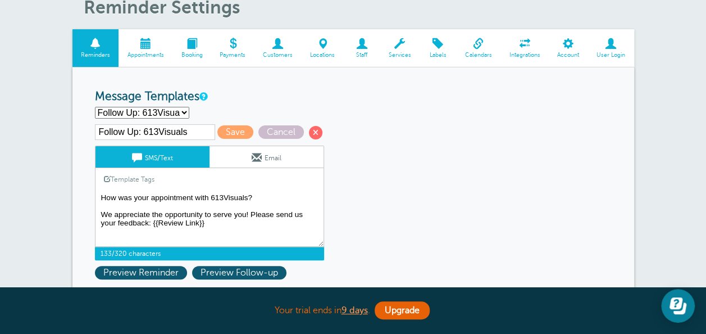
click at [208, 219] on textarea "Hi {{First Name}}, your appointment with 613Visuals has been scheduled for {{Ti…" at bounding box center [209, 218] width 229 height 56
drag, startPoint x: 208, startPoint y: 219, endPoint x: 152, endPoint y: 218, distance: 56.2
click at [152, 218] on textarea "Hi {{First Name}}, your appointment with 613Visuals has been scheduled for {{Ti…" at bounding box center [209, 218] width 229 height 56
paste textarea "[DOMAIN_NAME][URL]"
type textarea "How was your appointment with 613Visuals? We appreciate the opportunity to serv…"
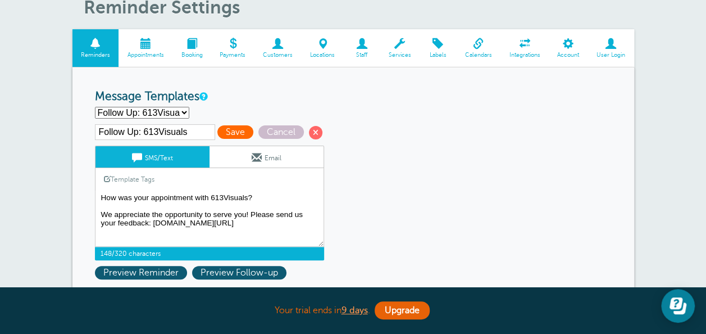
click at [229, 133] on span "Save" at bounding box center [235, 131] width 36 height 13
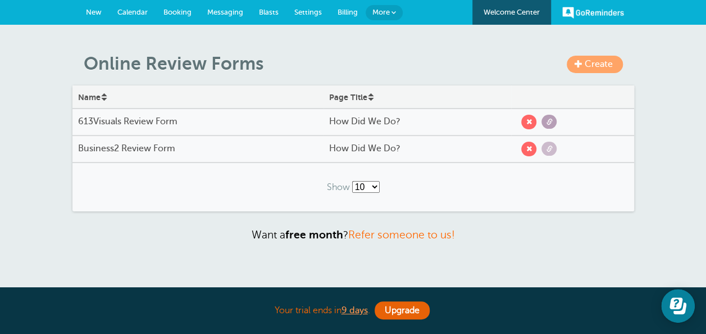
click at [550, 122] on span at bounding box center [549, 122] width 6 height 6
click at [547, 122] on span at bounding box center [549, 122] width 6 height 6
click at [549, 151] on span at bounding box center [549, 148] width 6 height 6
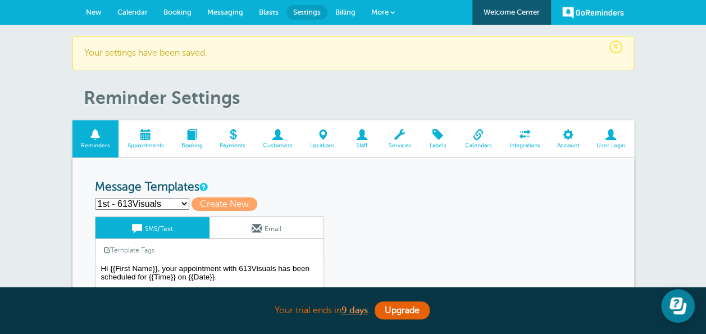
click at [142, 198] on select "1st - 613Visuals 1st - Business 2 2nd - 613Visuals 2nd - Business 2 3rd - 613Vi…" at bounding box center [142, 204] width 94 height 12
click at [233, 259] on div "Template Tags Copy SMS" at bounding box center [209, 250] width 229 height 22
click at [234, 268] on textarea "Hi {{First Name}}, your appointment with 613Visuals has been scheduled for {{Ti…" at bounding box center [209, 289] width 229 height 56
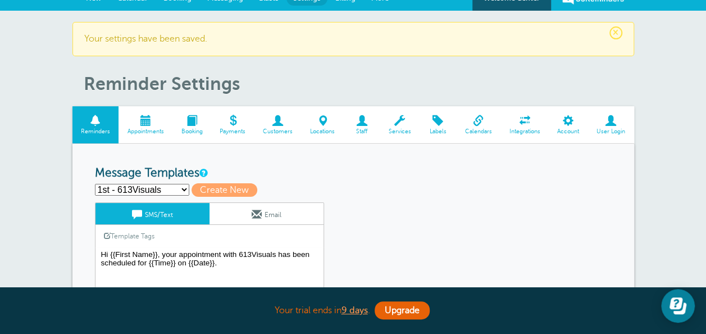
scroll to position [56, 0]
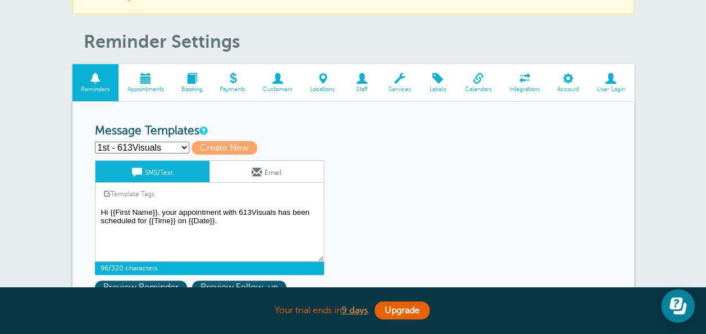
click at [168, 145] on select "1st - 613Visuals 1st - Business 2 2nd - 613Visuals 2nd - Business 2 3rd - 613Vi…" at bounding box center [142, 148] width 94 height 12
select select "161159"
click at [95, 142] on select "1st - 613Visuals 1st - Business 2 2nd - 613Visuals 2nd - Business 2 3rd - 613Vi…" at bounding box center [142, 148] width 94 height 12
type input "Follow Up: 613Visuals"
type textarea "How was your appointment with 613Visuals? We appreciate the opportunity to serv…"
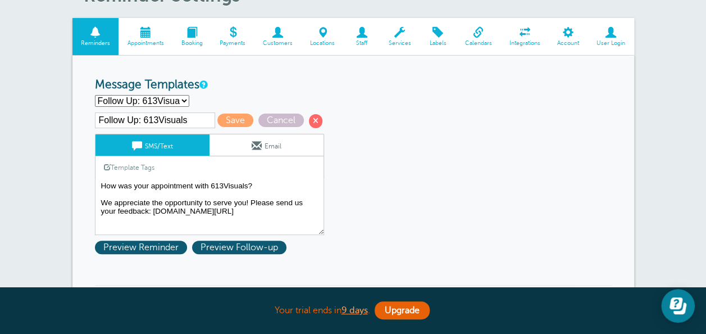
scroll to position [112, 0]
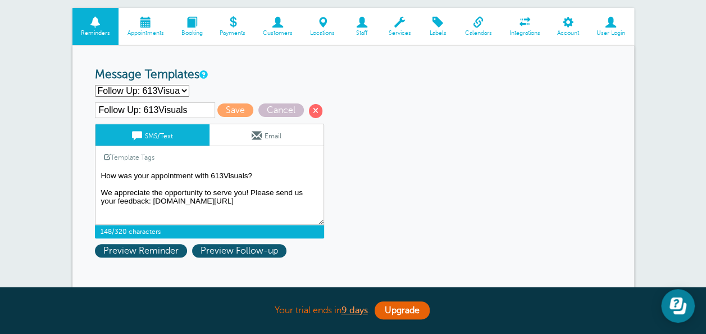
drag, startPoint x: 211, startPoint y: 189, endPoint x: 91, endPoint y: 164, distance: 122.7
click at [276, 115] on span "Cancel" at bounding box center [280, 109] width 45 height 13
select select "160759"
type input "1st - 613Visuals"
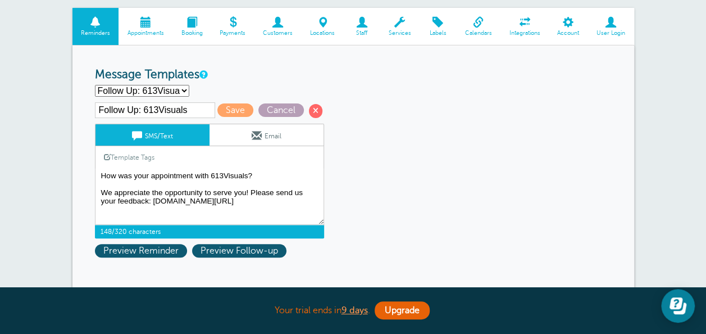
type textarea "Hi {{First Name}}, your appointment with 613Visuals has been scheduled for {{Ti…"
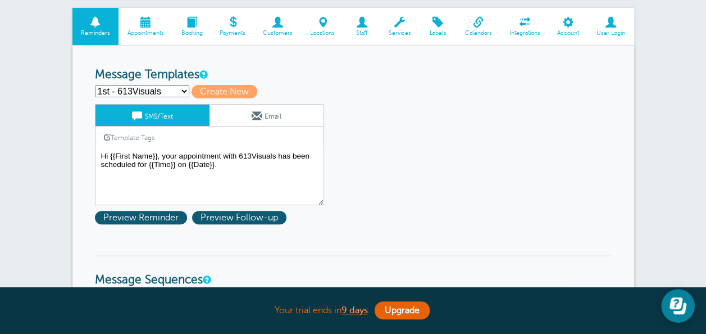
click at [149, 89] on select "1st - 613Visuals 1st - Business 2 2nd - 613Visuals 2nd - Business 2 3rd - 613Vi…" at bounding box center [142, 91] width 94 height 12
click at [212, 85] on span "Create New" at bounding box center [225, 91] width 66 height 13
select select
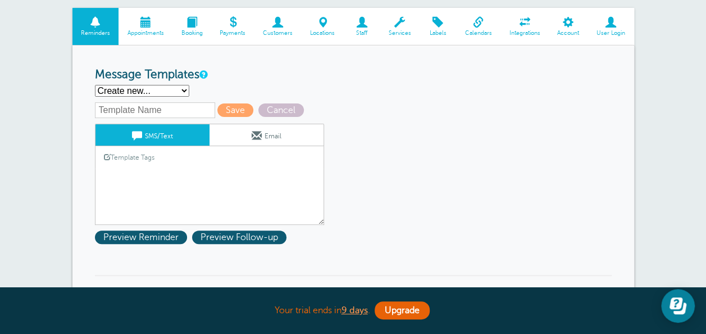
click at [168, 170] on textarea "Hi {{First Name}}, your appointment with 613Visuals has been scheduled for {{Ti…" at bounding box center [209, 196] width 229 height 56
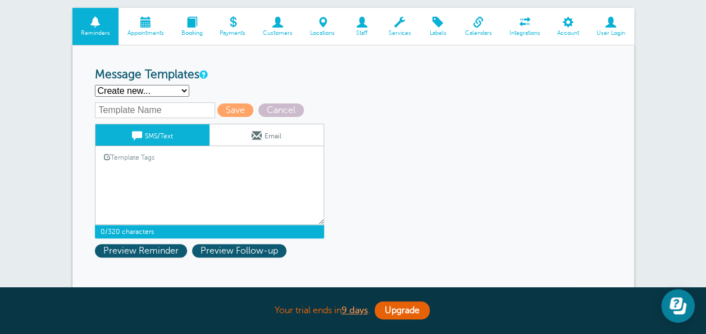
paste textarea "How was your appointment with 613Visuals? We appreciate the opportunity to serv…"
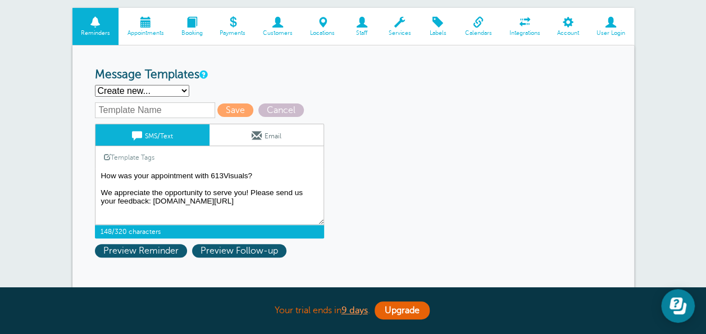
type textarea "How was your appointment with 613Visuals? We appreciate the opportunity to serv…"
click at [161, 112] on input "text" at bounding box center [155, 110] width 120 height 16
click at [147, 108] on input "text" at bounding box center [155, 110] width 120 height 16
click at [144, 108] on input "text" at bounding box center [155, 110] width 120 height 16
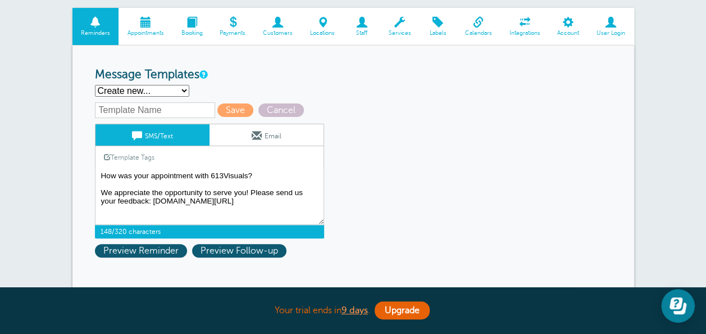
click at [144, 108] on input "text" at bounding box center [155, 110] width 120 height 16
type input "Follow Up: Business2"
drag, startPoint x: 248, startPoint y: 174, endPoint x: 211, endPoint y: 174, distance: 37.1
click at [211, 174] on textarea "Hi {{First Name}}, your appointment with 613Visuals has been scheduled for {{Ti…" at bounding box center [209, 196] width 229 height 56
click at [274, 199] on textarea "Hi {{First Name}}, your appointment with 613Visuals has been scheduled for {{Ti…" at bounding box center [209, 196] width 229 height 56
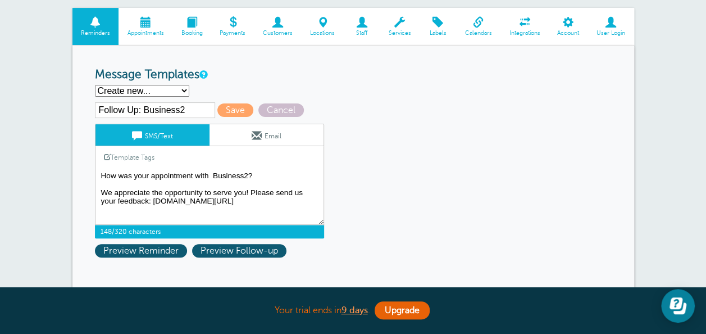
drag, startPoint x: 274, startPoint y: 199, endPoint x: 157, endPoint y: 199, distance: 116.8
click at [157, 199] on textarea "Hi {{First Name}}, your appointment with 613Visuals has been scheduled for {{Ti…" at bounding box center [209, 196] width 229 height 56
paste textarea "https://app.goreminders.com/p/63a177vtm1a3p/how-did-we-do"
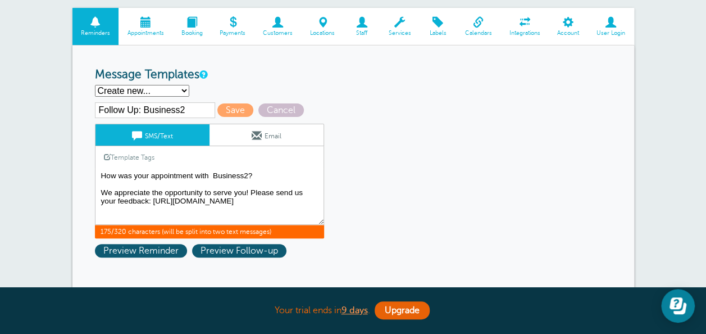
click at [172, 198] on textarea "Hi {{First Name}}, your appointment with 613Visuals has been scheduled for {{Ti…" at bounding box center [209, 196] width 229 height 56
type textarea "How was your appointment with Business2? We appreciate the opportunity to serve…"
click at [227, 109] on span "Save" at bounding box center [235, 109] width 36 height 13
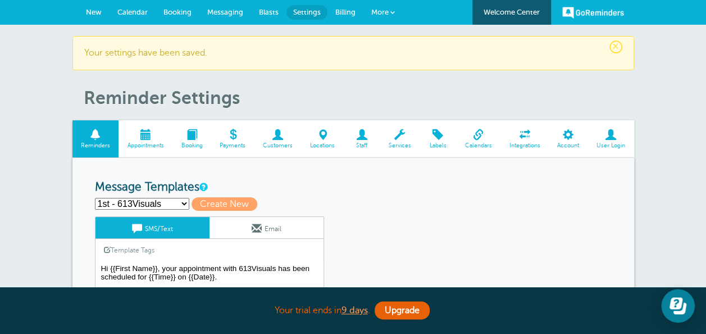
click at [164, 198] on select "1st - 613Visuals 1st - Business 2 2nd - 613Visuals 2nd - Business 2 3rd - 613Vi…" at bounding box center [142, 204] width 94 height 12
select select "161174"
click at [95, 198] on select "1st - 613Visuals 1st - Business 2 2nd - 613Visuals 2nd - Business 2 3rd - 613Vi…" at bounding box center [142, 204] width 94 height 12
type input "Follow Up: Business2"
type textarea "How was your appointment with Business2? We appreciate the opportunity to serve…"
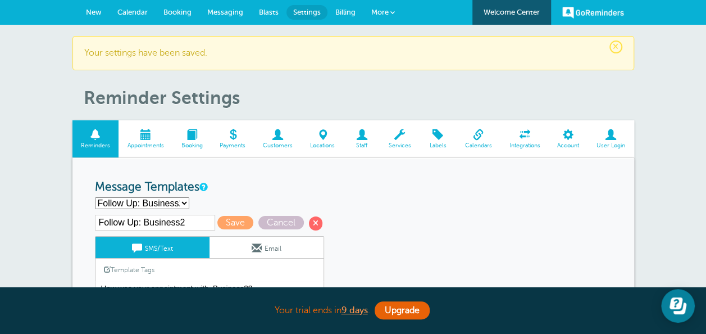
click at [265, 251] on link "Email" at bounding box center [266, 246] width 114 height 21
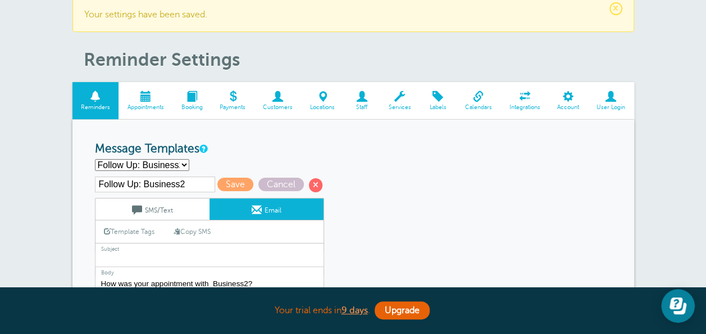
scroll to position [56, 0]
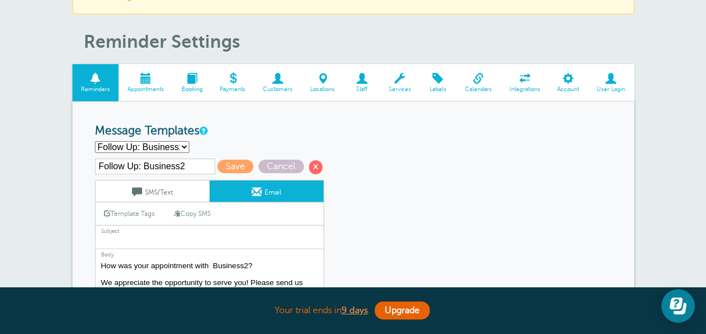
click at [198, 209] on link "Copy SMS" at bounding box center [192, 213] width 54 height 21
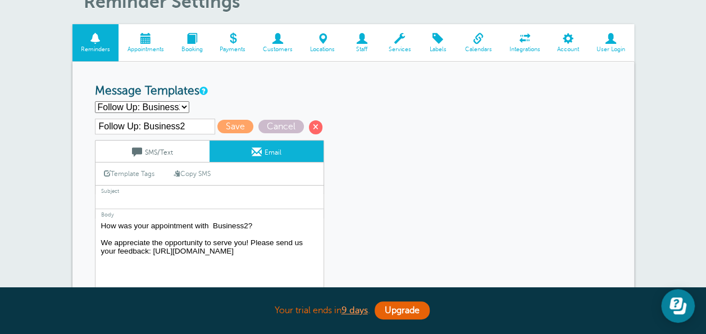
scroll to position [112, 0]
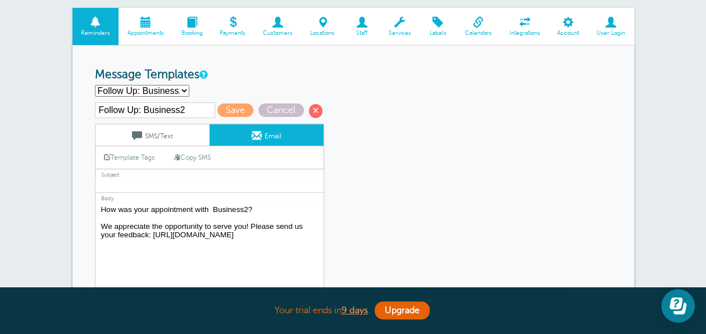
click at [209, 156] on link "Copy SMS" at bounding box center [192, 157] width 54 height 21
click at [227, 109] on span "Save" at bounding box center [235, 109] width 36 height 13
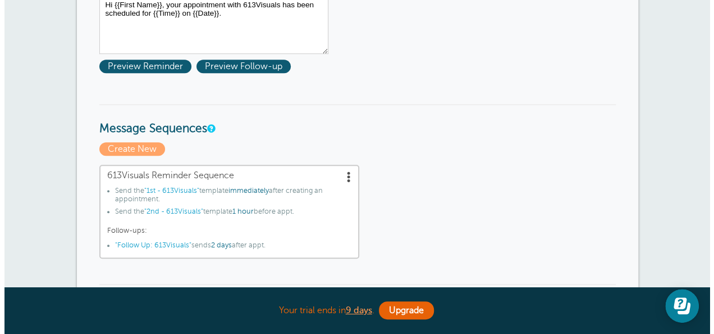
scroll to position [281, 0]
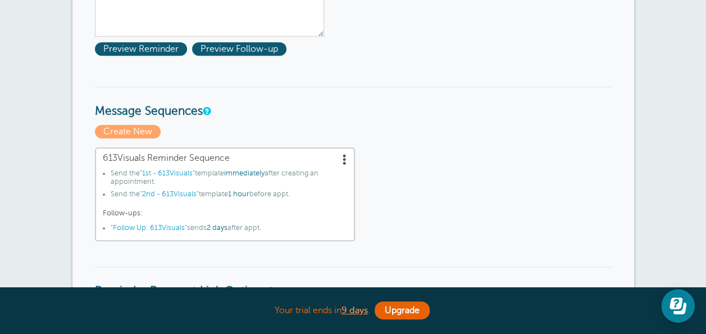
click at [276, 160] on span "613Visuals Reminder Sequence" at bounding box center [225, 158] width 244 height 11
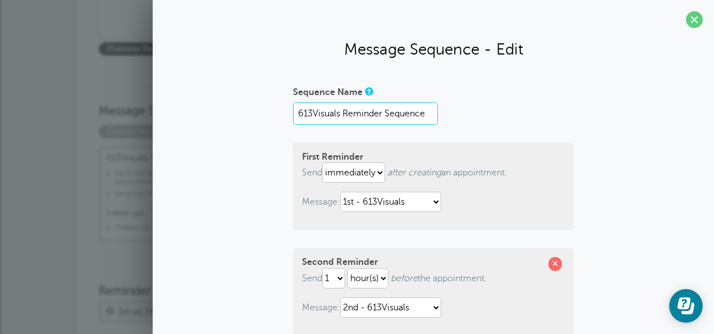
click at [382, 111] on input "613Visuals Reminder Sequence" at bounding box center [365, 113] width 145 height 22
click at [382, 108] on input "613Visuals Reminder Sequence" at bounding box center [365, 113] width 145 height 22
click at [382, 107] on input "613Visuals Reminder Sequence" at bounding box center [365, 113] width 145 height 22
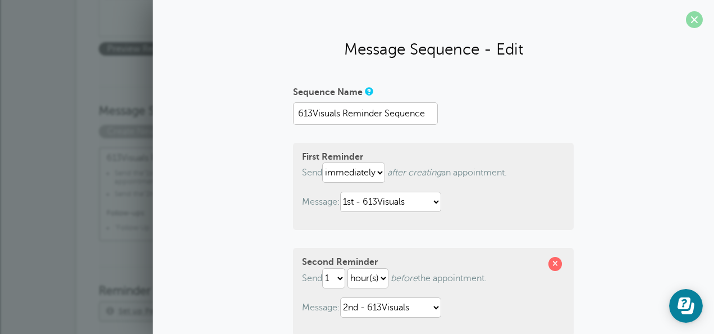
click at [686, 19] on span at bounding box center [694, 19] width 17 height 17
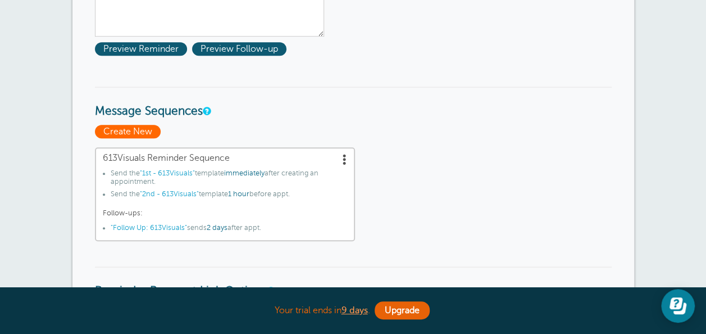
click at [139, 128] on span "Create New" at bounding box center [128, 131] width 66 height 13
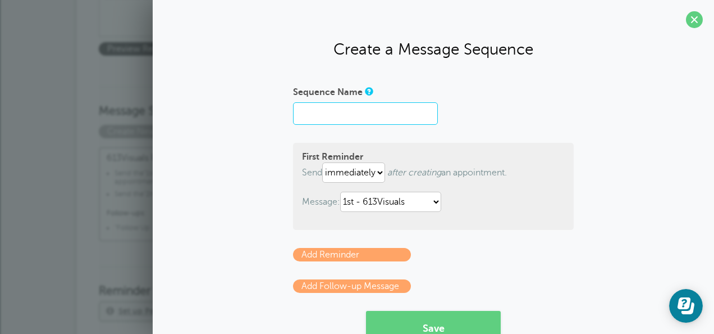
click at [397, 110] on input "Sequence Name" at bounding box center [365, 113] width 145 height 22
paste input "613Visuals Reminder Sequence"
drag, startPoint x: 336, startPoint y: 108, endPoint x: 277, endPoint y: 107, distance: 59.0
click at [279, 108] on div "Sequence Name 613Visuals Reminder Sequence First Reminder Send immediately 1 2 …" at bounding box center [433, 214] width 539 height 262
type input "Business2 Reminder Sequence"
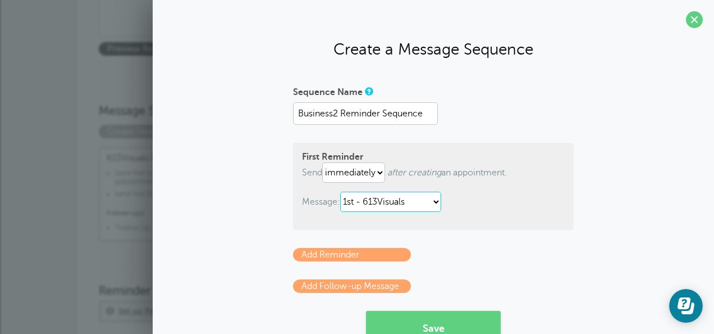
click at [365, 206] on select "1st - 613Visuals 1st - Business 2 2nd - 613Visuals 2nd - Business 2 3rd - 613Vi…" at bounding box center [390, 202] width 101 height 20
select select "161169"
click at [340, 192] on select "1st - 613Visuals 1st - Business 2 2nd - 613Visuals 2nd - Business 2 3rd - 613Vi…" at bounding box center [390, 202] width 101 height 20
click at [365, 254] on link "Add Reminder" at bounding box center [352, 254] width 118 height 13
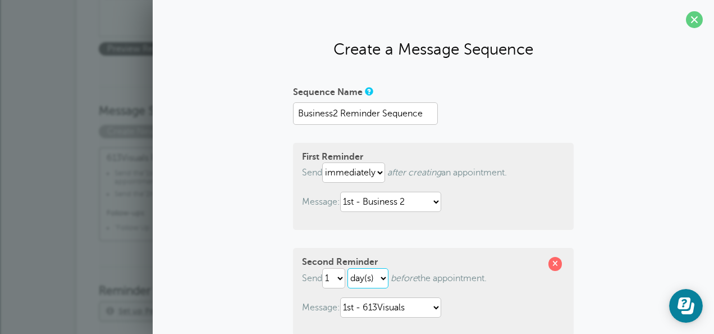
click at [377, 274] on select "hour(s) day(s)" at bounding box center [368, 278] width 41 height 20
select select "HOUR"
click at [348, 268] on select "hour(s) day(s)" at bounding box center [368, 278] width 41 height 20
click at [375, 306] on select "1st - 613Visuals 1st - Business 2 2nd - 613Visuals 2nd - Business 2 3rd - 613Vi…" at bounding box center [390, 307] width 101 height 20
select select "161171"
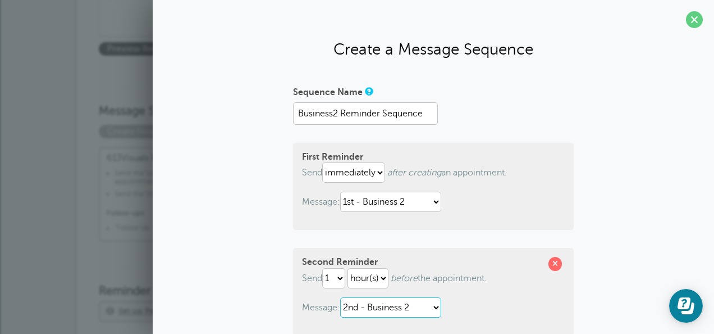
click at [340, 297] on select "1st - 613Visuals 1st - Business 2 2nd - 613Visuals 2nd - Business 2 3rd - 613Vi…" at bounding box center [390, 307] width 101 height 20
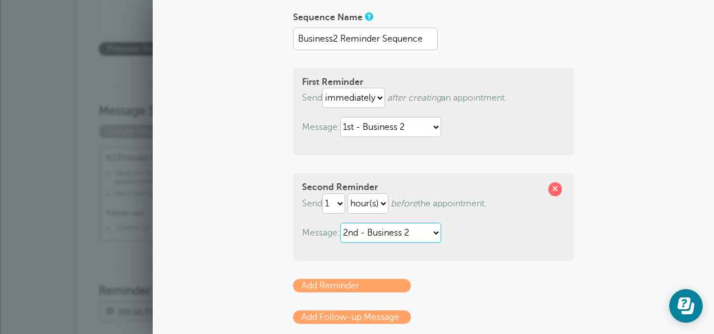
scroll to position [112, 0]
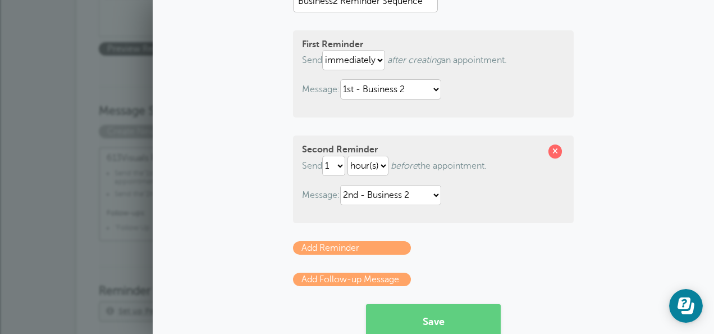
click at [344, 275] on link "Add Follow-up Message" at bounding box center [352, 278] width 118 height 13
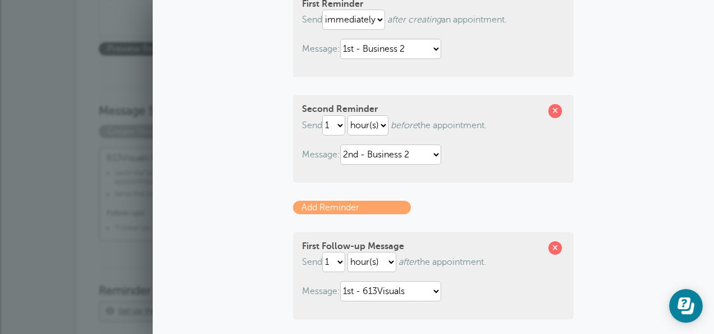
scroll to position [168, 0]
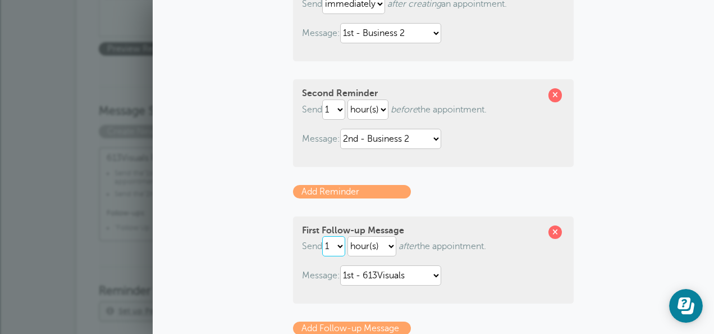
click at [335, 244] on select "1 2 3 4 5 6 7 8 9 10 11 12 13 14 15 16 17 18 19 20 21 22 23 24 25 26 27 28 29 30" at bounding box center [333, 246] width 23 height 20
select select "2"
click at [322, 236] on select "1 2 3 4 5 6 7 8 9 10 11 12 13 14 15 16 17 18 19 20 21 22 23 24 25 26 27 28 29 30" at bounding box center [333, 246] width 23 height 20
click at [370, 244] on select "hour(s) day(s) month(s)" at bounding box center [372, 246] width 49 height 20
select select "DAY"
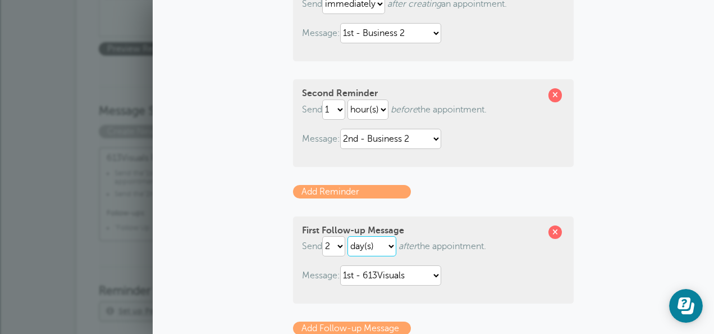
click at [348, 236] on select "hour(s) day(s) month(s)" at bounding box center [372, 246] width 49 height 20
click at [397, 278] on select "1st - 613Visuals 1st - Business 2 2nd - 613Visuals 2nd - Business 2 3rd - 613Vi…" at bounding box center [390, 275] width 101 height 20
select select "161174"
click at [340, 266] on select "1st - 613Visuals 1st - Business 2 2nd - 613Visuals 2nd - Business 2 3rd - 613Vi…" at bounding box center [390, 275] width 101 height 20
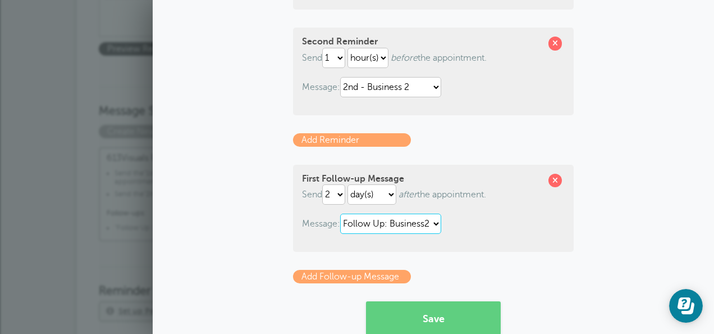
scroll to position [247, 0]
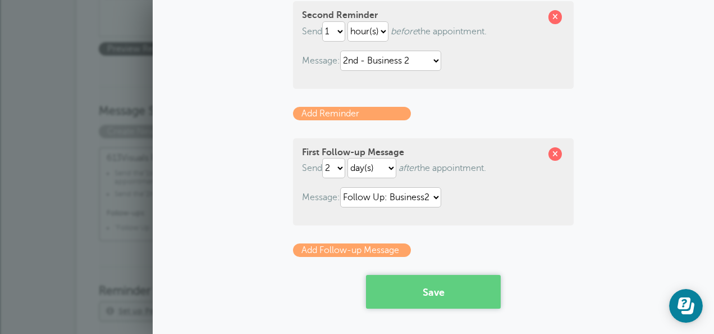
click at [423, 284] on button "Save" at bounding box center [433, 292] width 135 height 34
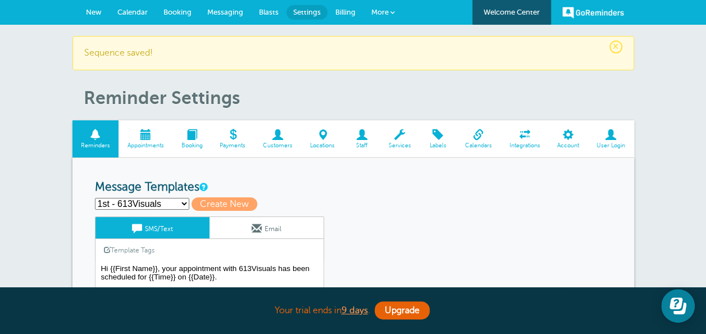
click at [89, 12] on span "New" at bounding box center [94, 12] width 16 height 8
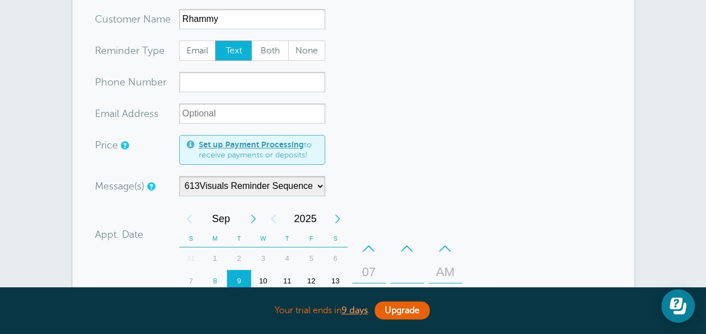
scroll to position [112, 0]
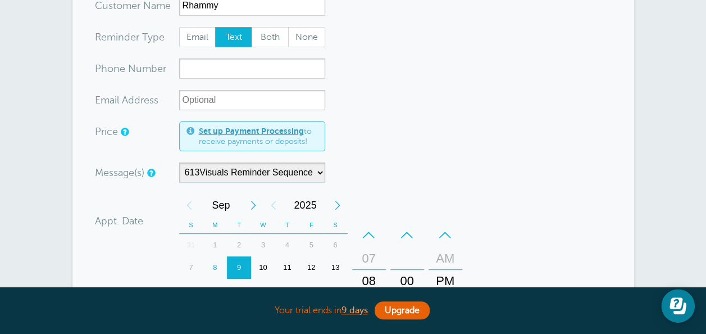
type input "Rhammy"
click at [204, 172] on select "613Visuals Reminder Sequence Business2 Reminder Sequence" at bounding box center [252, 172] width 146 height 20
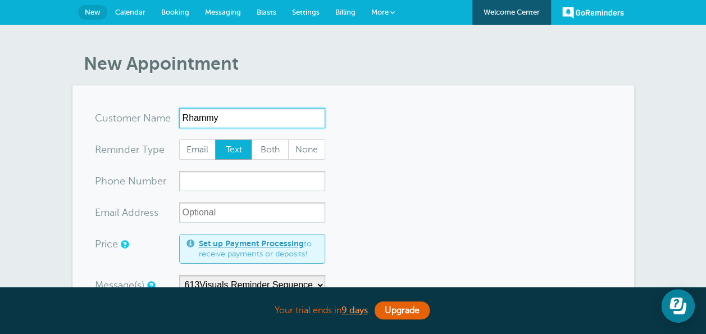
click at [189, 115] on input "Rhammy" at bounding box center [252, 118] width 146 height 20
click at [316, 17] on link "Settings" at bounding box center [305, 12] width 43 height 25
